Goal: Task Accomplishment & Management: Manage account settings

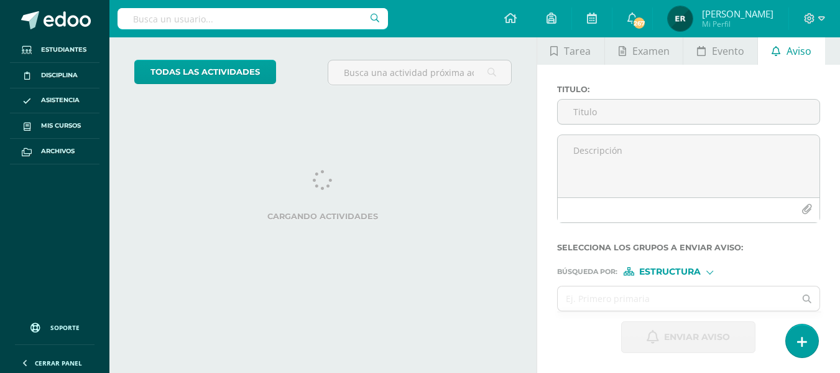
scroll to position [59, 0]
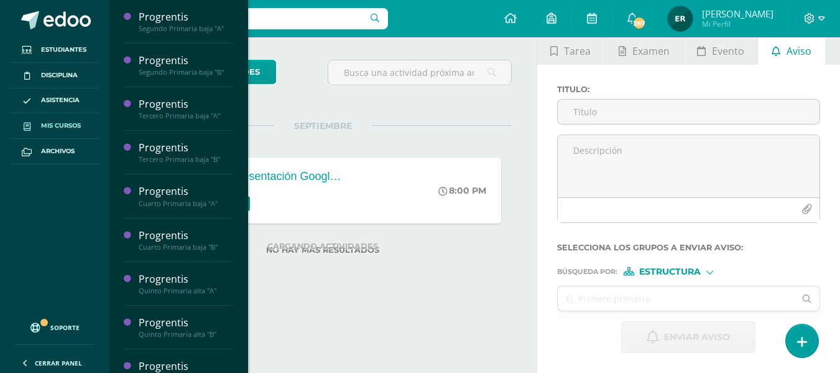
click at [70, 123] on span "Mis cursos" at bounding box center [61, 126] width 40 height 10
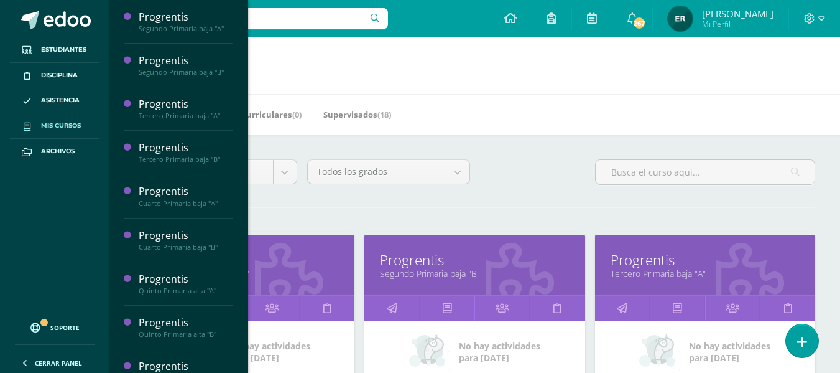
click at [820, 127] on div "Mis Cursos (18) Mis Extracurriculares (0) Supervisados (18)" at bounding box center [489, 114] width 761 height 40
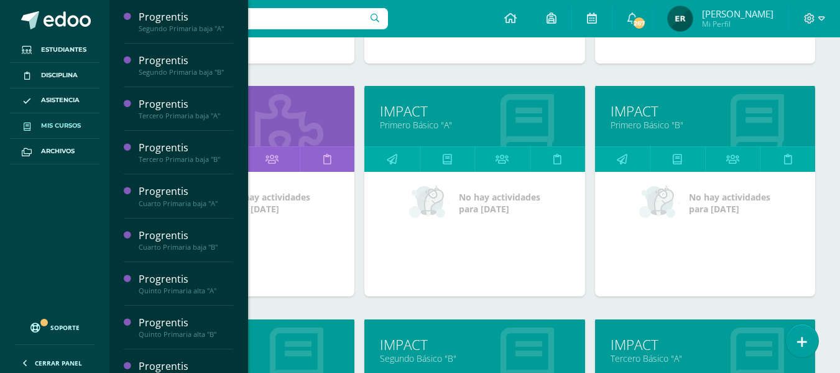
scroll to position [851, 0]
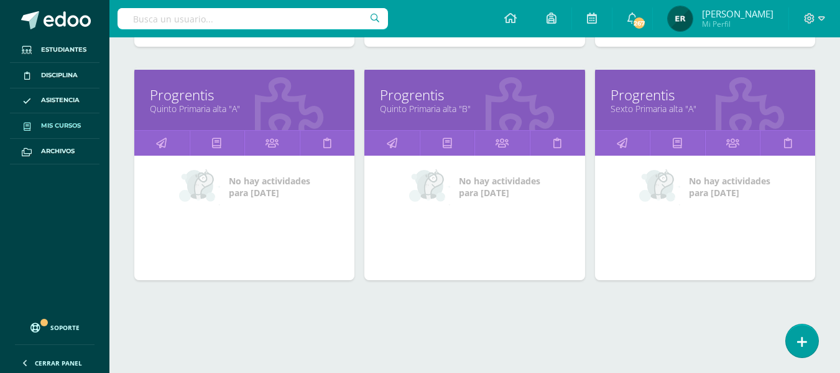
scroll to position [637, 0]
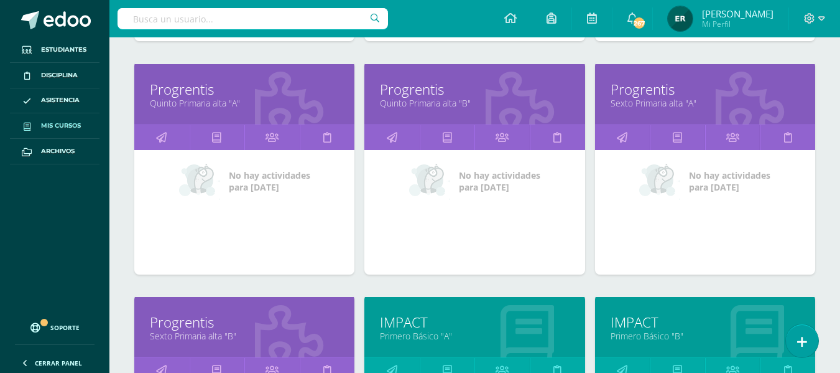
click at [656, 328] on link "IMPACT" at bounding box center [705, 321] width 189 height 19
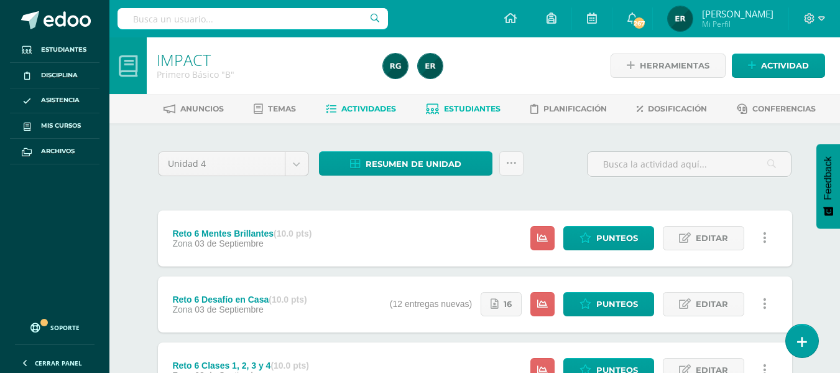
click at [479, 104] on span "Estudiantes" at bounding box center [472, 108] width 57 height 9
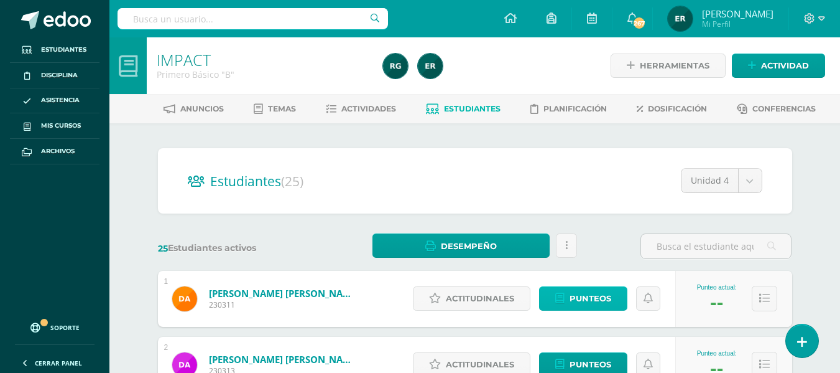
click at [585, 300] on span "Punteos" at bounding box center [591, 298] width 42 height 23
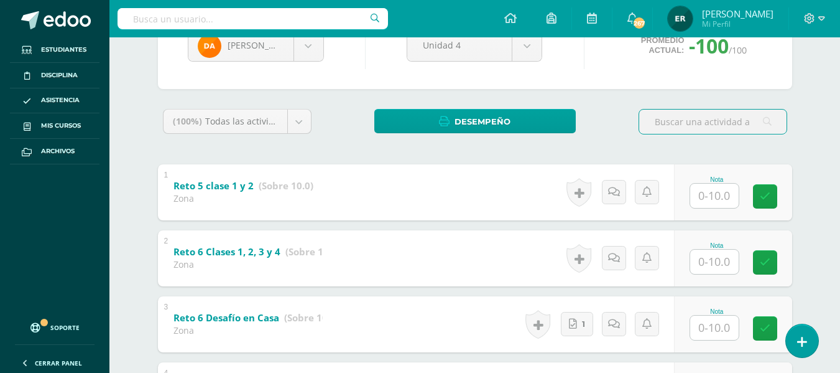
scroll to position [159, 0]
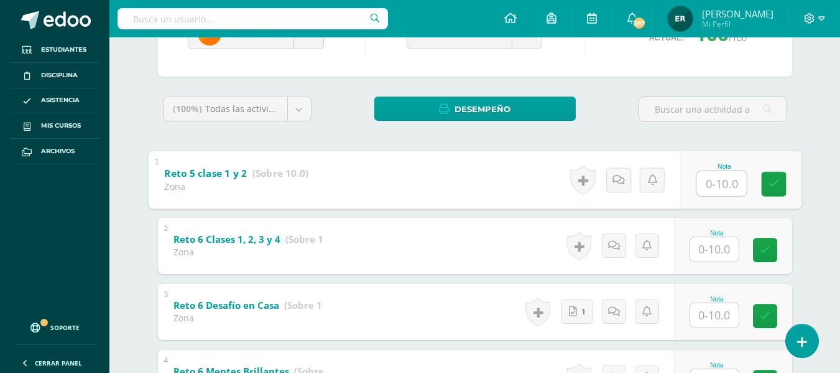
click at [707, 190] on input "text" at bounding box center [722, 182] width 50 height 25
type input "10"
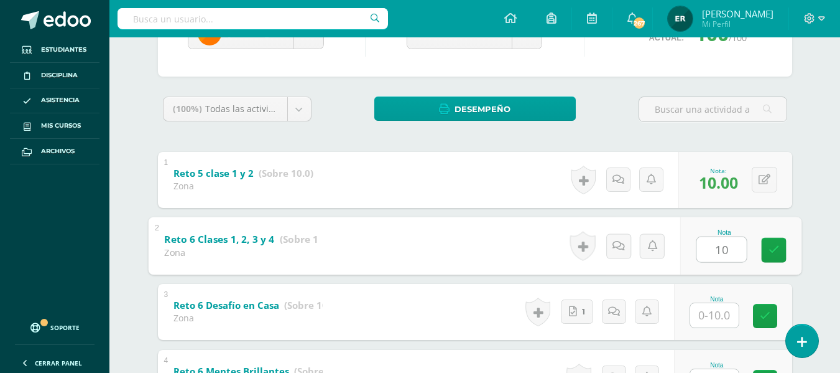
type input "10"
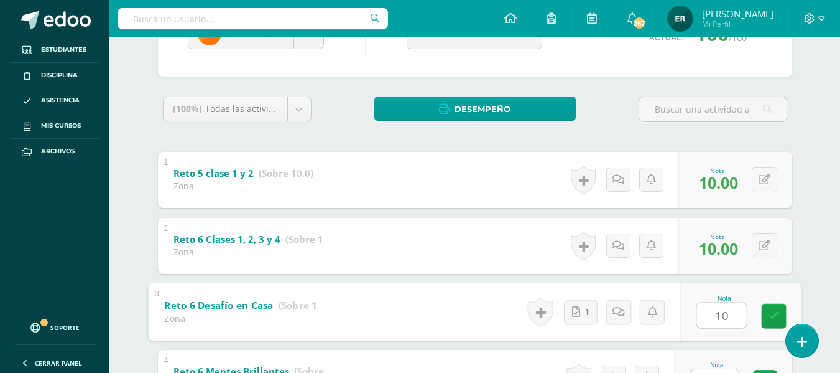
type input "10"
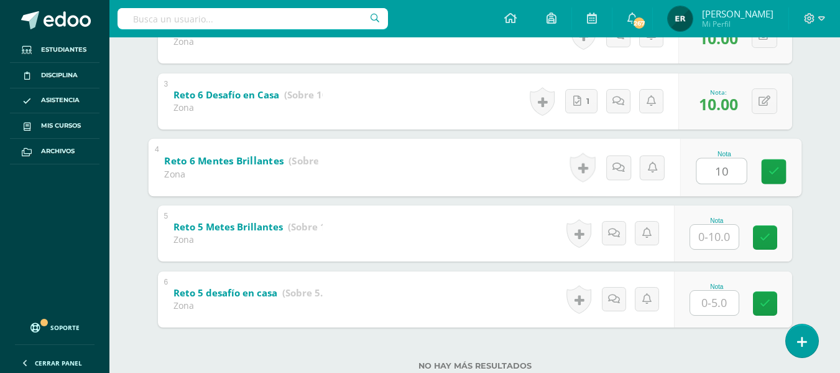
scroll to position [385, 0]
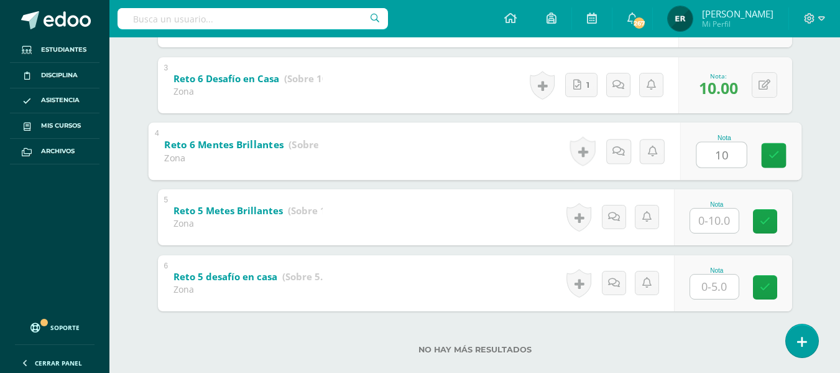
type input "10"
drag, startPoint x: 720, startPoint y: 237, endPoint x: 719, endPoint y: 226, distance: 10.6
click at [719, 226] on div "Nota" at bounding box center [733, 217] width 118 height 56
click at [719, 226] on input "text" at bounding box center [715, 220] width 49 height 24
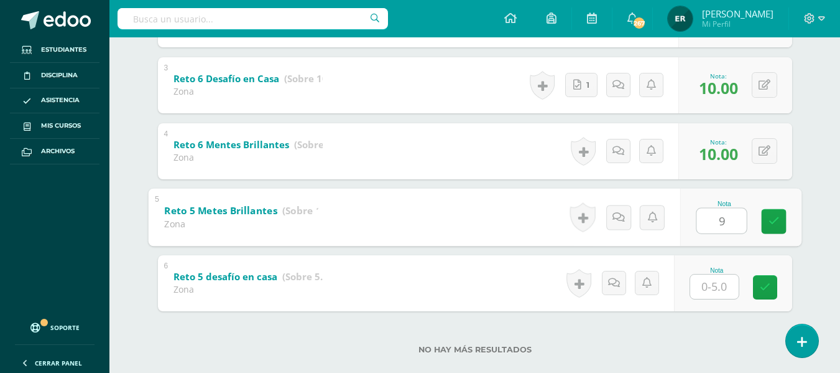
type input "9"
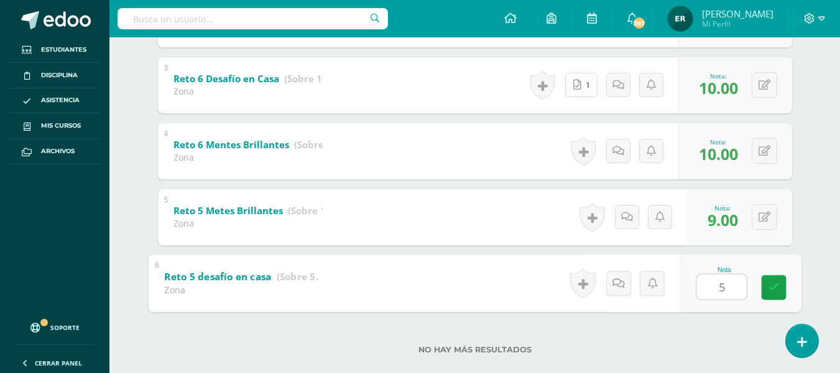
type input "5"
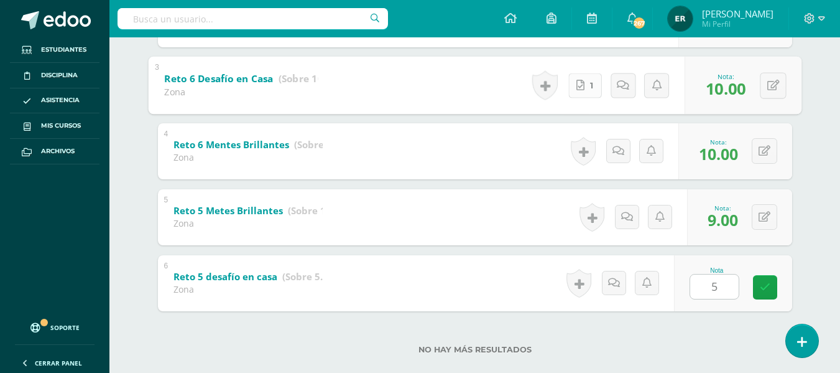
click at [582, 97] on link "1" at bounding box center [586, 85] width 34 height 25
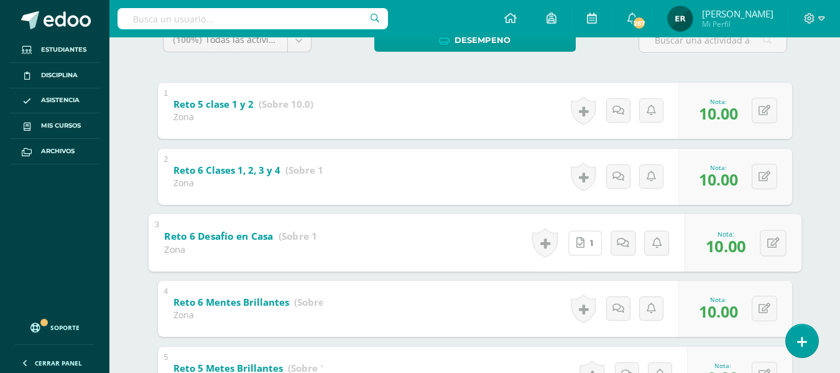
scroll to position [226, 0]
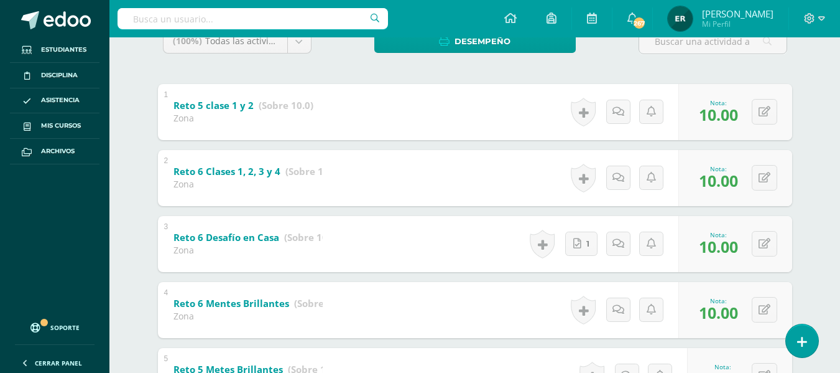
click at [712, 179] on span "10.00" at bounding box center [718, 180] width 39 height 21
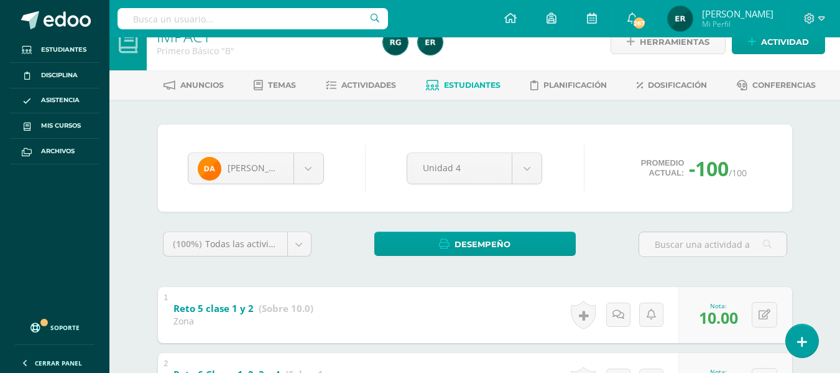
scroll to position [19, 0]
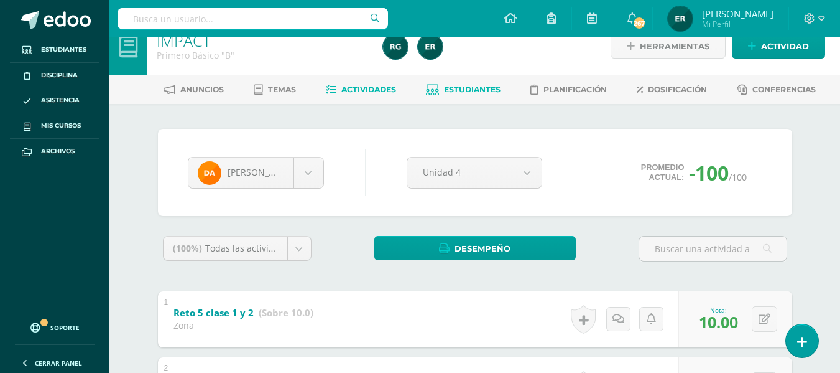
click at [360, 81] on link "Actividades" at bounding box center [361, 90] width 70 height 20
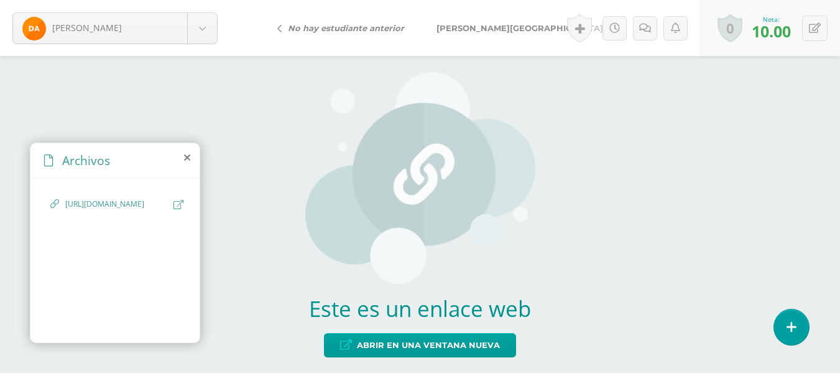
click at [177, 210] on link at bounding box center [179, 204] width 10 height 12
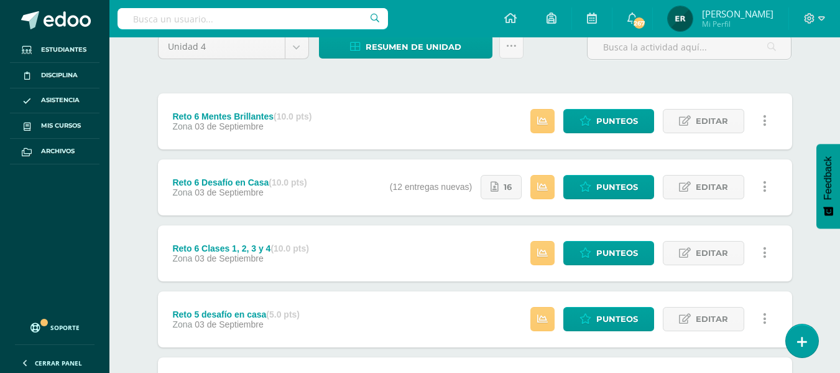
scroll to position [152, 0]
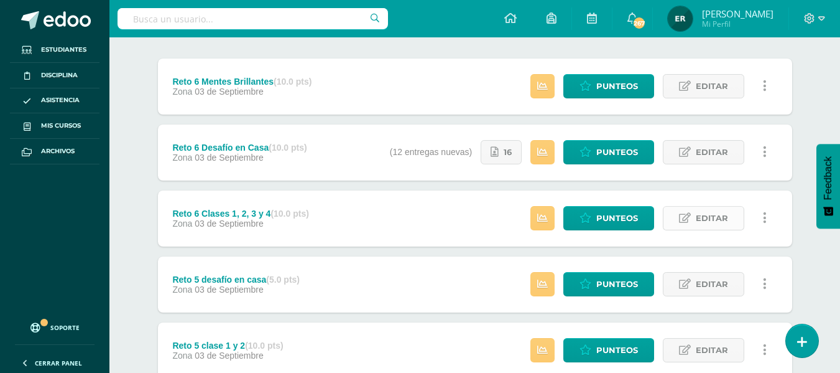
click at [716, 215] on span "Editar" at bounding box center [712, 218] width 32 height 23
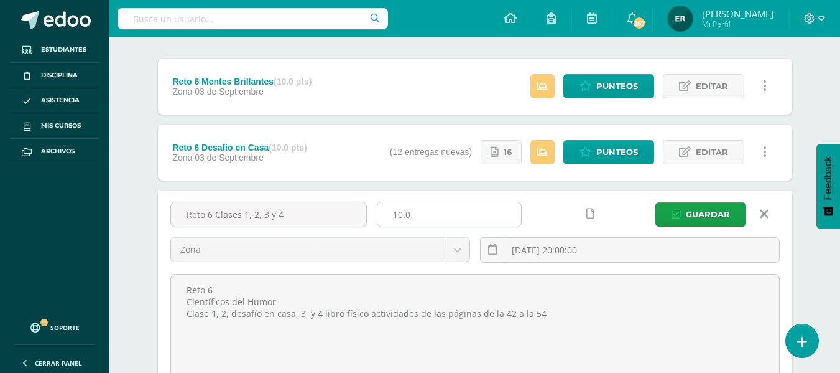
click at [399, 211] on input "10.0" at bounding box center [450, 214] width 144 height 24
type input "5.0"
click at [656, 202] on button "Guardar" at bounding box center [701, 214] width 91 height 24
click at [697, 216] on span "Guardar" at bounding box center [708, 214] width 44 height 23
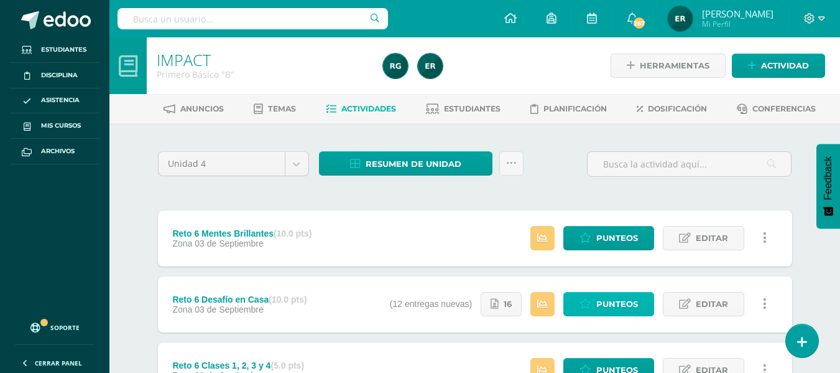
click at [610, 304] on span "Punteos" at bounding box center [618, 303] width 42 height 23
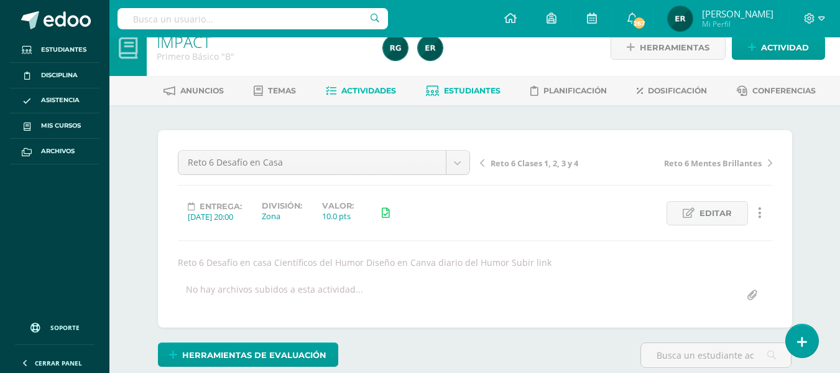
click at [458, 91] on span "Estudiantes" at bounding box center [472, 90] width 57 height 9
click at [458, 91] on span "Estudiantes" at bounding box center [472, 89] width 57 height 9
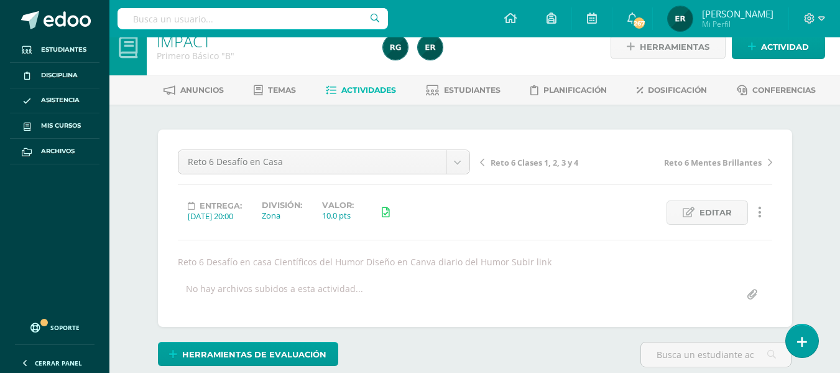
scroll to position [19, 0]
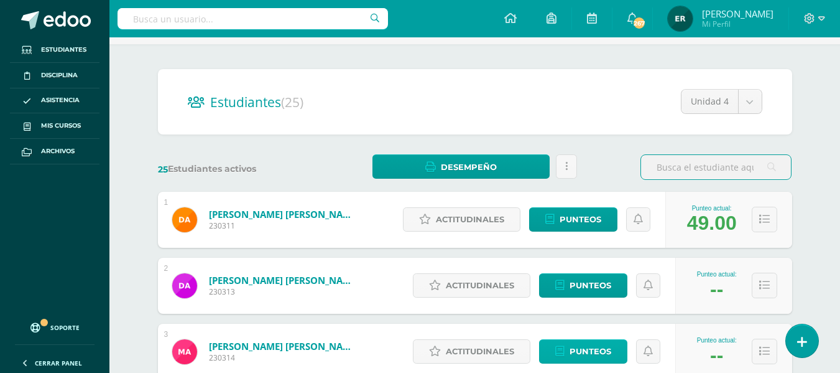
scroll to position [124, 0]
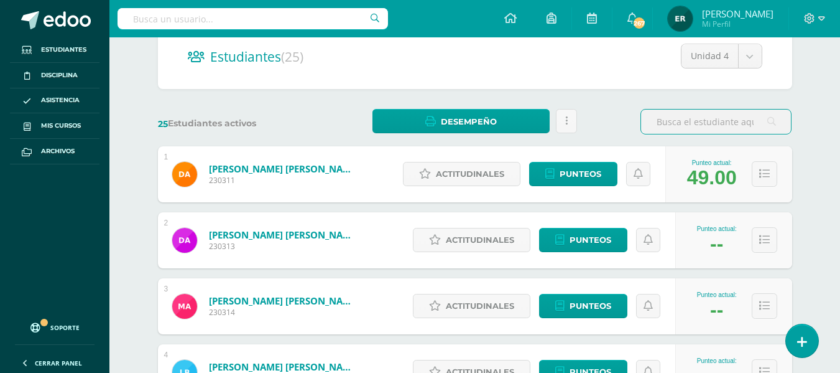
click at [568, 227] on div "Actitudinales Punteos" at bounding box center [541, 240] width 269 height 56
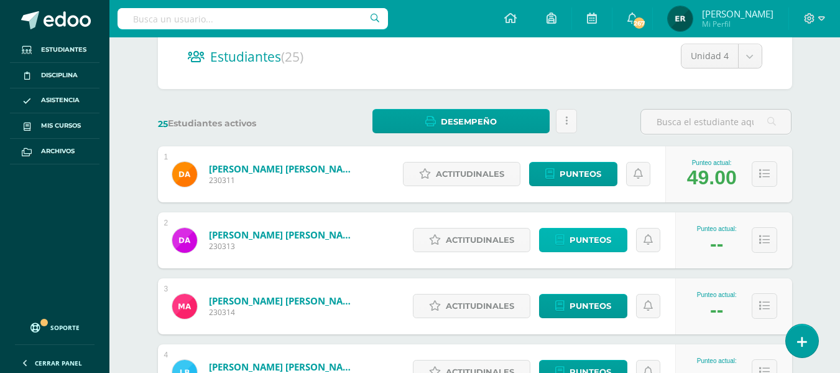
click at [572, 240] on span "Punteos" at bounding box center [591, 239] width 42 height 23
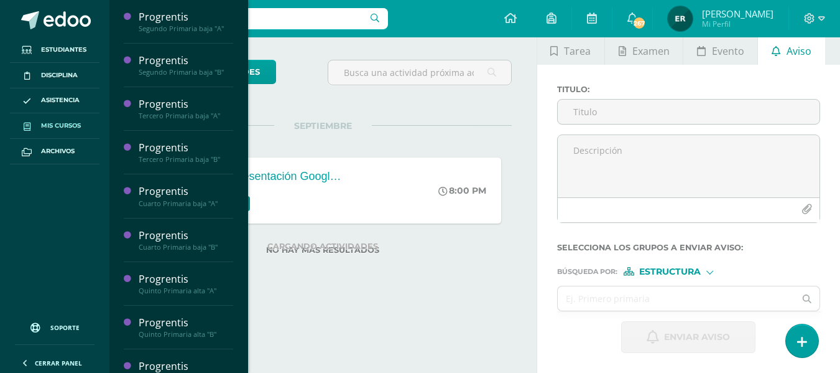
click at [74, 122] on span "Mis cursos" at bounding box center [61, 126] width 40 height 10
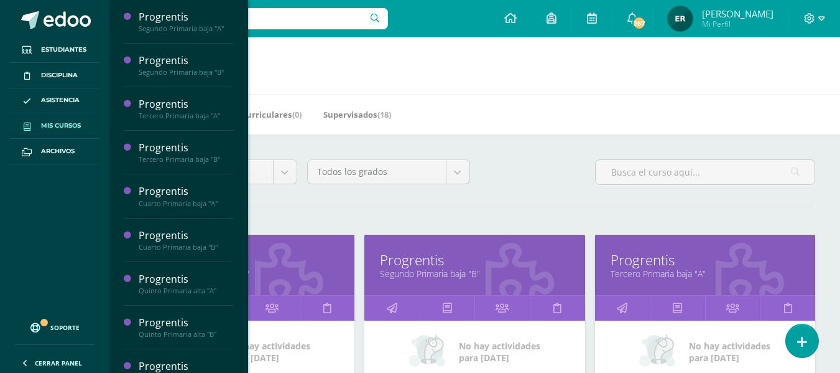
click at [673, 283] on div "Progrentis Tercero Primaria baja "A"" at bounding box center [705, 265] width 220 height 60
click at [671, 272] on link "Tercero Primaria baja "A"" at bounding box center [705, 274] width 189 height 12
click at [657, 256] on link "Progrentis" at bounding box center [705, 259] width 189 height 19
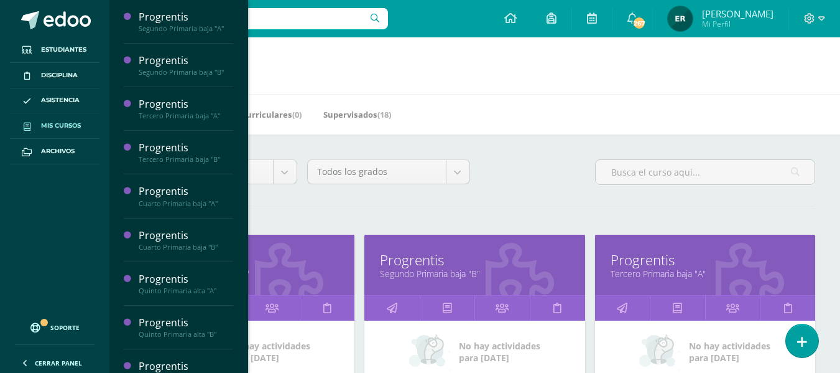
click at [656, 264] on link "Progrentis" at bounding box center [705, 259] width 189 height 19
click at [493, 90] on h1 "Mis cursos" at bounding box center [474, 65] width 701 height 57
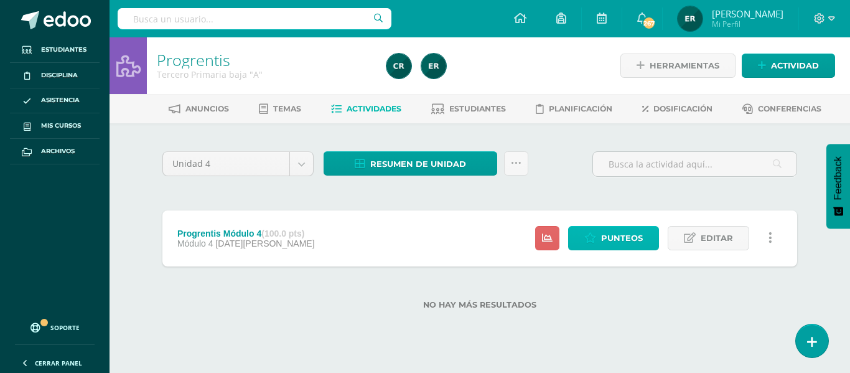
click at [608, 233] on span "Punteos" at bounding box center [622, 237] width 42 height 23
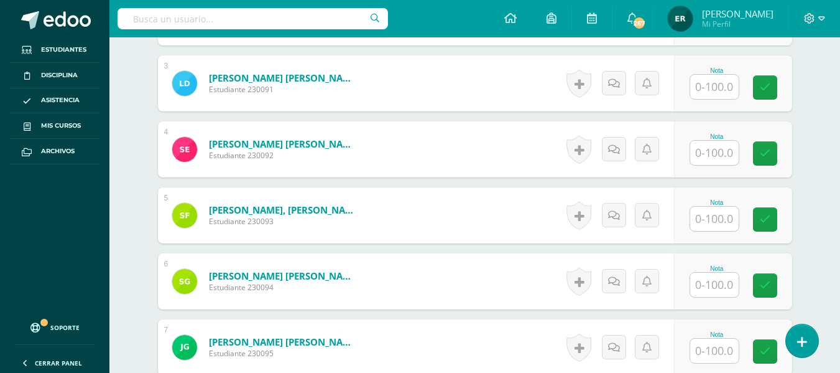
scroll to position [523, 0]
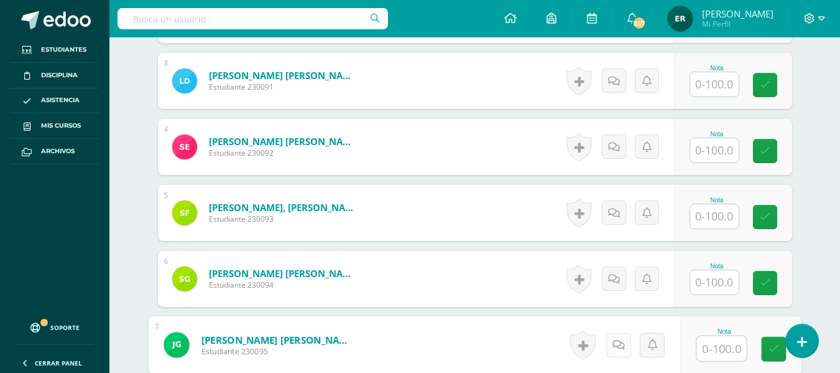
click at [612, 344] on icon at bounding box center [618, 344] width 12 height 11
click at [725, 343] on input "text" at bounding box center [722, 348] width 50 height 25
type input "0"
click at [778, 347] on icon at bounding box center [773, 348] width 11 height 11
click at [634, 345] on link at bounding box center [632, 344] width 25 height 25
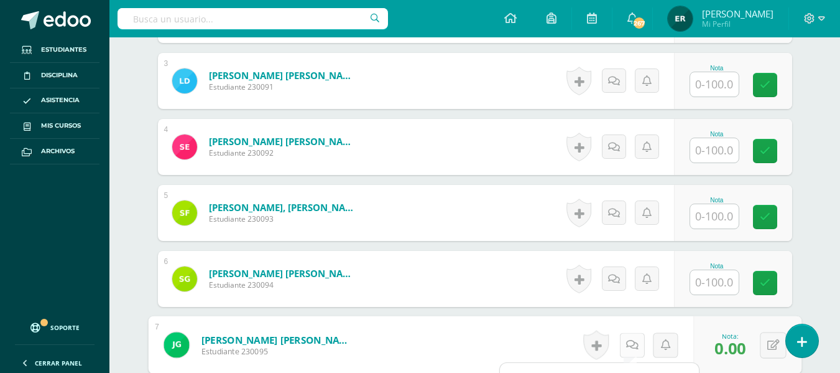
click at [638, 345] on link at bounding box center [632, 344] width 25 height 25
click at [636, 345] on icon at bounding box center [632, 344] width 12 height 11
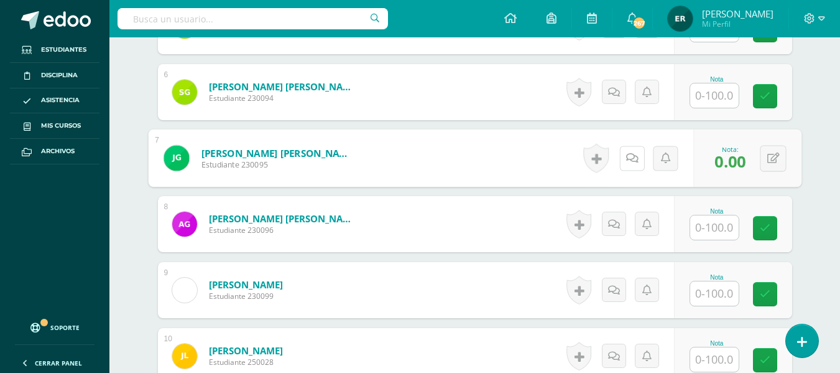
scroll to position [724, 0]
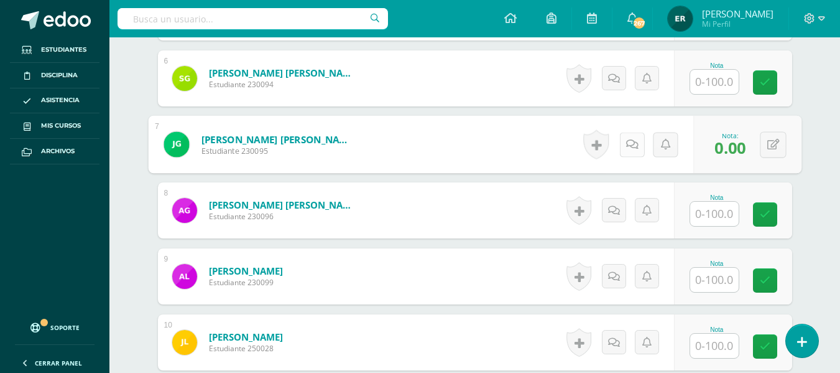
click at [628, 148] on icon at bounding box center [632, 144] width 12 height 11
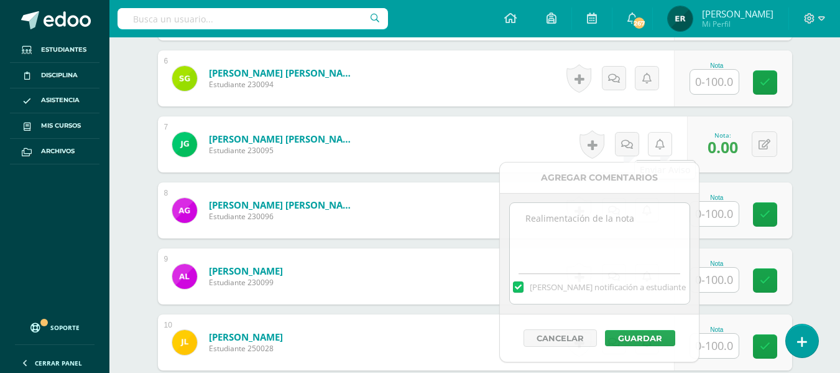
click at [658, 149] on link at bounding box center [660, 144] width 24 height 24
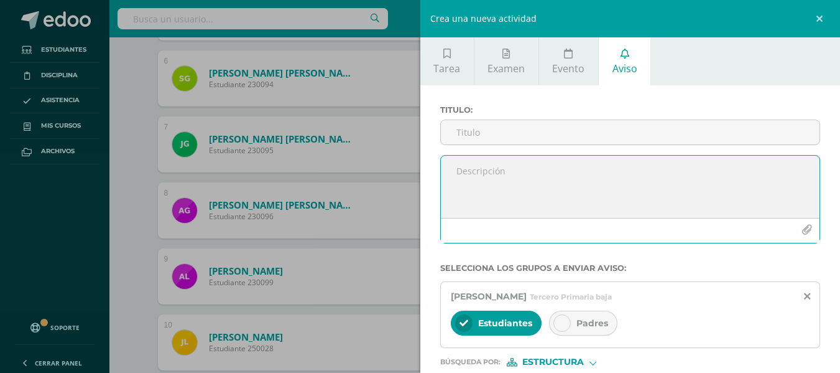
click at [497, 159] on textarea at bounding box center [630, 187] width 379 height 62
paste textarea "Reporte unidad 18 Estimados Padres de Familia, espero que se encuentren bien. I…"
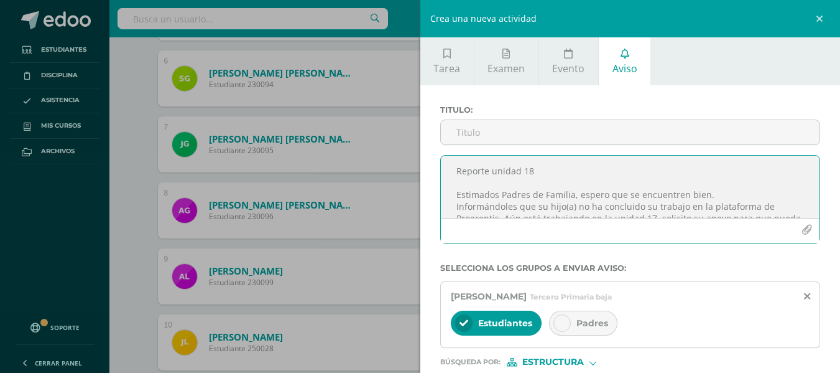
scroll to position [172, 0]
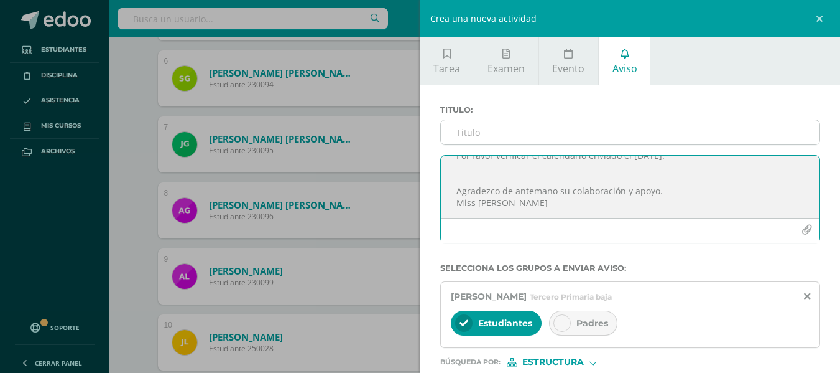
type textarea "Reporte unidad 18 Estimados Padres de Familia, espero que se encuentren bien. I…"
click at [502, 136] on input "Titulo :" at bounding box center [630, 132] width 379 height 24
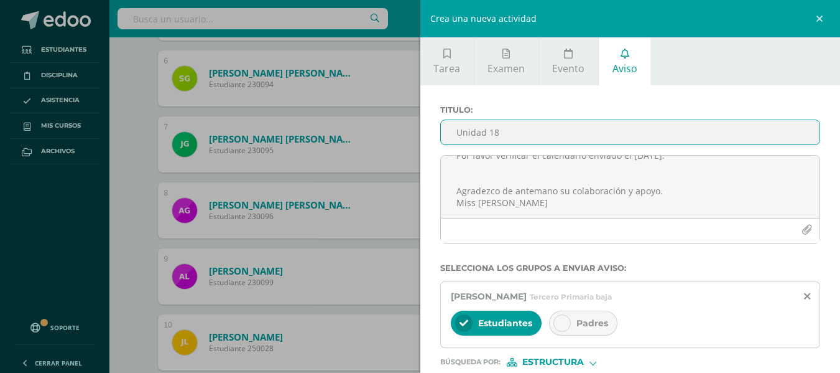
type input "Unidad 18"
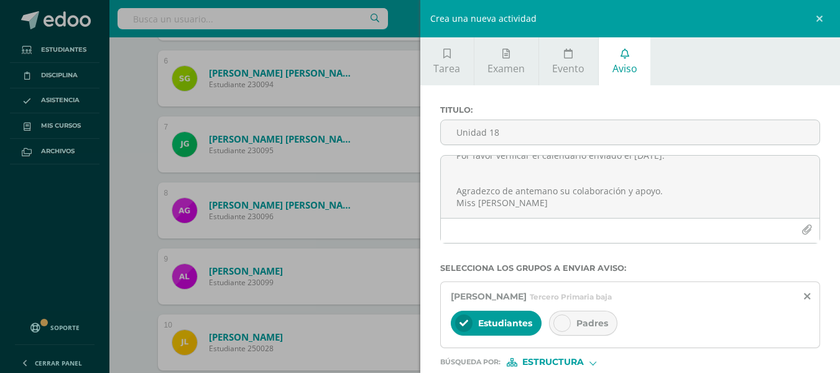
click at [569, 320] on div at bounding box center [562, 322] width 17 height 17
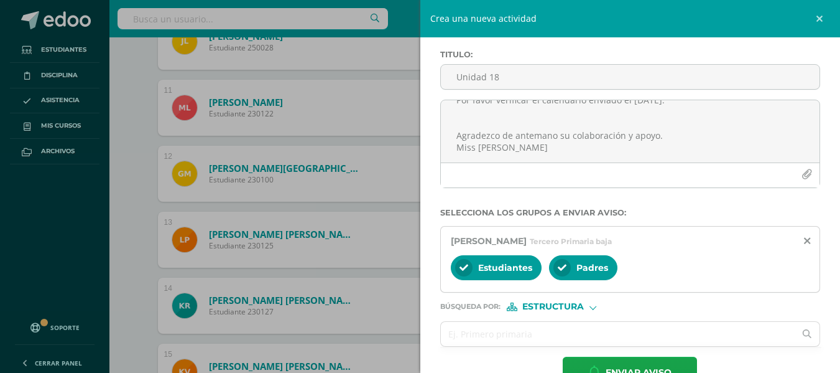
scroll to position [91, 0]
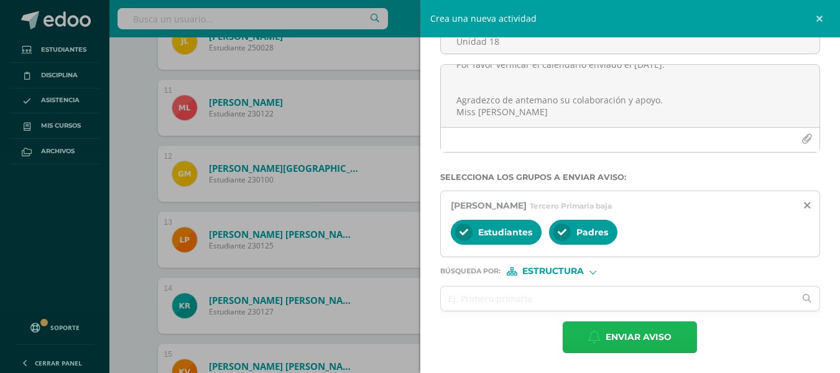
click at [649, 340] on span "Enviar aviso" at bounding box center [639, 337] width 66 height 30
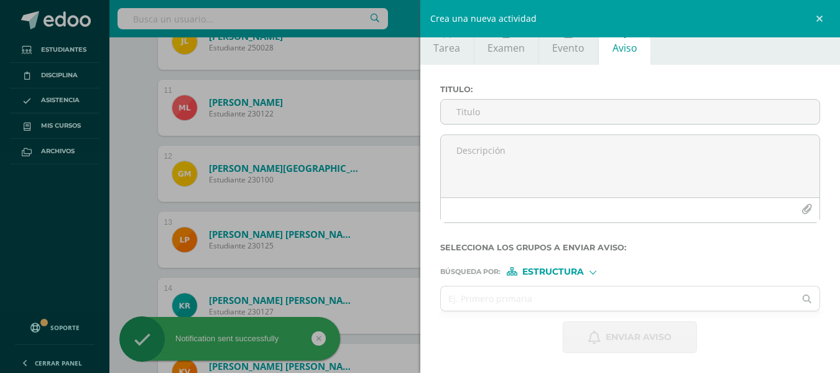
scroll to position [21, 0]
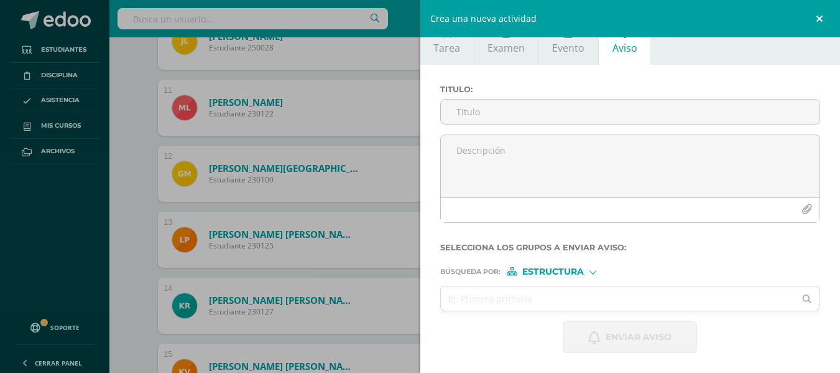
click at [827, 13] on link at bounding box center [821, 18] width 37 height 37
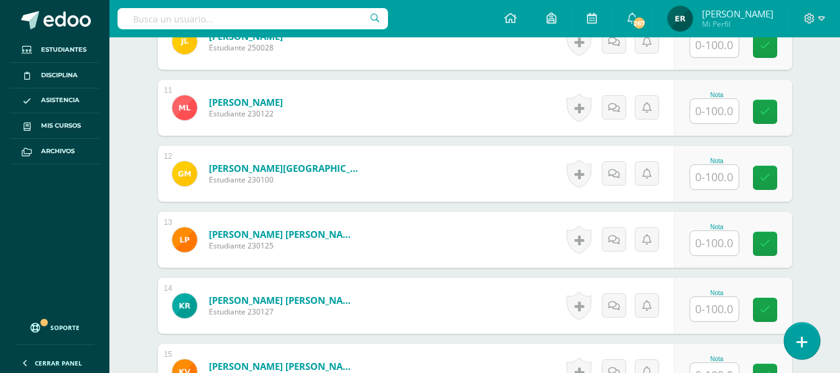
click at [798, 338] on icon at bounding box center [802, 342] width 11 height 14
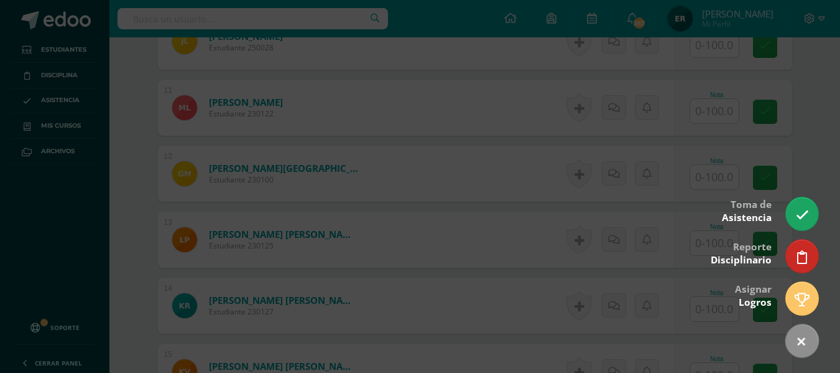
click at [805, 156] on div at bounding box center [420, 186] width 840 height 373
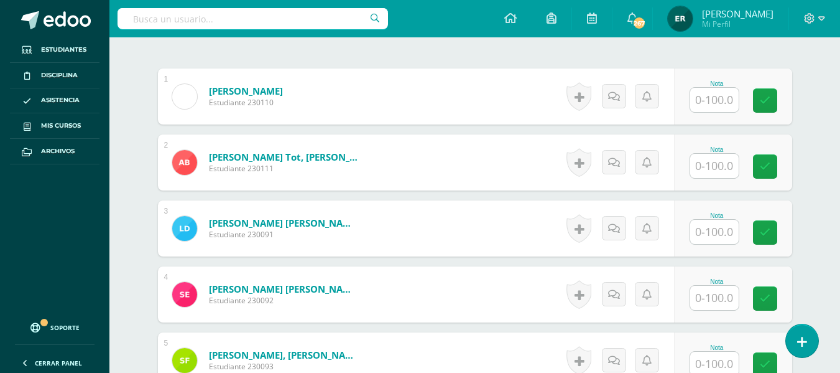
scroll to position [373, 0]
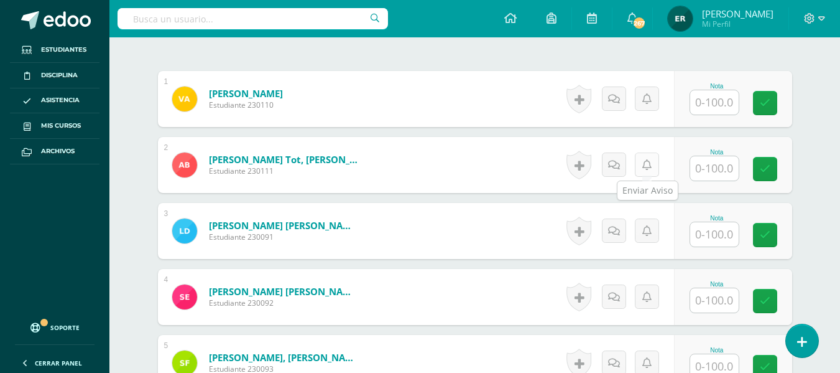
click at [650, 167] on icon at bounding box center [647, 165] width 9 height 11
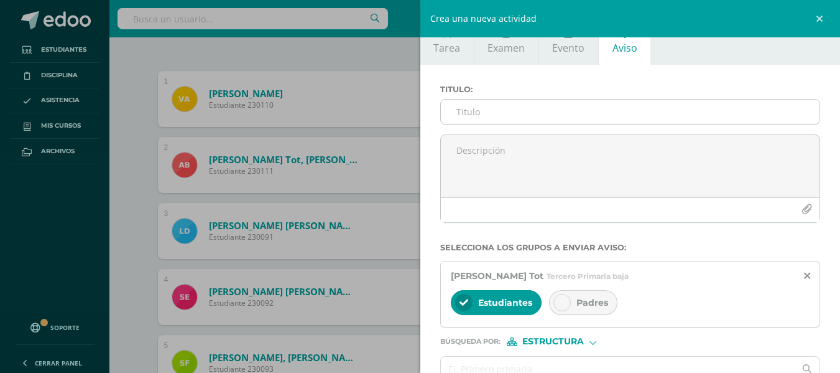
click at [592, 123] on input "Titulo :" at bounding box center [630, 112] width 379 height 24
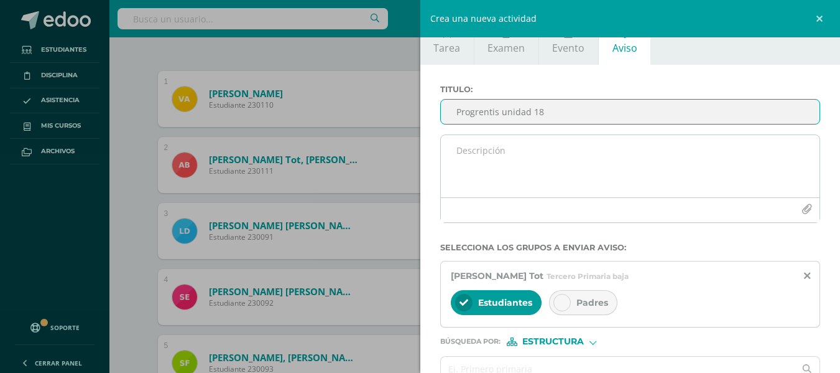
type input "Progrentis unidad 18"
click at [552, 153] on textarea at bounding box center [630, 166] width 379 height 62
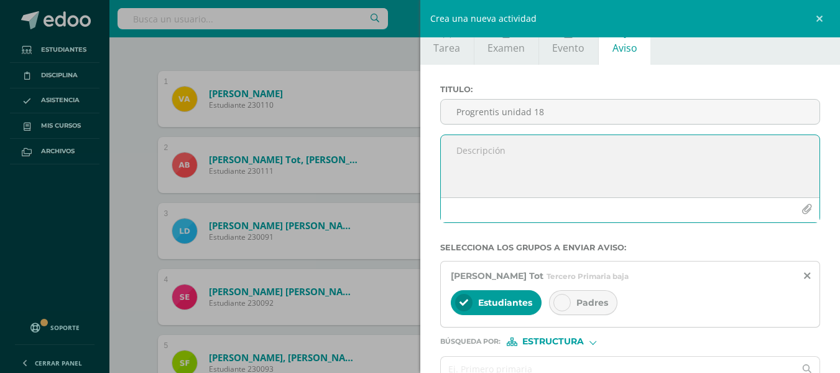
paste textarea "Reporte unidad 18 Estimados Padres de Familia, espero que se encuentren bien. I…"
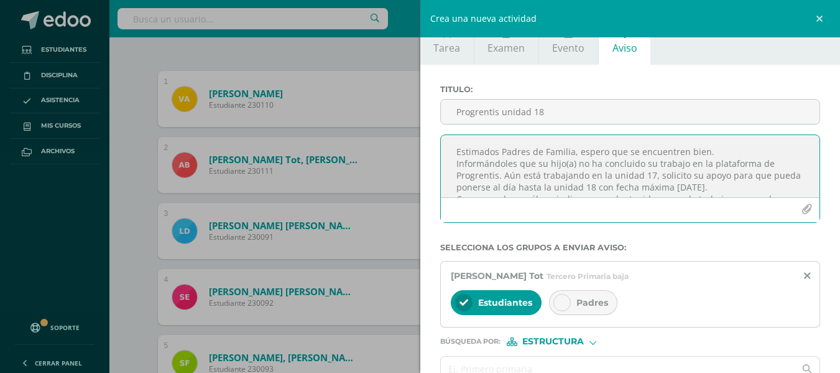
scroll to position [30, 0]
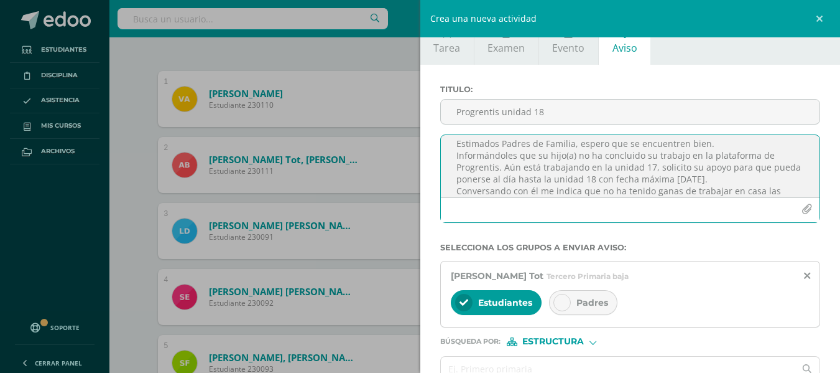
click at [645, 170] on textarea "Reporte unidad 18 Estimados Padres de Familia, espero que se encuentren bien. I…" at bounding box center [630, 166] width 379 height 62
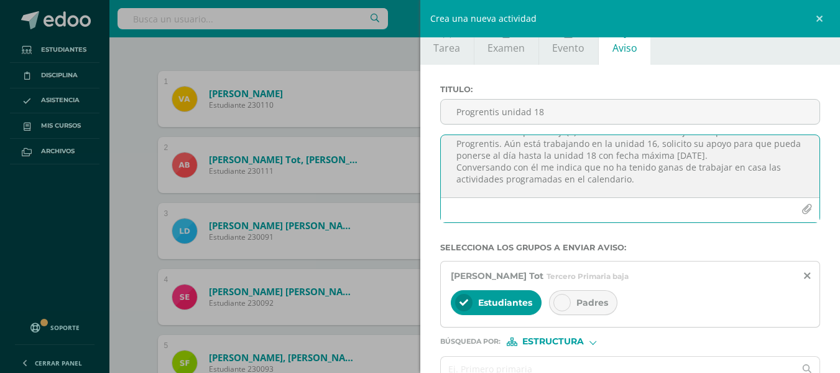
click at [536, 174] on textarea "Reporte unidad 18 Estimados Padres de Familia, espero que se encuentren bien. I…" at bounding box center [630, 166] width 379 height 62
click at [674, 179] on textarea "Reporte unidad 18 Estimados Padres de Familia, espero que se encuentren bien. I…" at bounding box center [630, 166] width 379 height 62
click at [707, 187] on textarea "Reporte unidad 18 Estimados Padres de Familia, espero que se encuentren bien. I…" at bounding box center [630, 166] width 379 height 62
click at [687, 189] on textarea "Reporte unidad 18 Estimados Padres de Familia, espero que se encuentren bien. I…" at bounding box center [630, 166] width 379 height 62
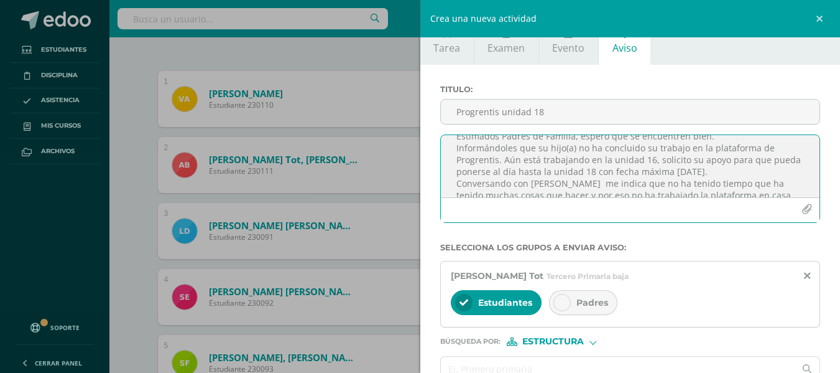
scroll to position [0, 0]
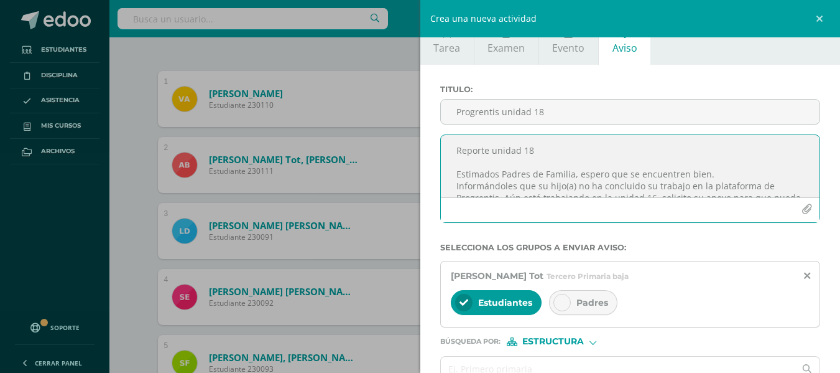
drag, startPoint x: 457, startPoint y: 180, endPoint x: 636, endPoint y: 164, distance: 179.9
click at [636, 164] on textarea "Reporte unidad 18 Estimados Padres de Familia, espero que se encuentren bien. I…" at bounding box center [630, 166] width 379 height 62
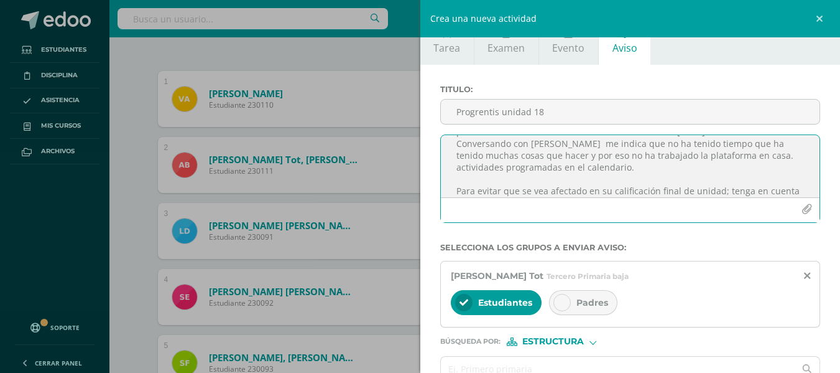
scroll to position [90, 0]
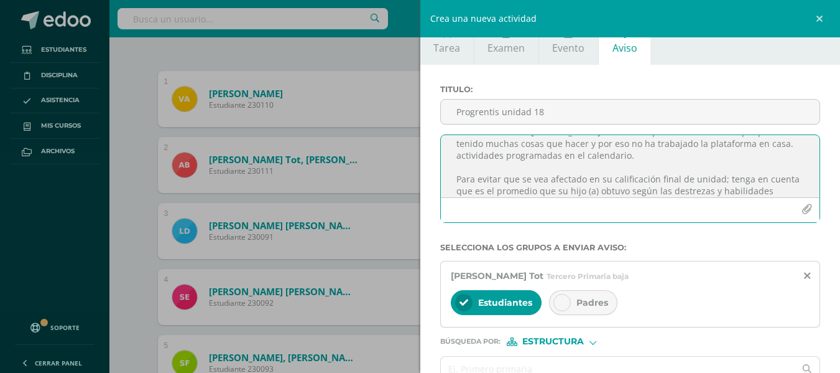
click at [659, 167] on textarea "Reporte unidad 18 Estimados Padres de Familia, espero que se encuentren bien. I…" at bounding box center [630, 166] width 379 height 62
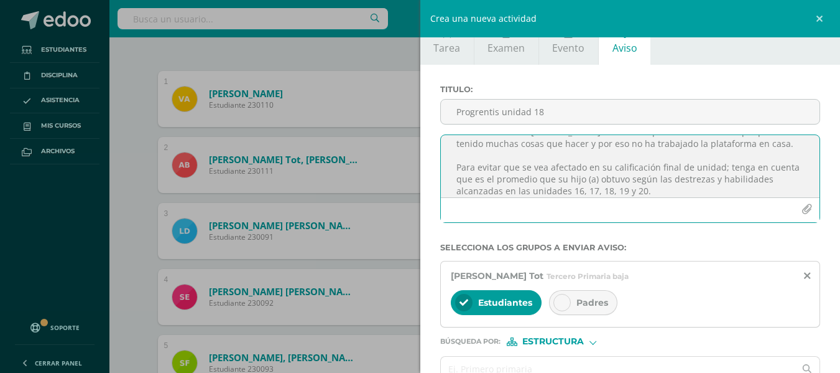
click at [585, 179] on textarea "Reporte unidad 18 Estimados Padres de Familia, espero que se encuentren bien. I…" at bounding box center [630, 166] width 379 height 62
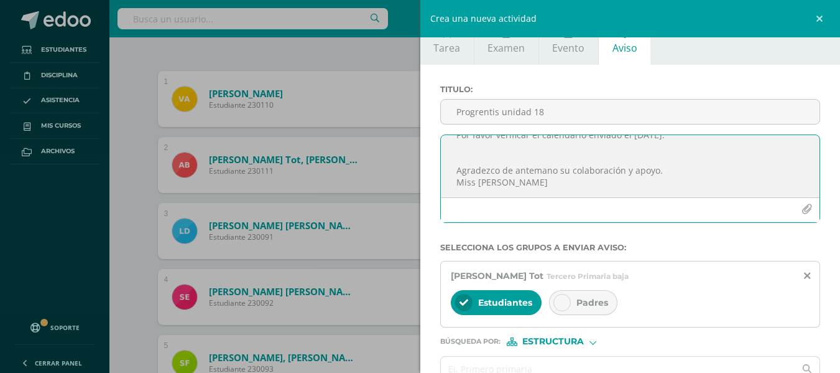
scroll to position [172, 0]
type textarea "Reporte unidad 18 Estimados Padres de Familia, espero que se encuentren bien. I…"
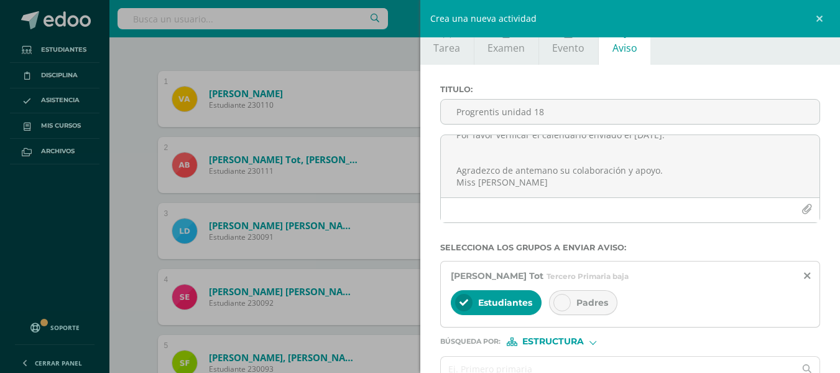
click at [585, 304] on span "Padres" at bounding box center [593, 302] width 32 height 11
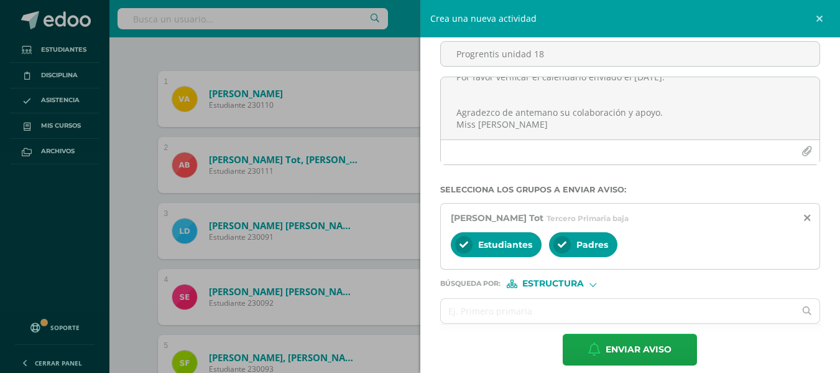
scroll to position [91, 0]
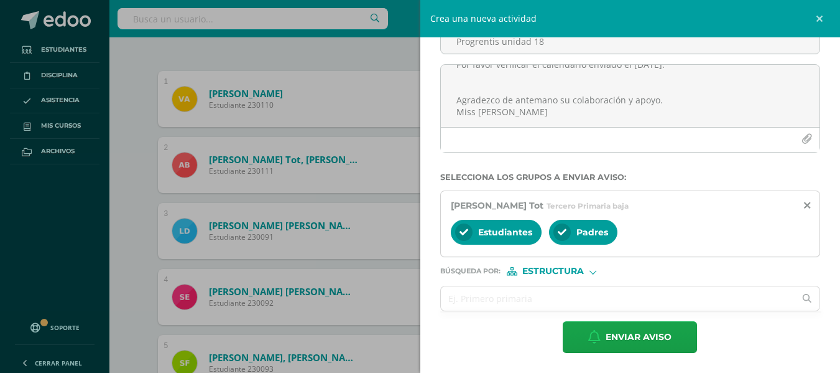
click at [584, 274] on span "Estructura" at bounding box center [554, 271] width 62 height 7
click at [573, 307] on span "Persona" at bounding box center [558, 303] width 45 height 7
click at [554, 302] on input "text" at bounding box center [618, 298] width 355 height 24
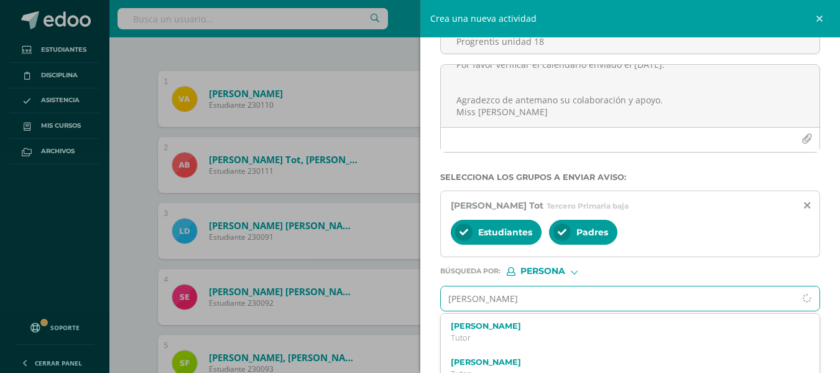
type input "Claudia rizo"
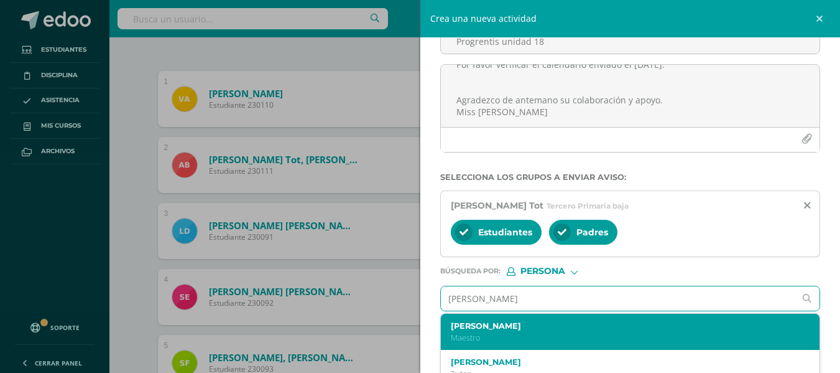
click at [545, 332] on p "Maestro" at bounding box center [622, 337] width 343 height 11
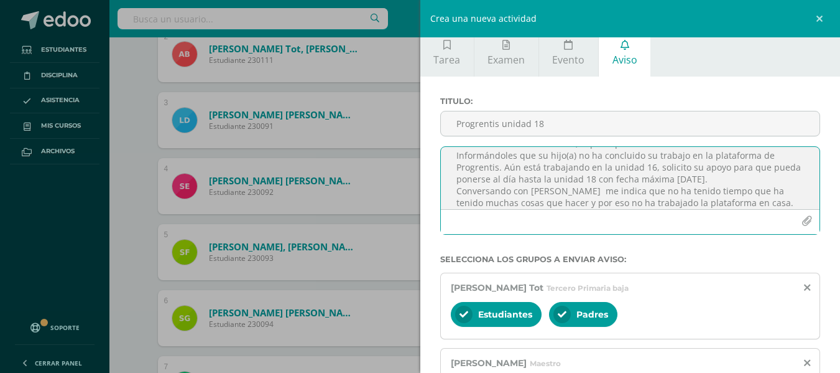
scroll to position [23, 0]
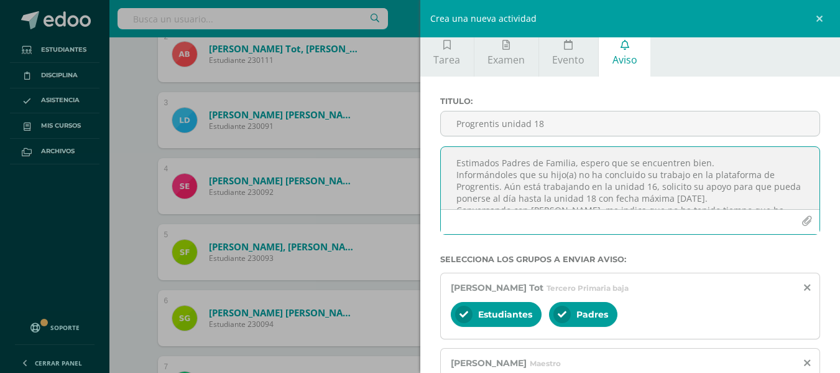
click at [770, 175] on textarea "Reporte unidad 18 Estimados Padres de Familia, espero que se encuentren bien. I…" at bounding box center [630, 178] width 379 height 62
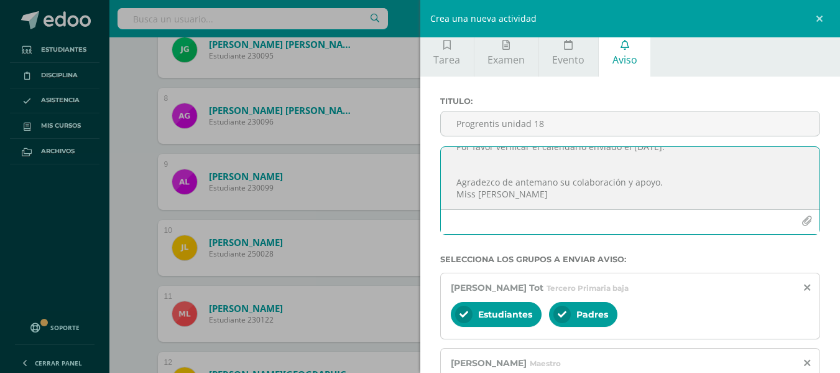
scroll to position [128, 0]
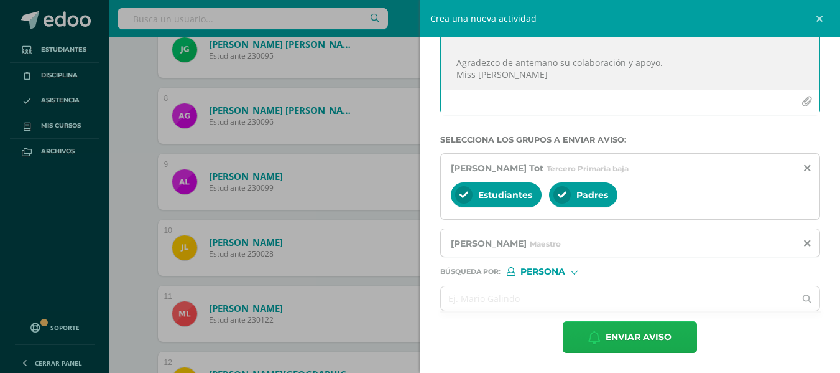
type textarea "Reporte unidad 18 Estimados Padres de Familia, espero que se encuentren bien. I…"
click at [638, 338] on span "Enviar aviso" at bounding box center [639, 337] width 66 height 30
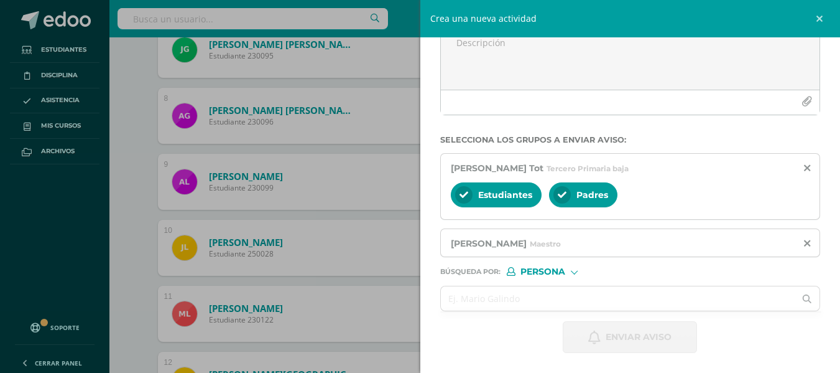
scroll to position [21, 0]
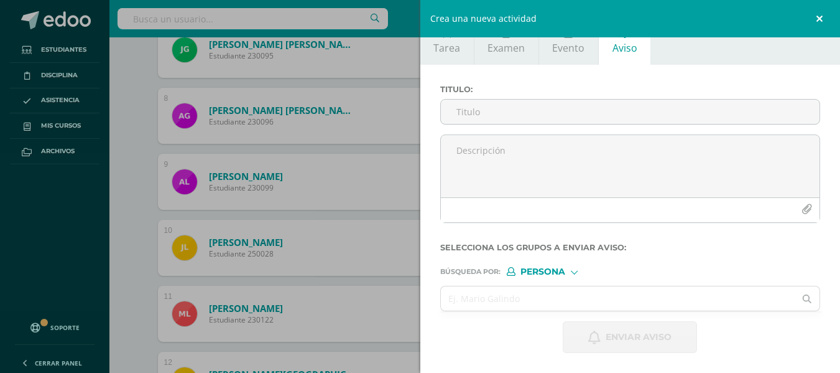
click at [821, 19] on link at bounding box center [821, 18] width 37 height 37
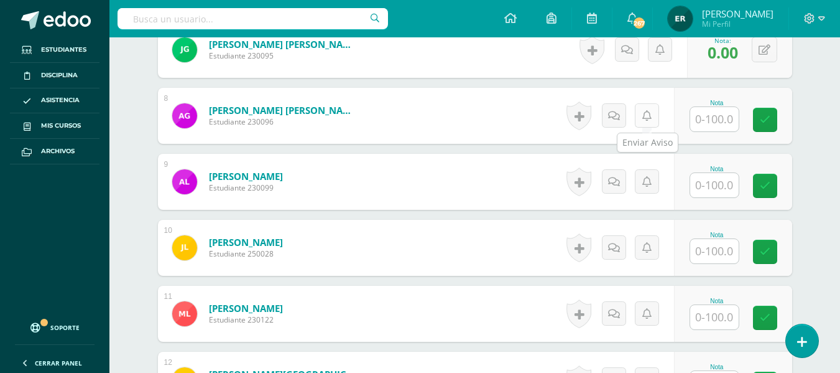
click at [642, 120] on link at bounding box center [647, 115] width 24 height 24
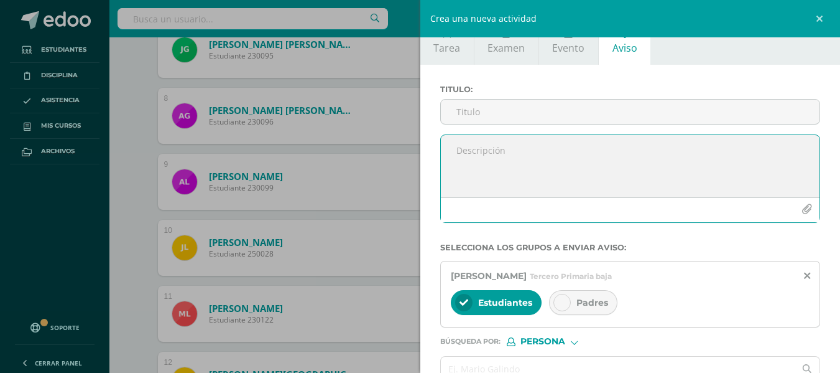
click at [522, 154] on textarea at bounding box center [630, 166] width 379 height 62
paste textarea "Reporte unidad 18 Estimados Padres de Familia, espero que se encuentren bien. I…"
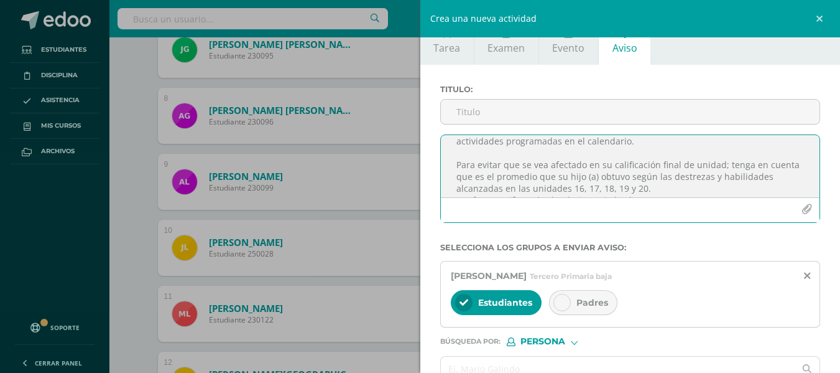
scroll to position [80, 0]
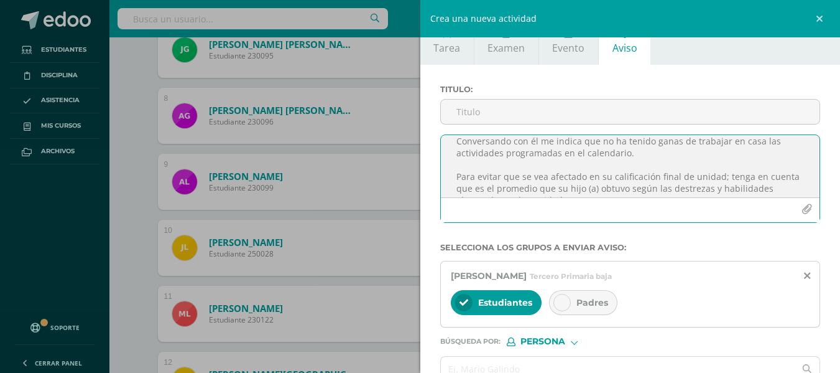
click at [653, 154] on textarea "Reporte unidad 18 Estimados Padres de Familia, espero que se encuentren bien. I…" at bounding box center [630, 166] width 379 height 62
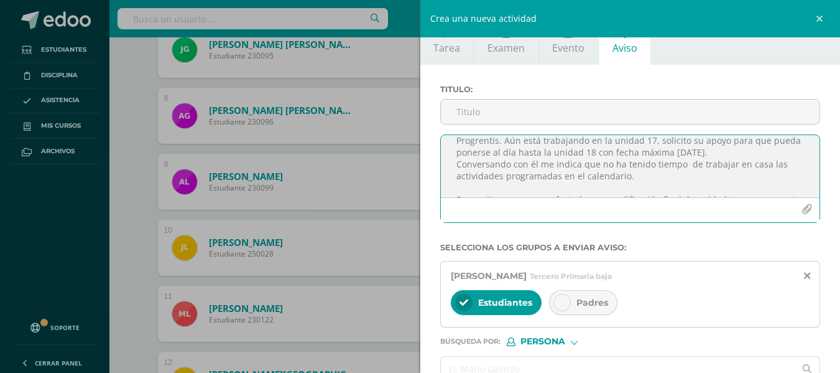
click at [619, 154] on textarea "Reporte unidad 18 Estimados Padres de Familia, espero que se encuentren bien. I…" at bounding box center [630, 166] width 379 height 62
type textarea "Reporte unidad 18 Estimados Padres de Familia, espero que se encuentren bien. I…"
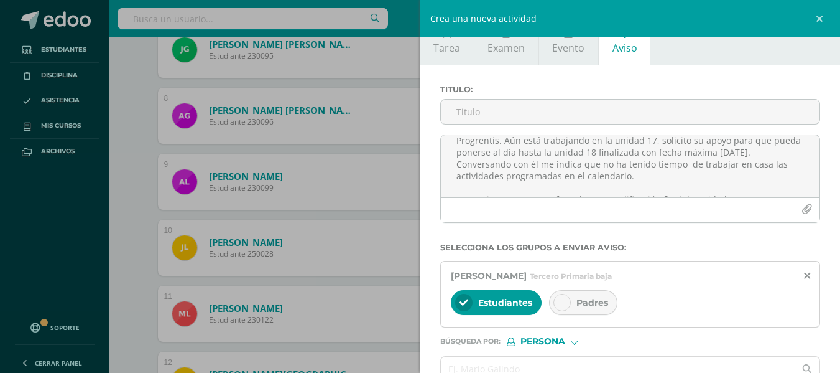
click at [579, 299] on span "Padres" at bounding box center [593, 302] width 32 height 11
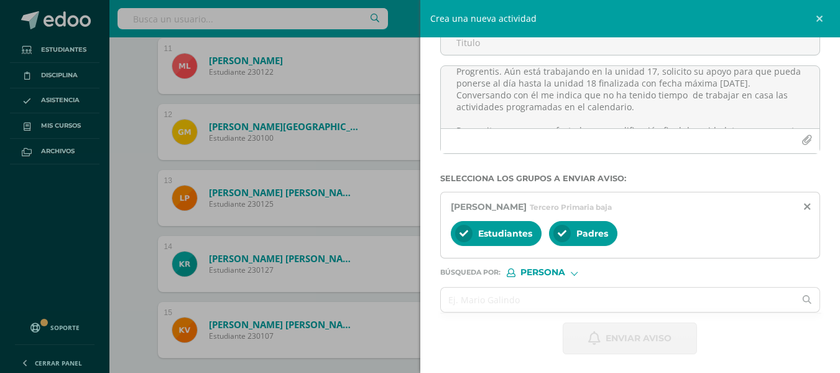
scroll to position [91, 0]
click at [591, 302] on input "text" at bounding box center [618, 298] width 355 height 24
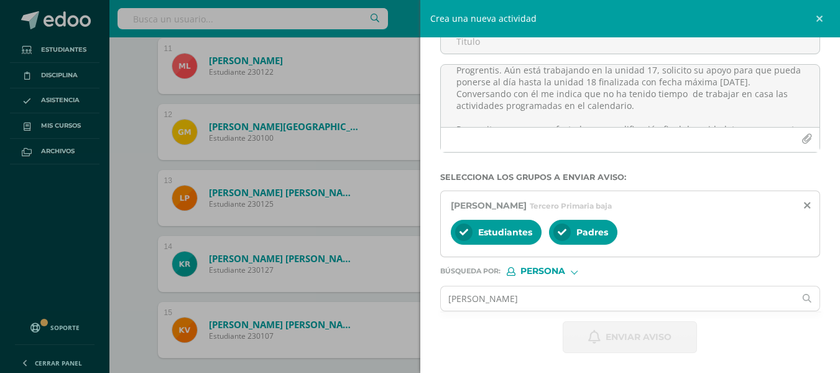
scroll to position [1193, 0]
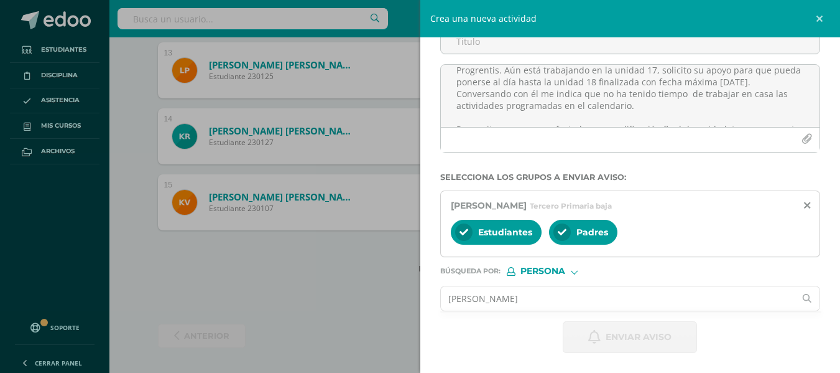
click at [607, 301] on input "claudia Rizo" at bounding box center [618, 298] width 355 height 24
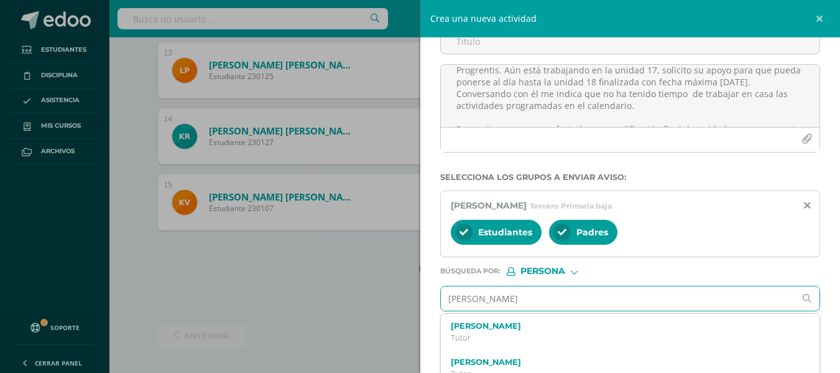
click at [531, 305] on input "claudia Rizo" at bounding box center [618, 298] width 355 height 24
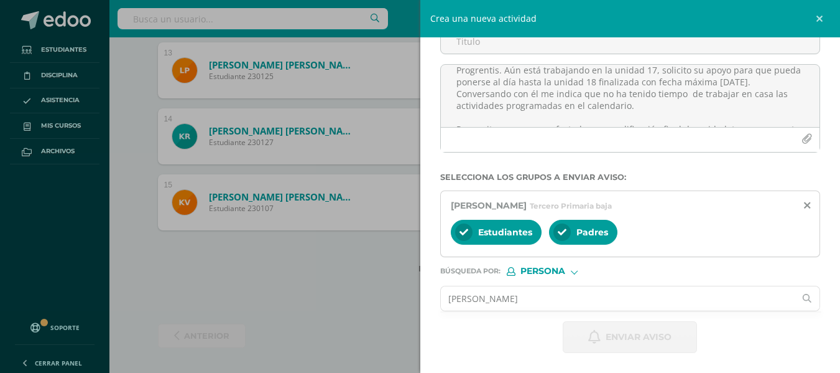
click at [539, 305] on input "claudia Rizo" at bounding box center [618, 298] width 355 height 24
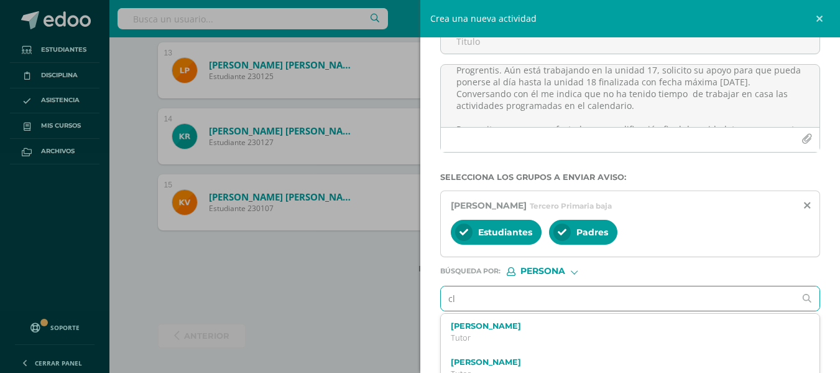
type input "c"
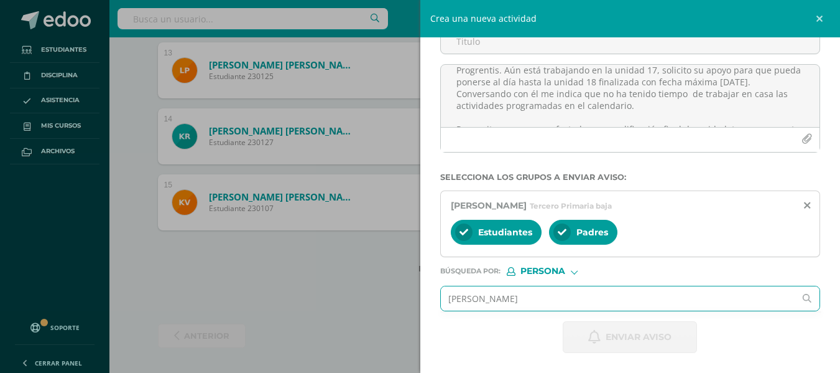
type input "Claudia Rizo"
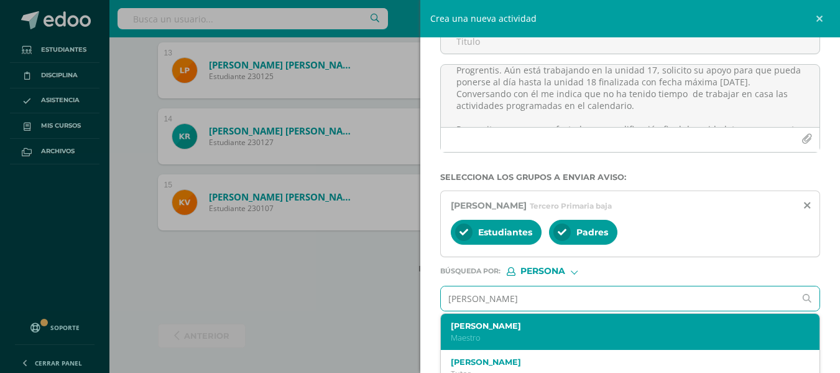
click at [527, 324] on label "Claudia Rizo" at bounding box center [622, 325] width 343 height 9
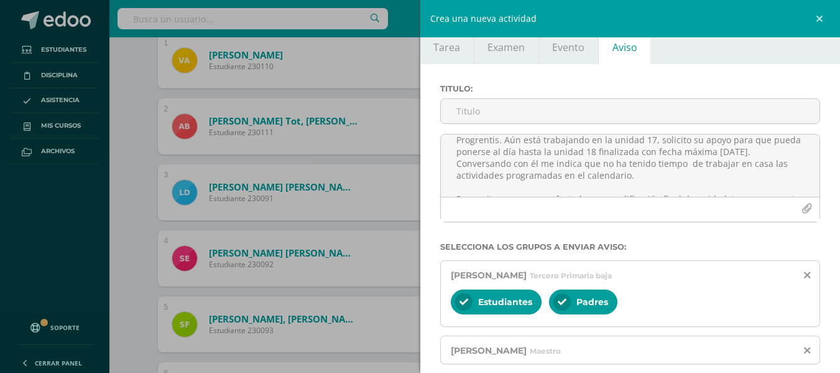
scroll to position [0, 0]
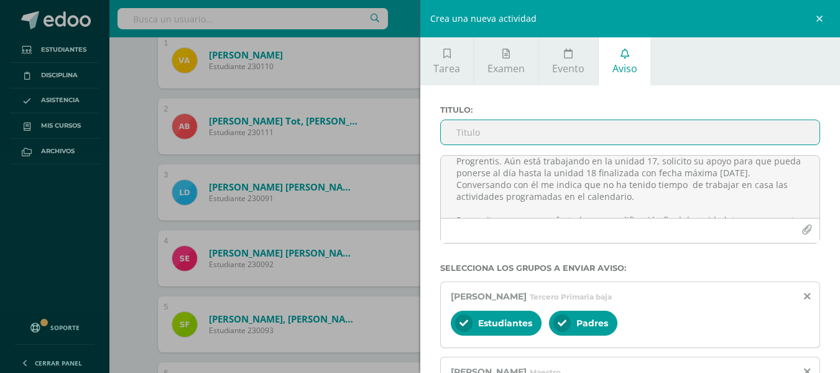
click at [640, 128] on input "Titulo :" at bounding box center [630, 132] width 379 height 24
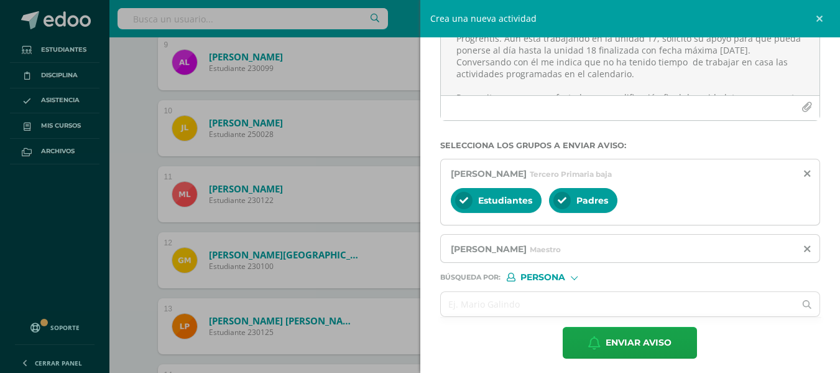
scroll to position [128, 0]
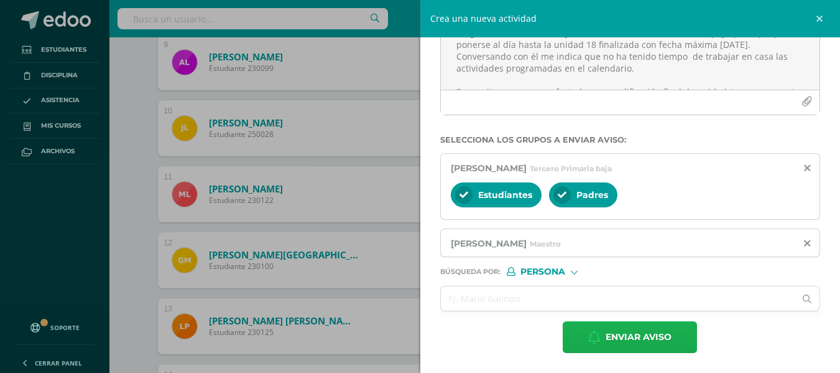
type input "Progrentis unidad 18"
click at [635, 338] on span "Enviar aviso" at bounding box center [639, 337] width 66 height 30
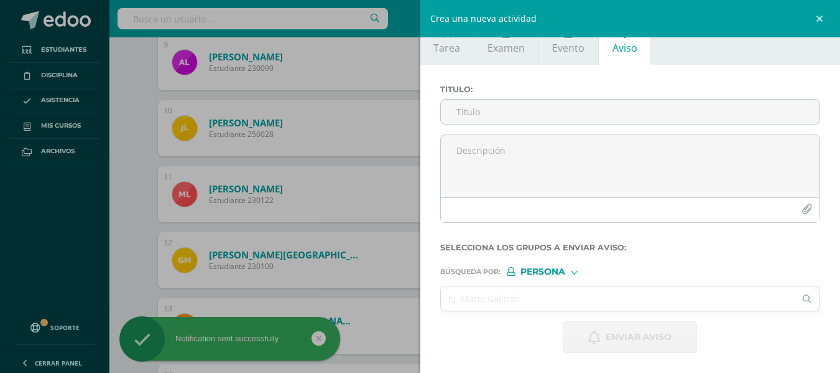
scroll to position [21, 0]
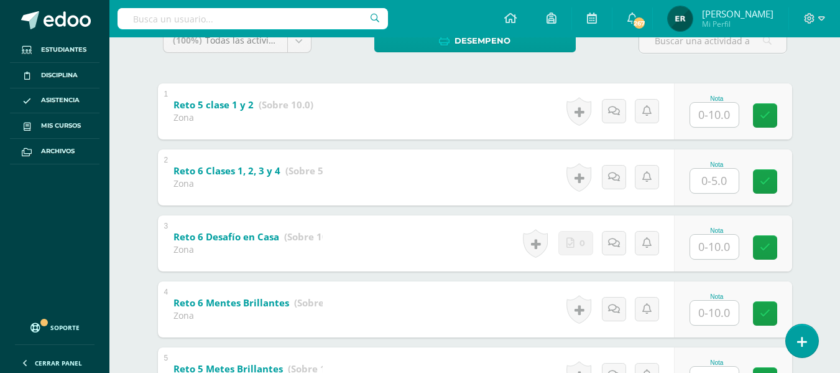
scroll to position [311, 0]
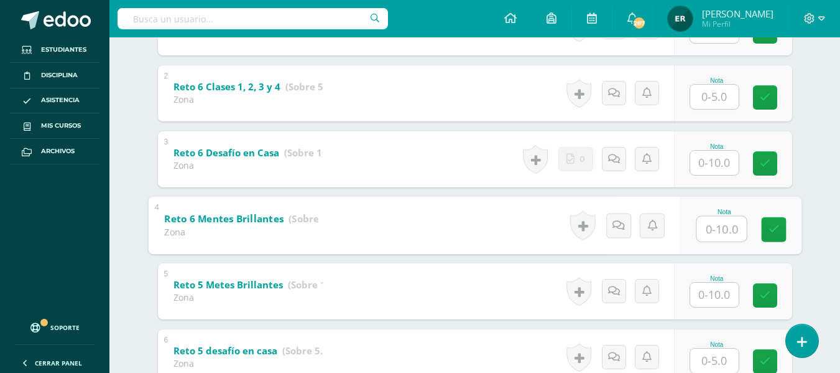
click at [720, 230] on input "text" at bounding box center [722, 228] width 50 height 25
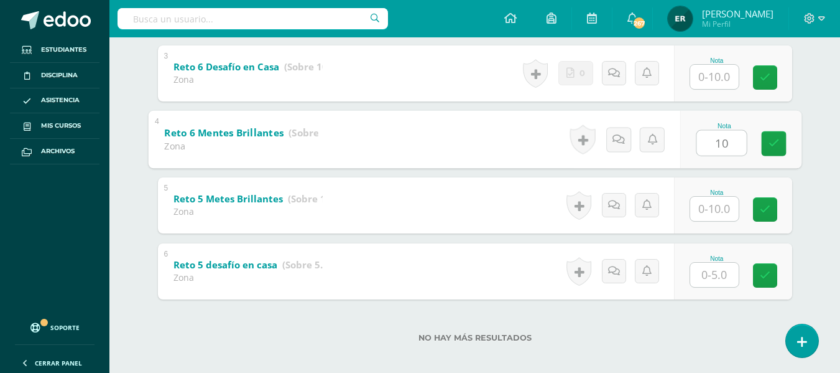
scroll to position [406, 0]
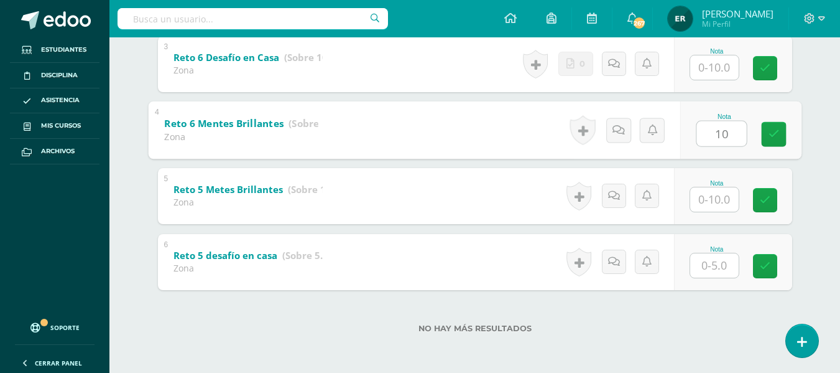
type input "10"
click at [713, 201] on input "text" at bounding box center [715, 199] width 49 height 24
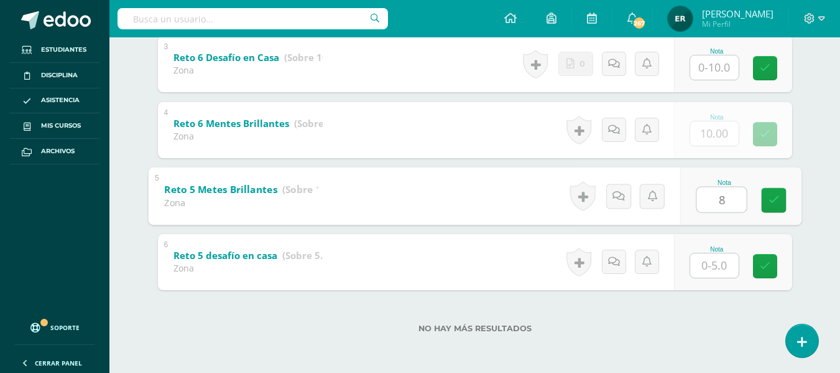
type input "8"
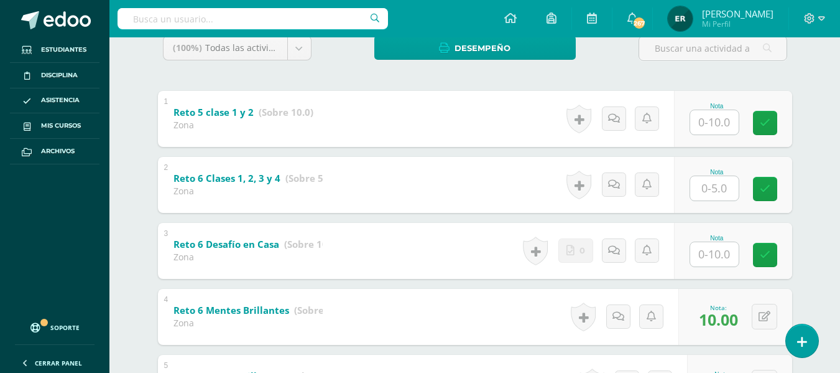
scroll to position [282, 0]
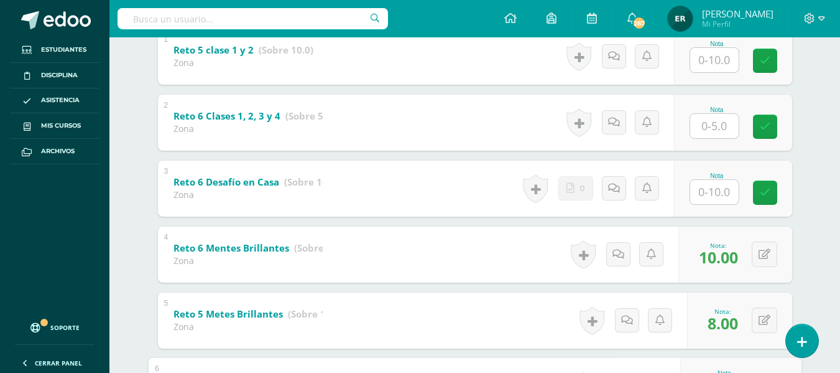
click at [731, 189] on input "text" at bounding box center [715, 192] width 49 height 24
type input "0"
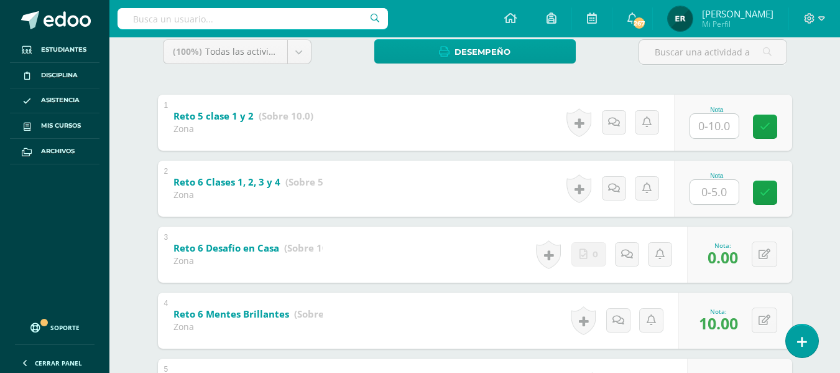
scroll to position [157, 0]
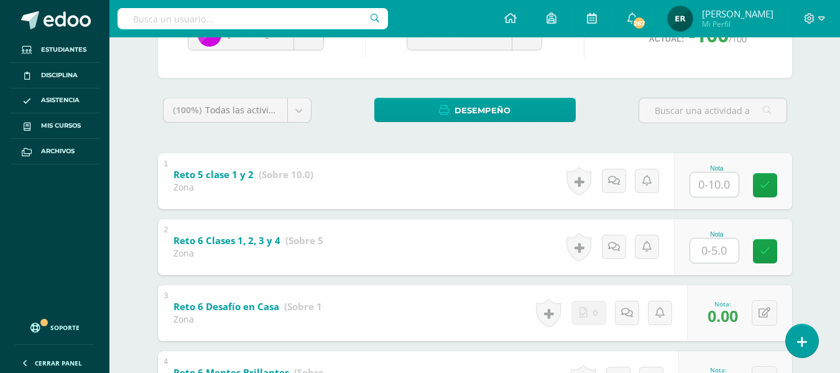
click at [704, 186] on input "text" at bounding box center [715, 184] width 49 height 24
type input "0"
click at [719, 247] on input "text" at bounding box center [715, 250] width 49 height 24
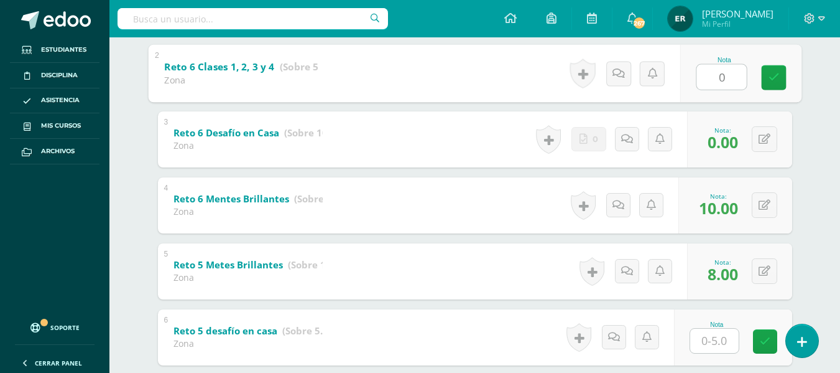
scroll to position [406, 0]
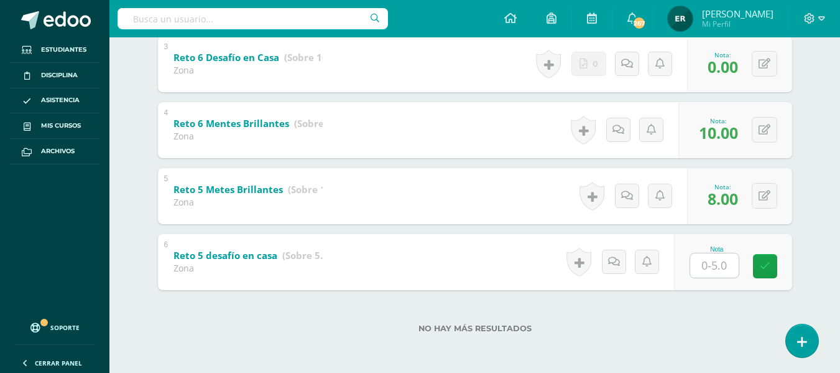
type input "0"
click at [722, 268] on input "text" at bounding box center [715, 265] width 49 height 24
type input "0"
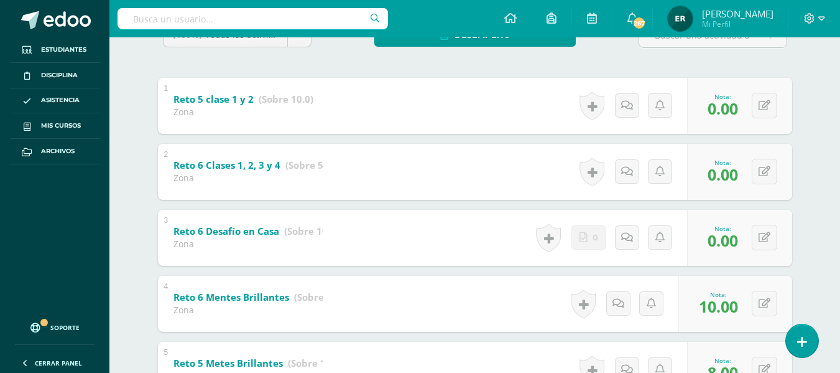
scroll to position [157, 0]
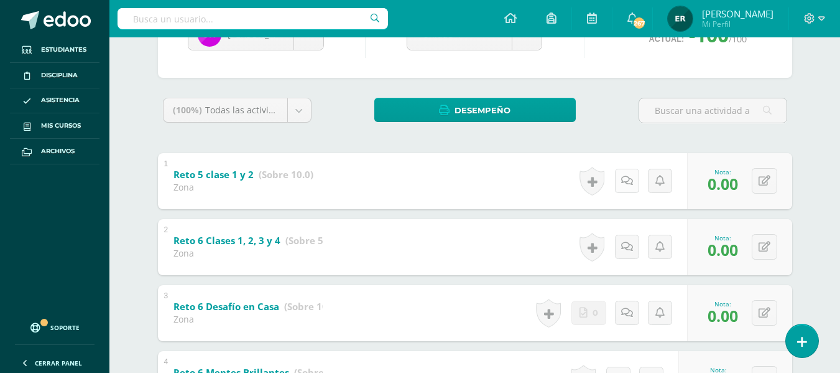
click at [629, 188] on link at bounding box center [627, 181] width 24 height 24
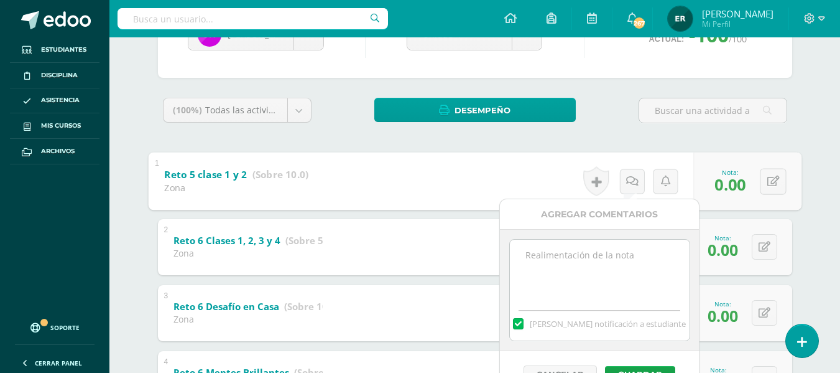
click at [587, 266] on textarea at bounding box center [600, 271] width 180 height 62
paste textarea "No entrego libro físico para calificar"
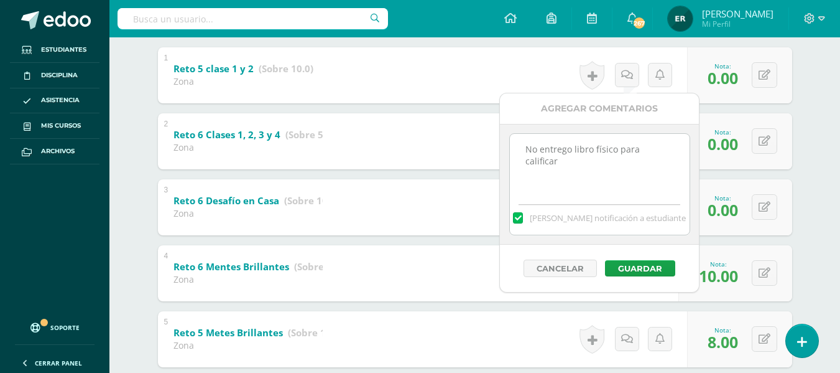
scroll to position [282, 0]
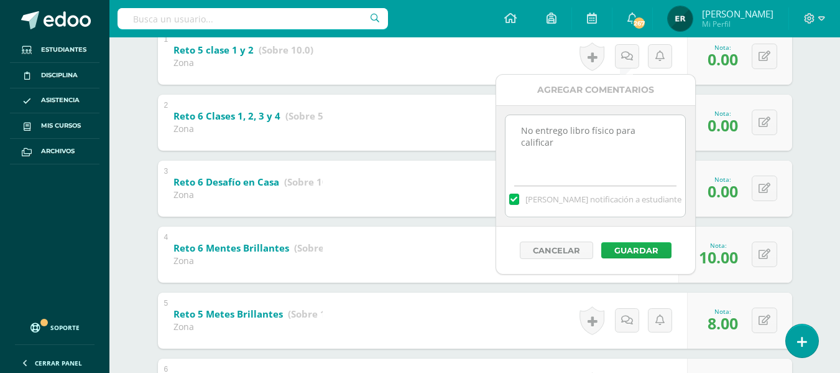
type textarea "No entrego libro físico para calificar"
click at [617, 249] on button "Guardar" at bounding box center [637, 250] width 70 height 16
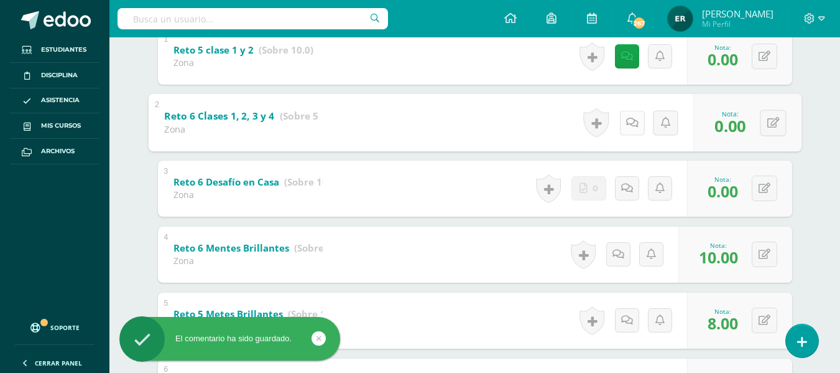
click at [620, 119] on link at bounding box center [632, 122] width 25 height 25
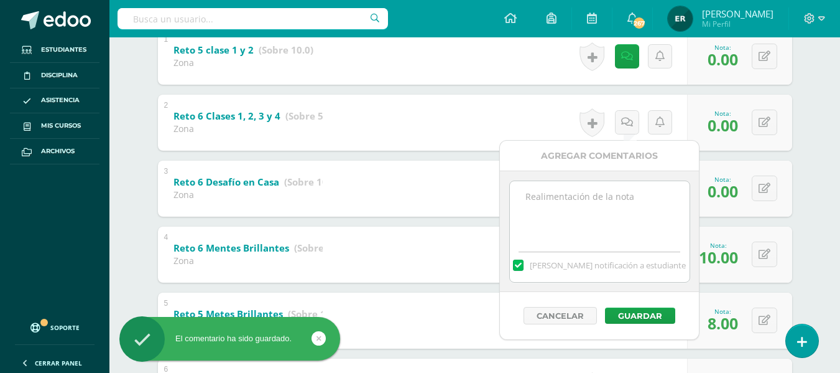
click at [567, 193] on textarea at bounding box center [600, 212] width 180 height 62
paste textarea "No entrego libro físico para calificar"
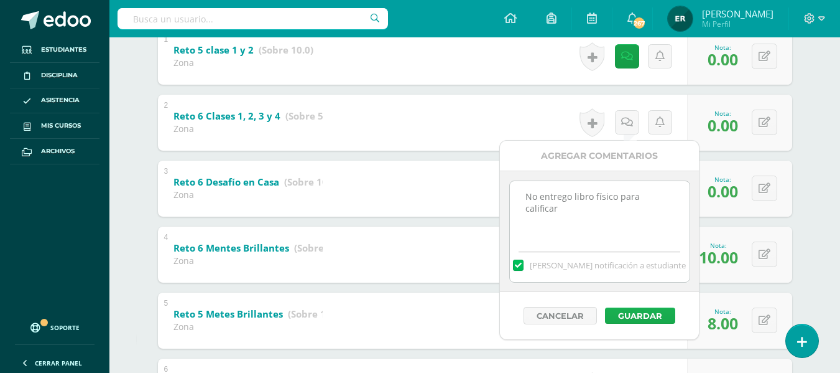
type textarea "No entrego libro físico para calificar"
click at [642, 308] on button "Guardar" at bounding box center [640, 315] width 70 height 16
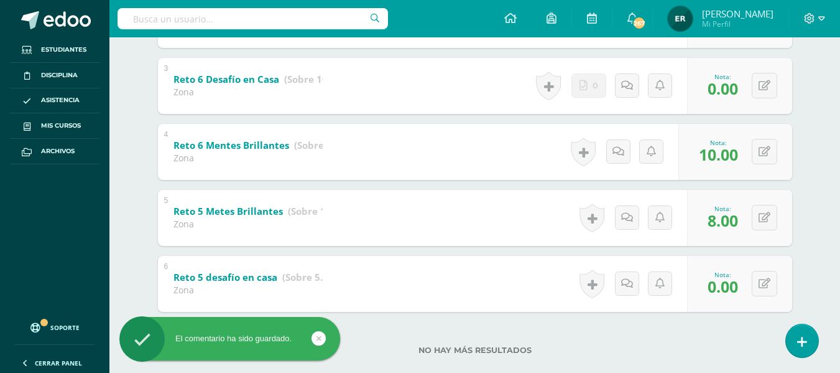
scroll to position [406, 0]
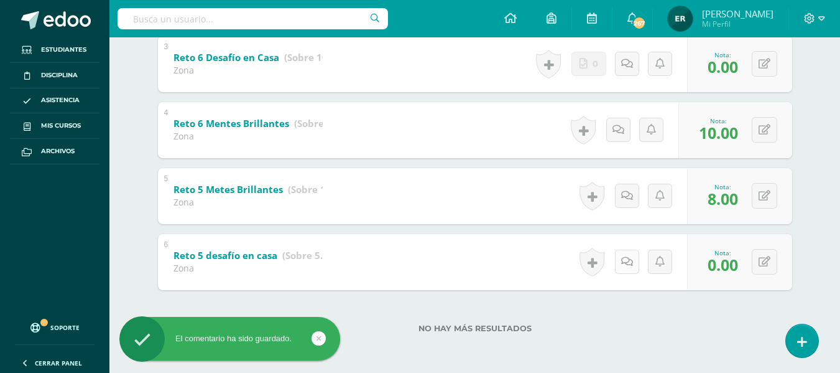
click at [628, 259] on icon at bounding box center [627, 261] width 12 height 11
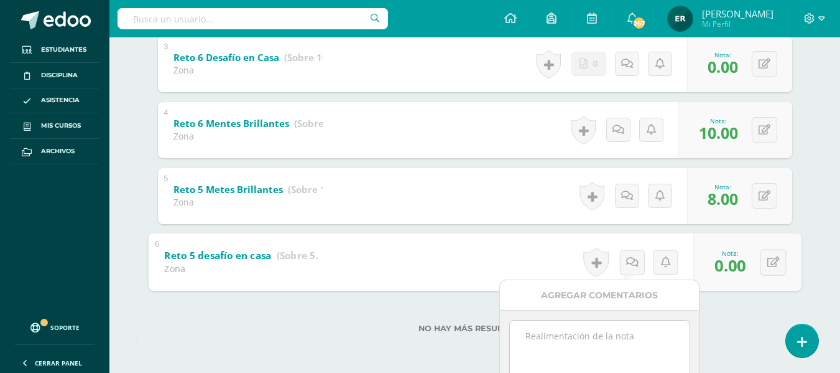
click at [555, 331] on textarea at bounding box center [600, 351] width 180 height 62
paste textarea "No entrego libro físico para calificar"
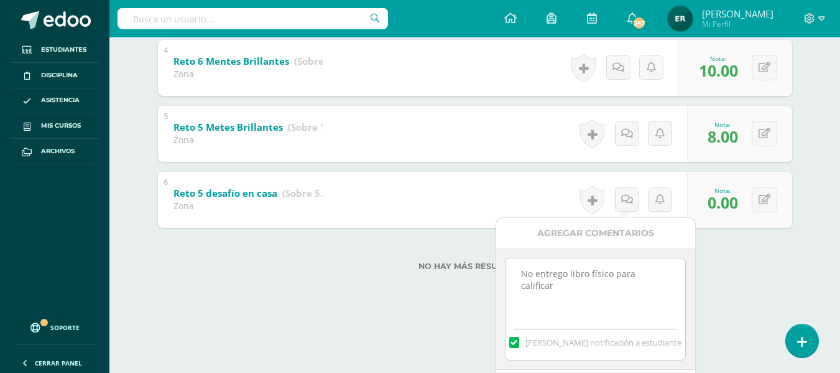
scroll to position [513, 0]
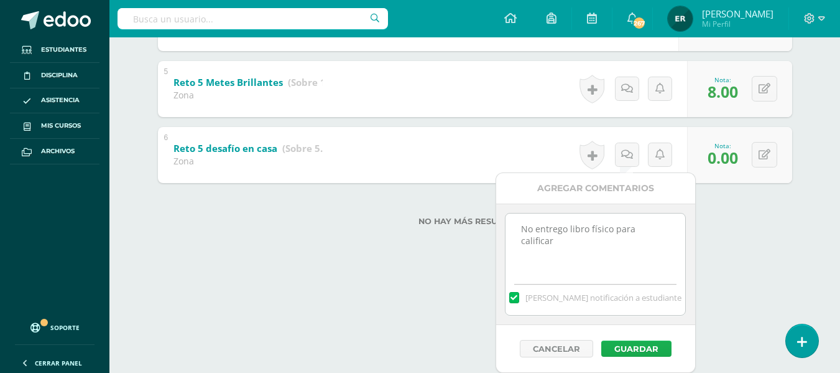
type textarea "No entrego libro físico para calificar"
click at [628, 350] on button "Guardar" at bounding box center [637, 348] width 70 height 16
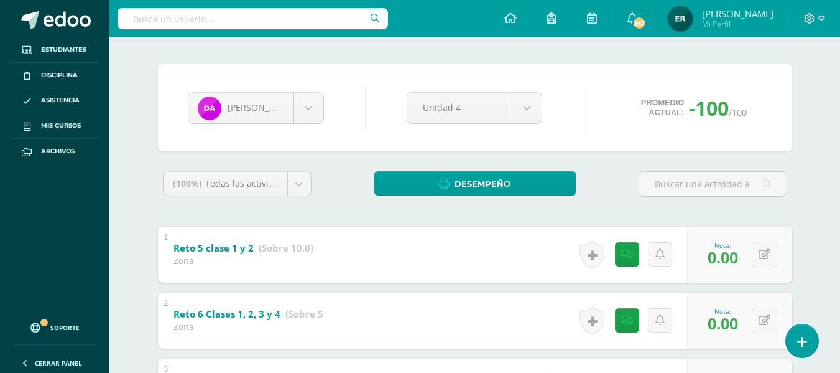
scroll to position [0, 0]
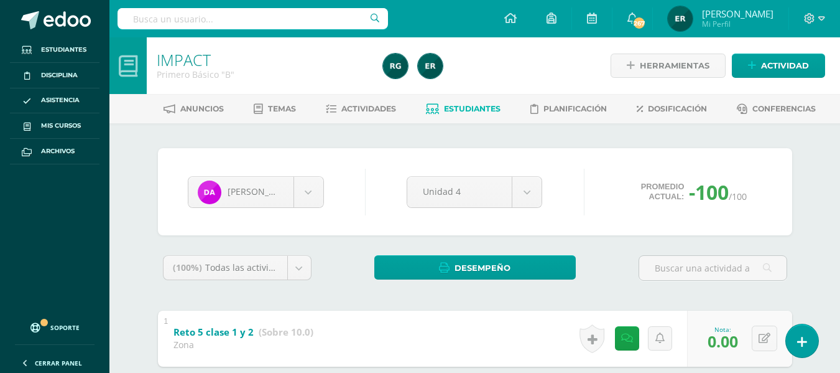
click at [450, 117] on link "Estudiantes" at bounding box center [463, 109] width 75 height 20
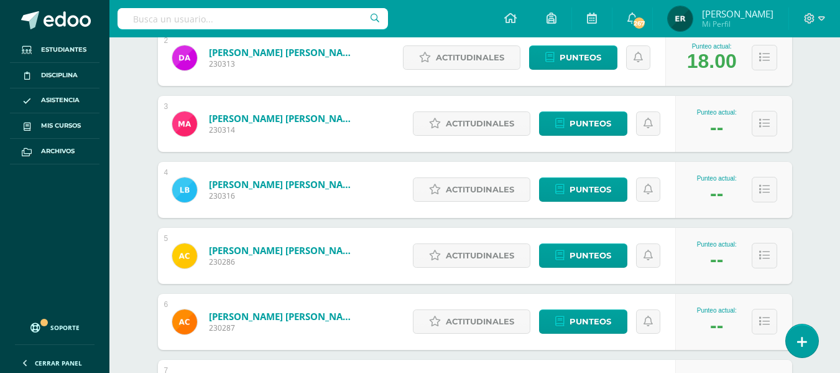
scroll to position [311, 0]
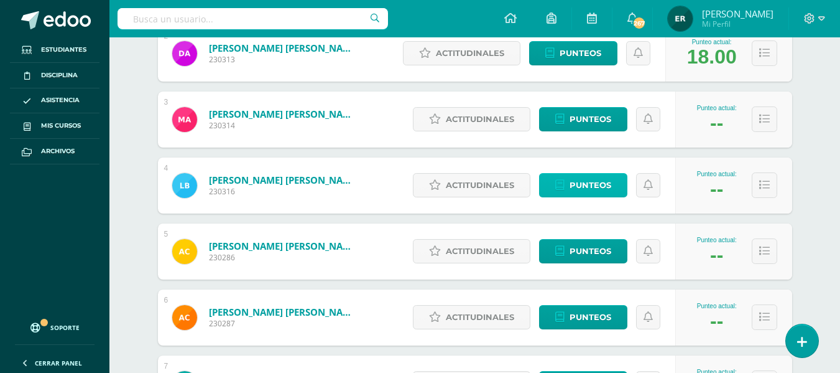
click at [581, 189] on span "Punteos" at bounding box center [591, 185] width 42 height 23
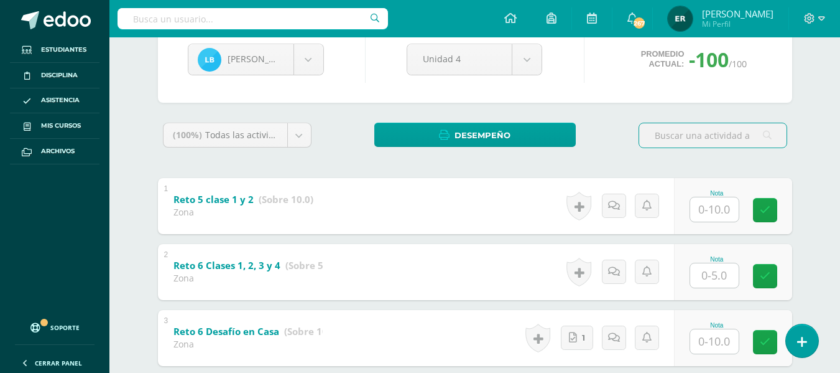
scroll to position [249, 0]
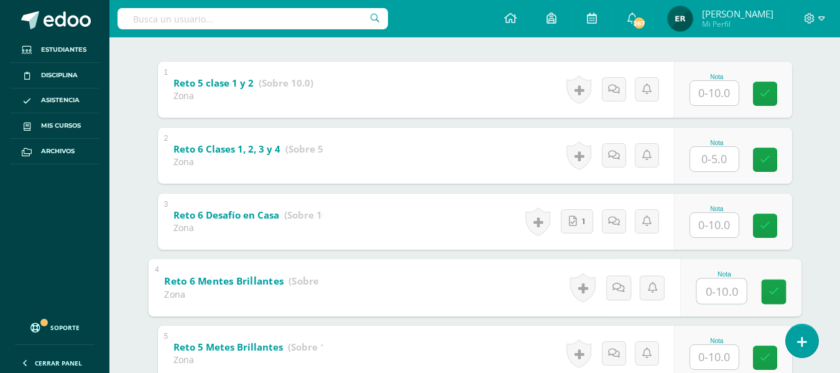
click at [717, 296] on input "text" at bounding box center [722, 290] width 50 height 25
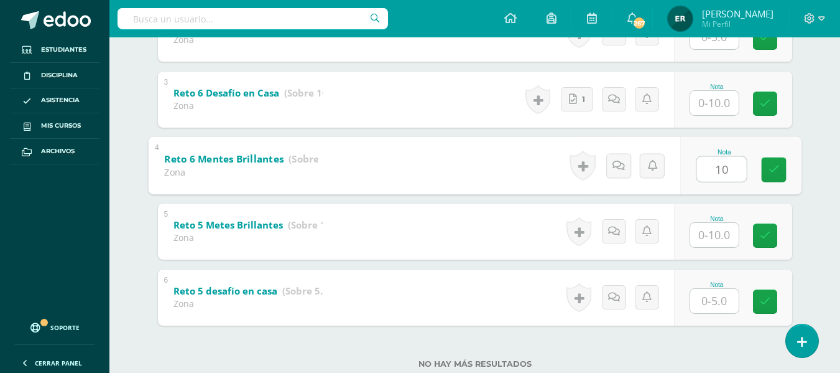
scroll to position [373, 0]
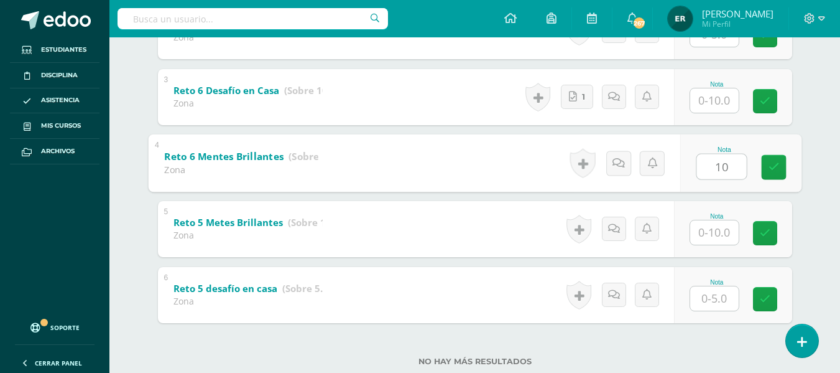
type input "10"
click at [718, 228] on input "text" at bounding box center [715, 232] width 49 height 24
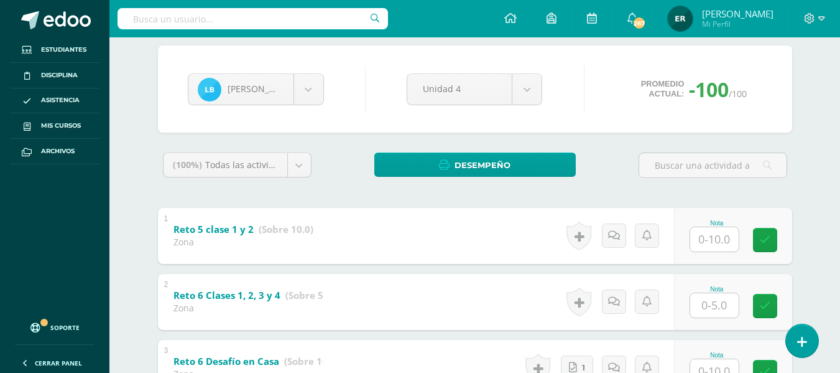
scroll to position [124, 0]
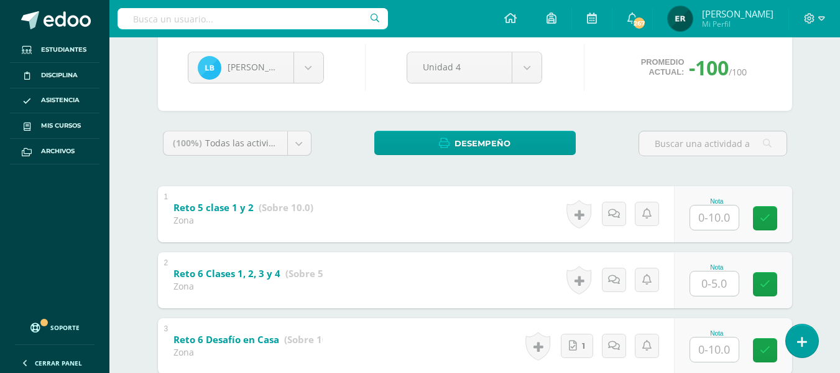
type input "8"
click at [713, 218] on input "text" at bounding box center [715, 217] width 49 height 24
type input "10"
click at [714, 277] on input "text" at bounding box center [722, 283] width 50 height 25
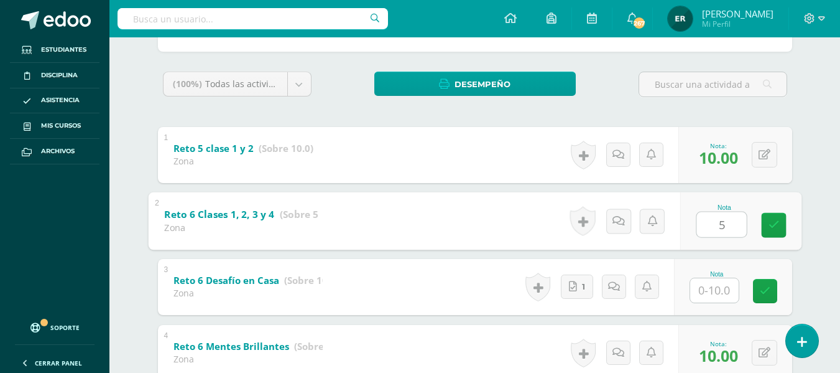
scroll to position [249, 0]
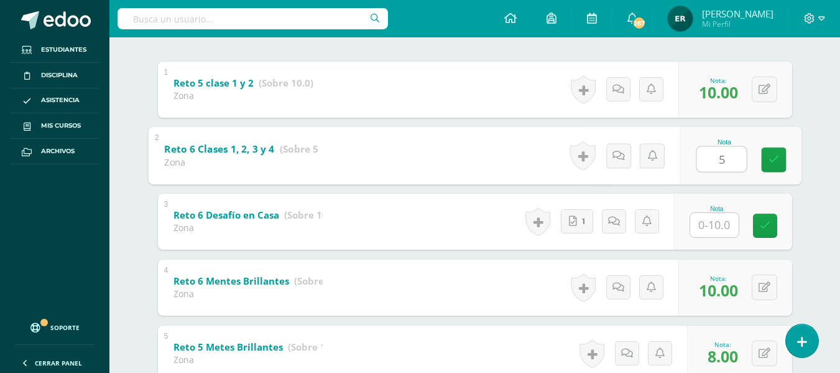
type input "5"
click at [719, 226] on input "text" at bounding box center [715, 225] width 49 height 24
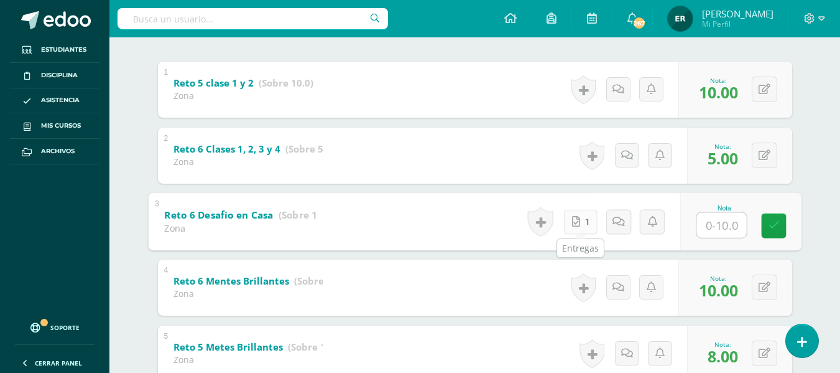
click at [585, 223] on link "1" at bounding box center [581, 221] width 34 height 25
click at [728, 232] on input "text" at bounding box center [722, 224] width 50 height 25
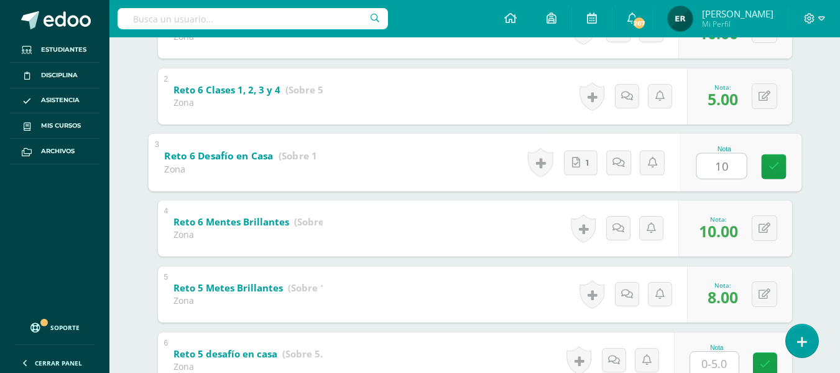
scroll to position [406, 0]
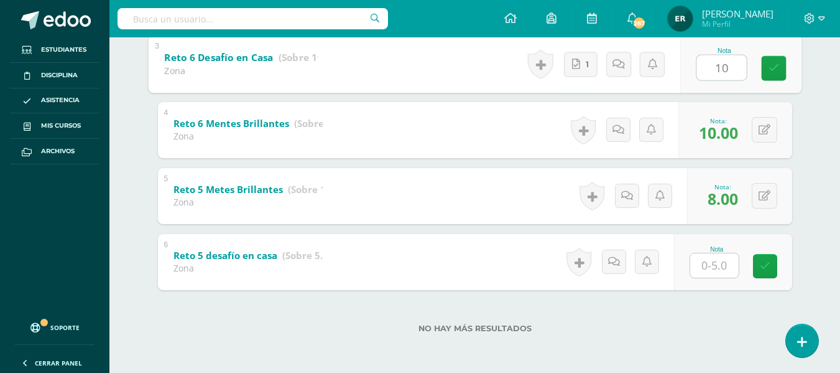
type input "10"
click at [709, 271] on input "text" at bounding box center [715, 265] width 49 height 24
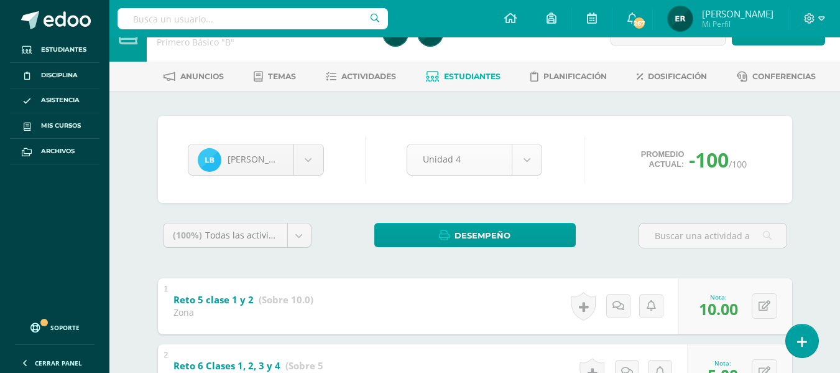
scroll to position [0, 0]
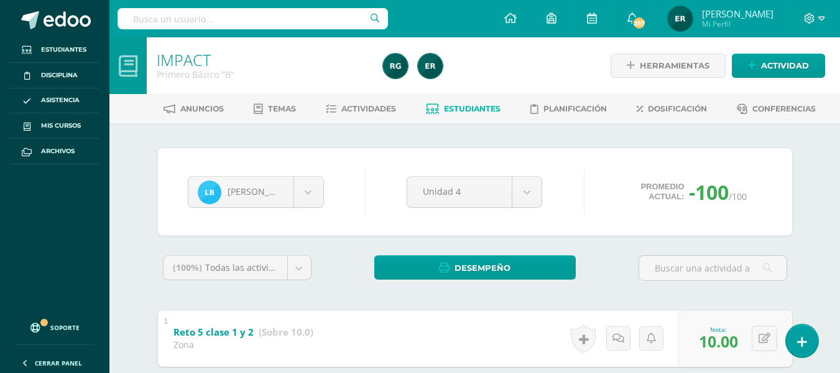
type input "5"
click at [449, 111] on span "Estudiantes" at bounding box center [472, 108] width 57 height 9
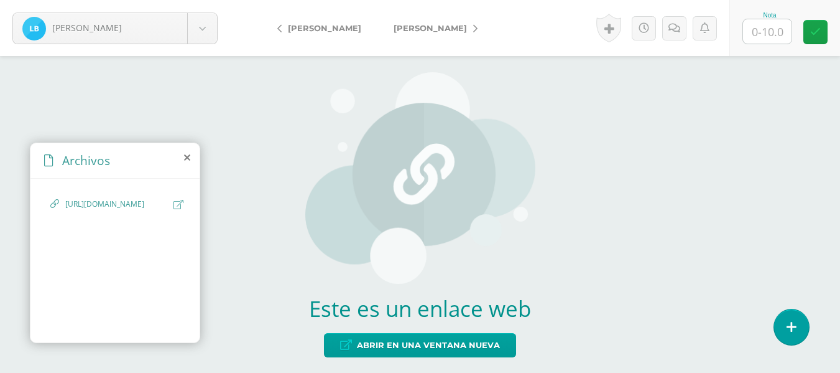
click at [124, 210] on span "https://www.canva.com/design/DAGx4IdNez4/Ddbk_5RNCoEx3tLCrON_YQ/view?utm_conten…" at bounding box center [116, 204] width 102 height 12
click at [175, 205] on icon at bounding box center [179, 204] width 10 height 9
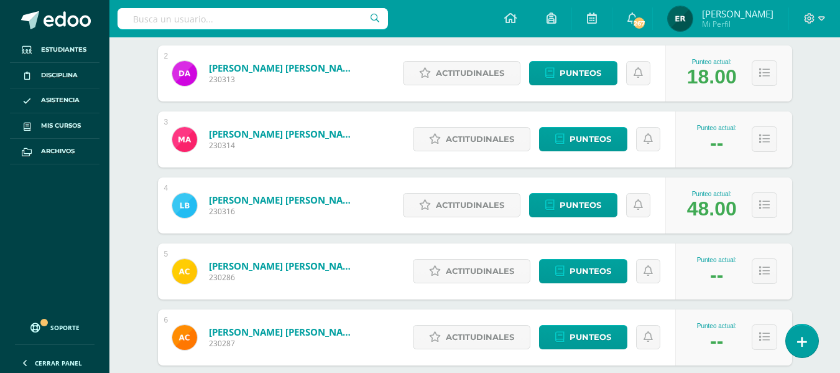
scroll to position [311, 0]
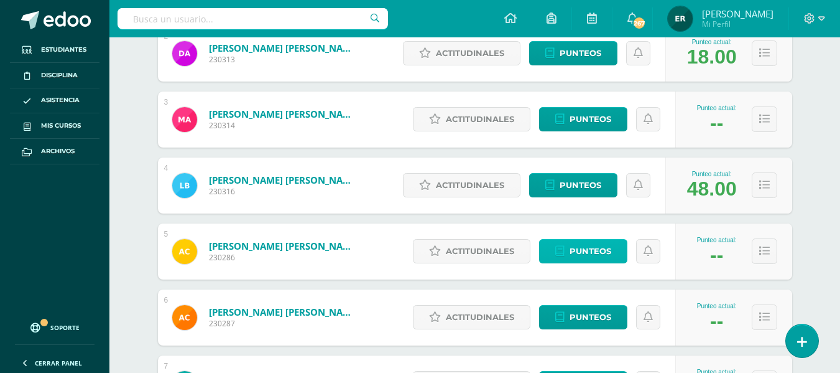
click at [601, 254] on span "Punteos" at bounding box center [591, 251] width 42 height 23
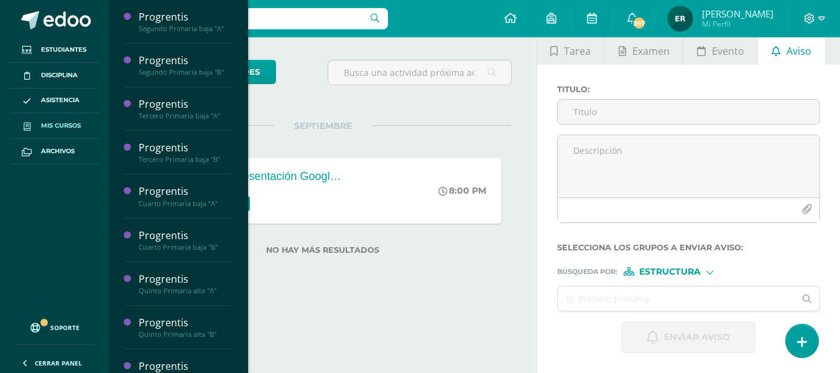
click at [77, 124] on span "Mis cursos" at bounding box center [61, 126] width 40 height 10
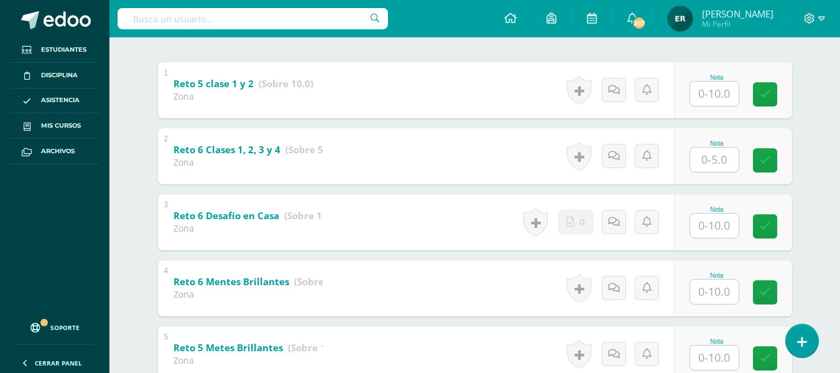
scroll to position [249, 0]
click at [709, 100] on input "text" at bounding box center [715, 93] width 49 height 24
type input "10"
click at [725, 155] on input "text" at bounding box center [715, 159] width 49 height 24
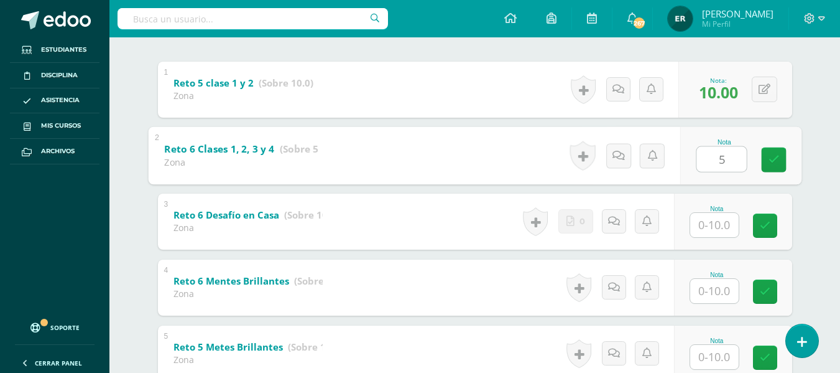
type input "5"
click at [720, 228] on input "text" at bounding box center [715, 225] width 49 height 24
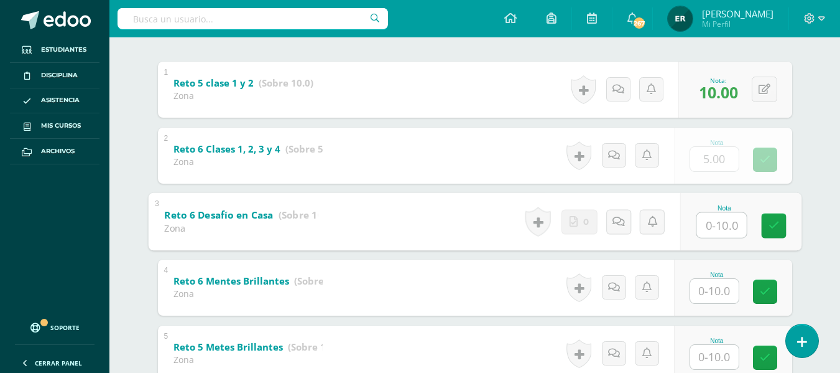
type input "9"
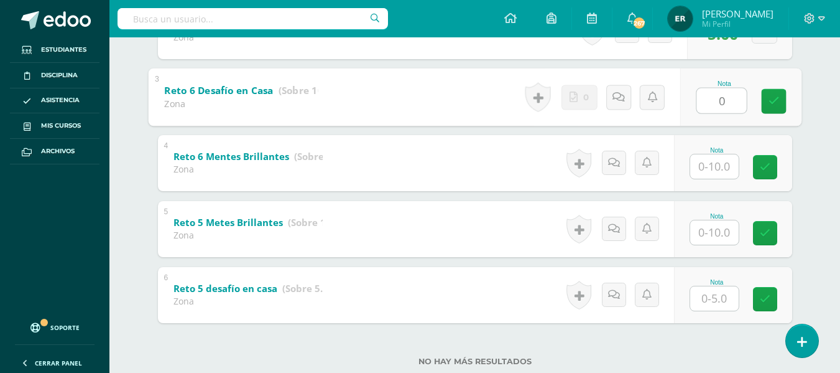
type input "0"
click at [719, 171] on input "text" at bounding box center [715, 166] width 49 height 24
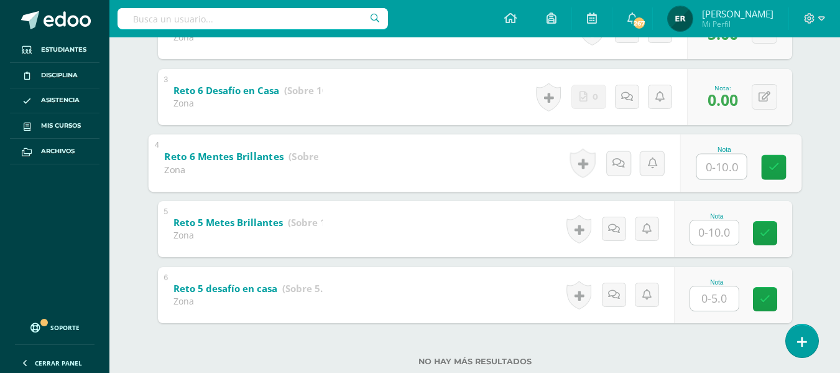
click at [724, 299] on input "text" at bounding box center [715, 298] width 49 height 24
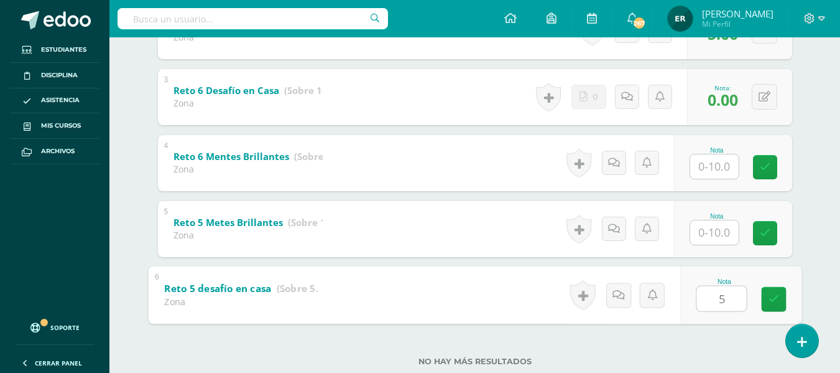
type input "5"
click at [685, 240] on div "Nota" at bounding box center [733, 229] width 118 height 56
click at [707, 226] on input "text" at bounding box center [715, 232] width 49 height 24
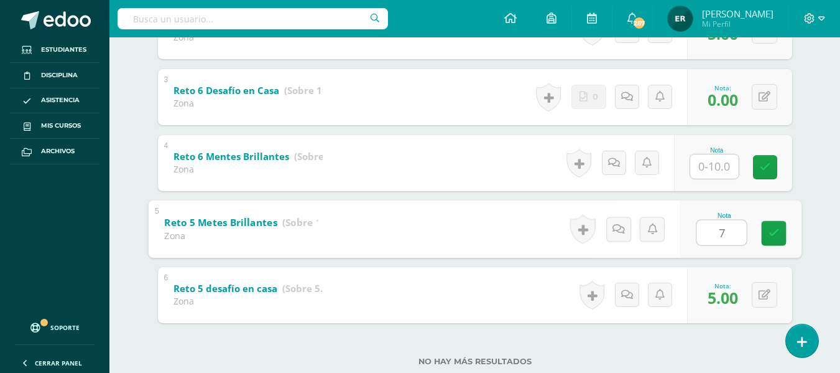
type input "7"
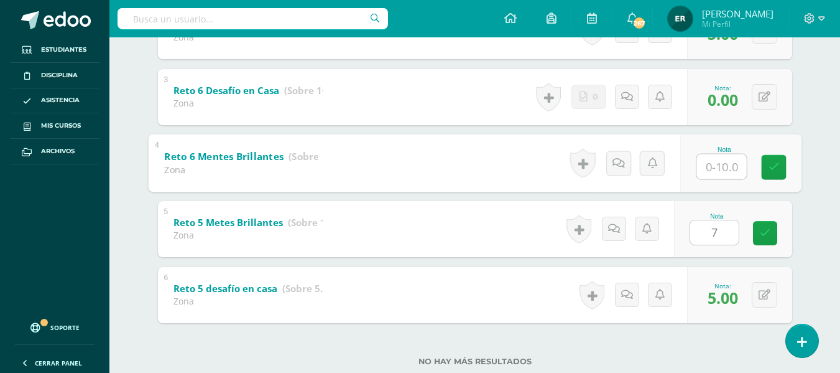
click at [714, 171] on input "text" at bounding box center [722, 166] width 50 height 25
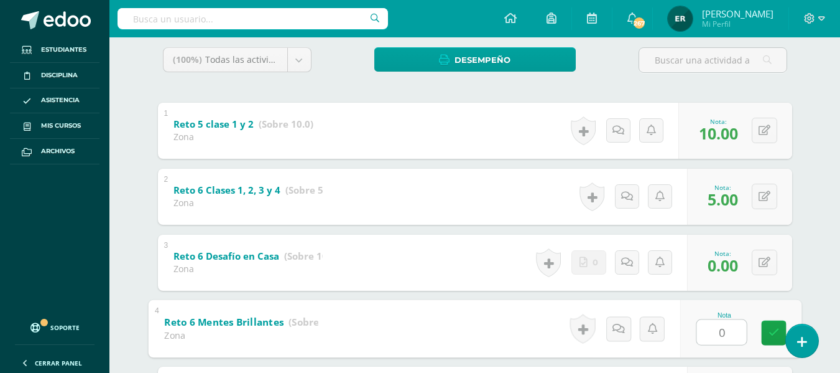
scroll to position [187, 0]
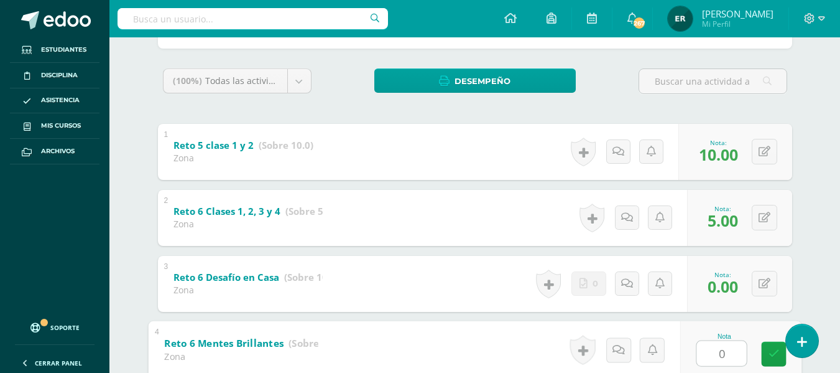
type input "0"
click at [590, 286] on link "0" at bounding box center [589, 283] width 35 height 24
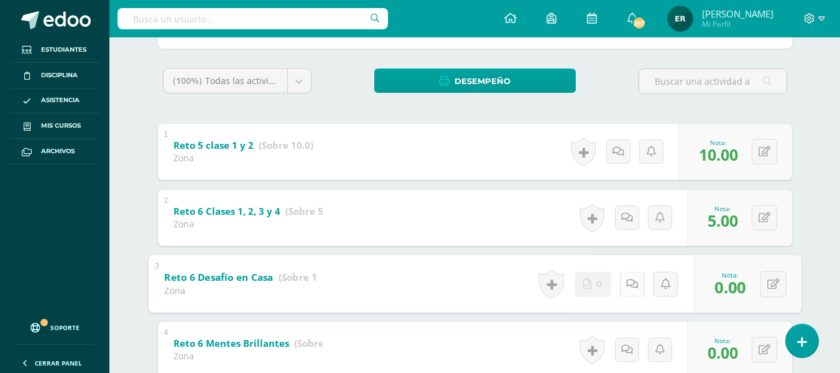
click at [628, 282] on icon at bounding box center [632, 283] width 12 height 11
click at [575, 353] on textarea at bounding box center [600, 373] width 180 height 62
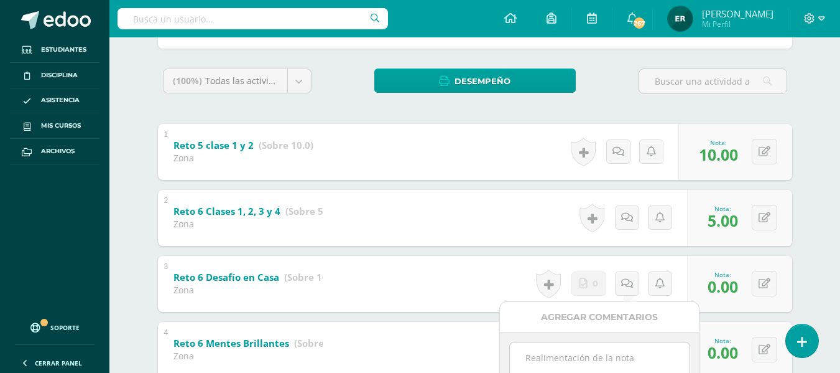
paste textarea "No realizó actividad Reto 6 Desafío en casa Científicos del Humor Diseño en Can…"
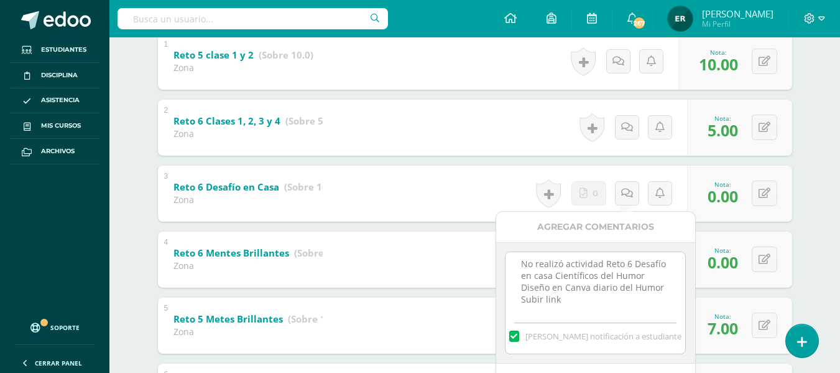
scroll to position [337, 0]
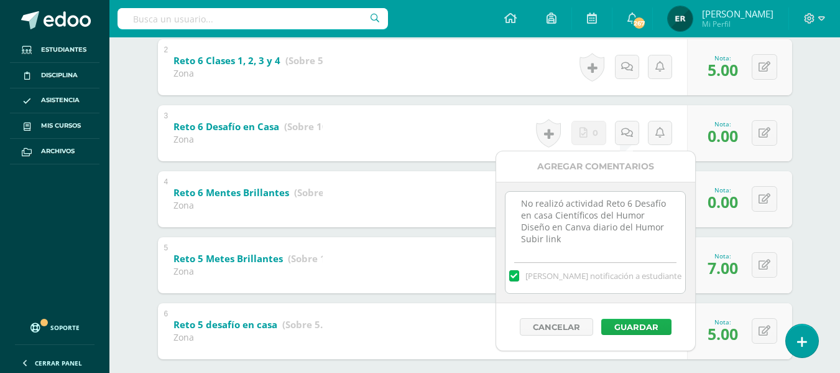
type textarea "No realizó actividad Reto 6 Desafío en casa Científicos del Humor Diseño en Can…"
click at [640, 325] on button "Guardar" at bounding box center [637, 327] width 70 height 16
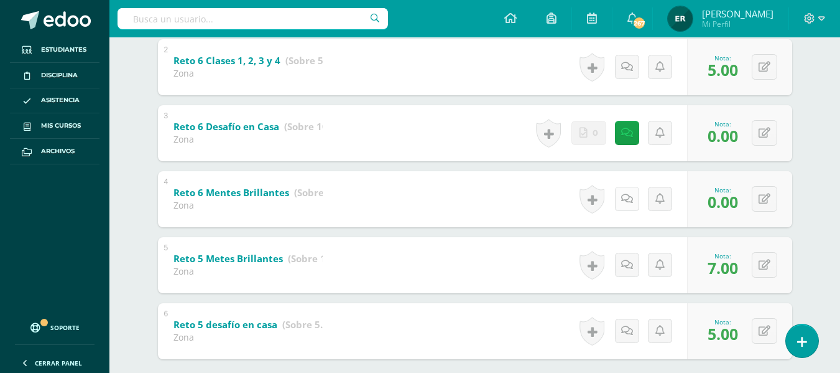
click at [621, 206] on link at bounding box center [627, 199] width 24 height 24
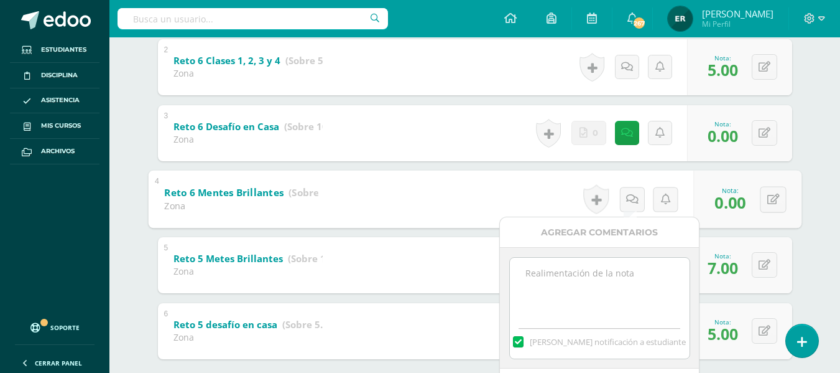
click at [571, 283] on textarea at bounding box center [600, 289] width 180 height 62
paste textarea "No realizó actividad mentes brillantes plataforma Amco reto"
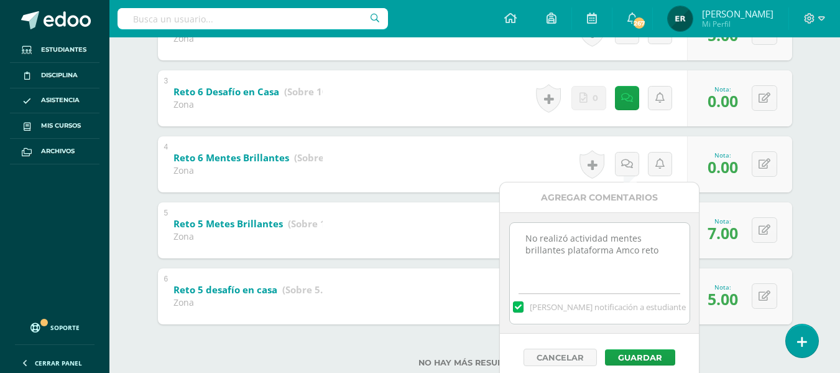
scroll to position [406, 0]
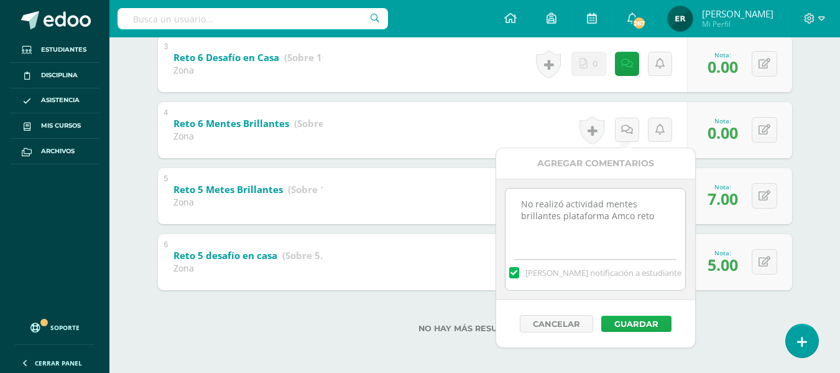
type textarea "No realizó actividad mentes brillantes plataforma Amco reto"
click at [621, 319] on button "Guardar" at bounding box center [637, 323] width 70 height 16
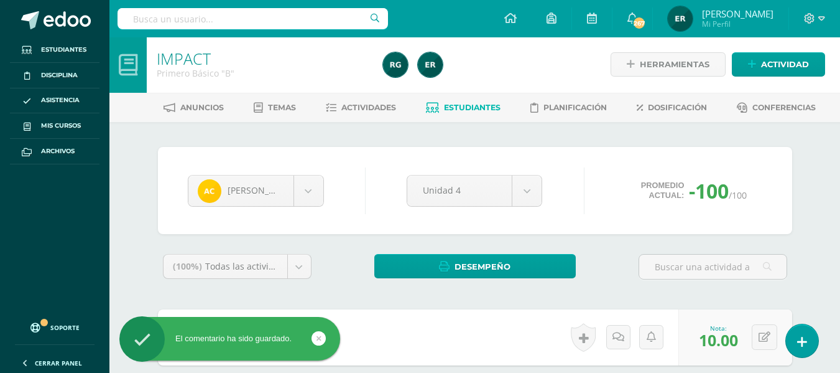
scroll to position [0, 0]
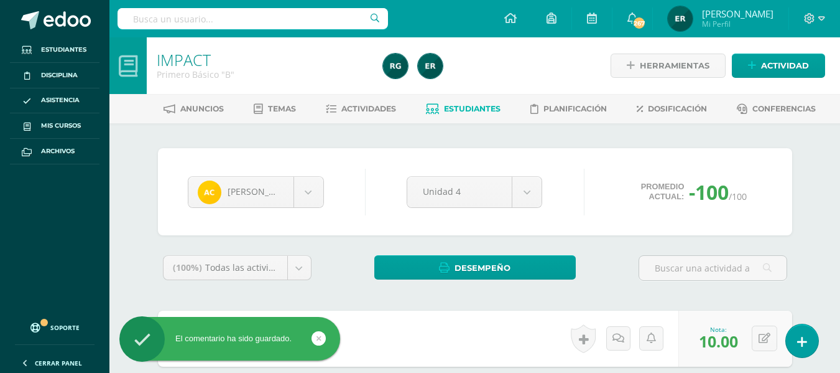
click at [459, 104] on span "Estudiantes" at bounding box center [472, 108] width 57 height 9
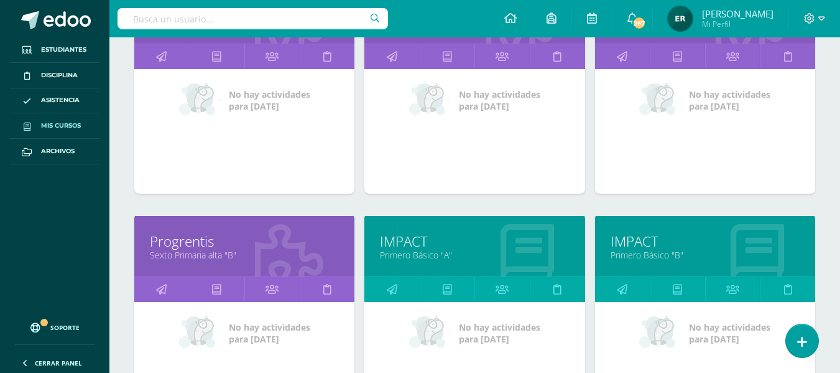
scroll to position [747, 0]
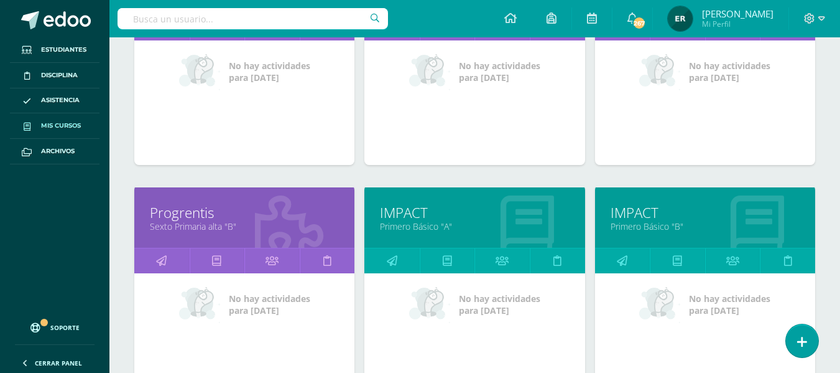
click at [666, 222] on link "Primero Básico "B"" at bounding box center [705, 226] width 189 height 12
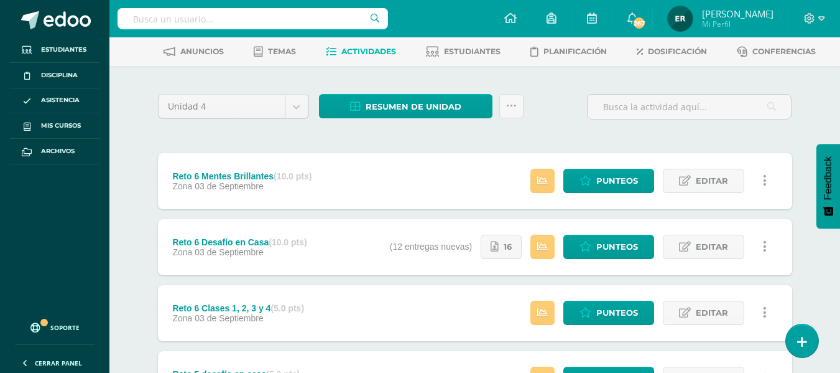
scroll to position [124, 0]
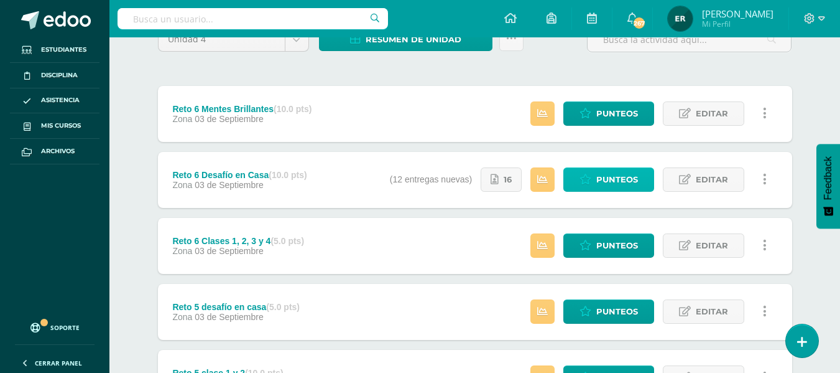
click at [595, 184] on link "Punteos" at bounding box center [609, 179] width 91 height 24
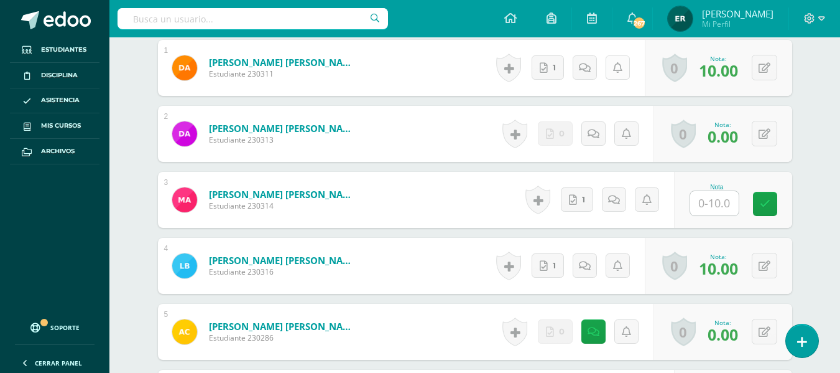
scroll to position [331, 0]
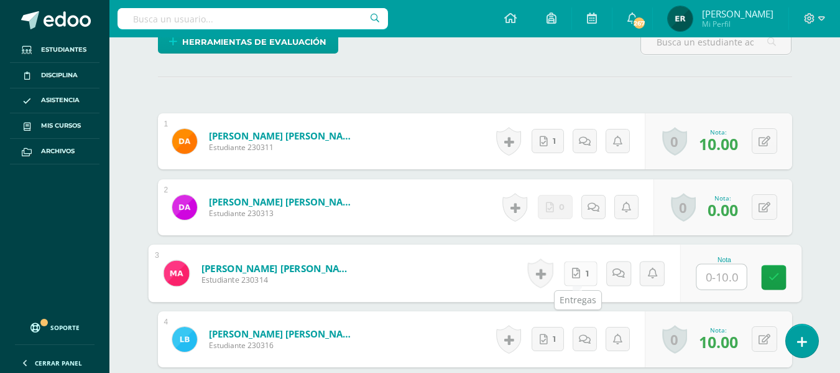
click at [579, 271] on link "1" at bounding box center [581, 273] width 34 height 25
click at [705, 273] on input "text" at bounding box center [722, 276] width 50 height 25
type input "10"
click at [780, 270] on link at bounding box center [773, 277] width 25 height 25
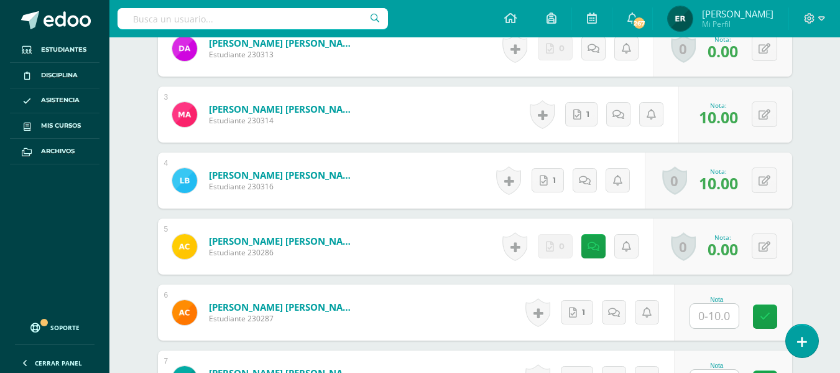
scroll to position [518, 0]
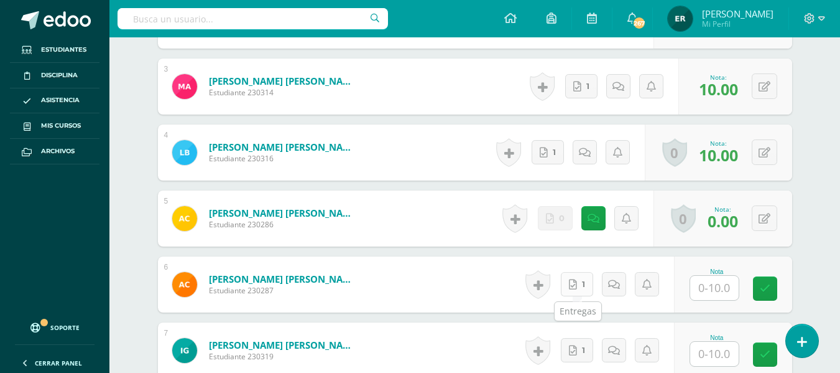
click at [582, 294] on link "1" at bounding box center [577, 284] width 32 height 24
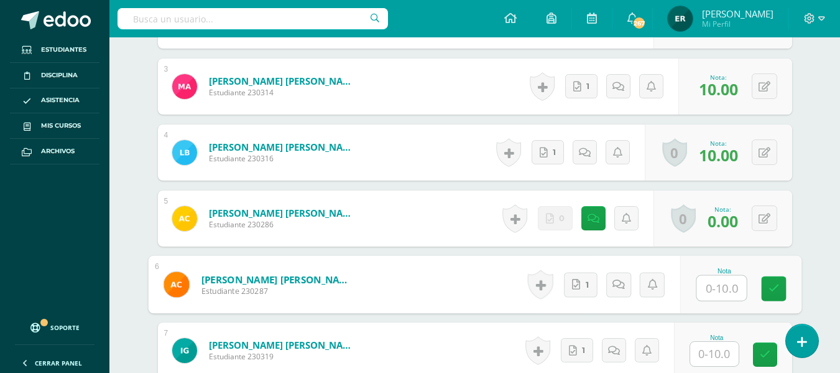
drag, startPoint x: 725, startPoint y: 289, endPoint x: 725, endPoint y: 281, distance: 8.1
click at [725, 289] on input "text" at bounding box center [722, 288] width 50 height 25
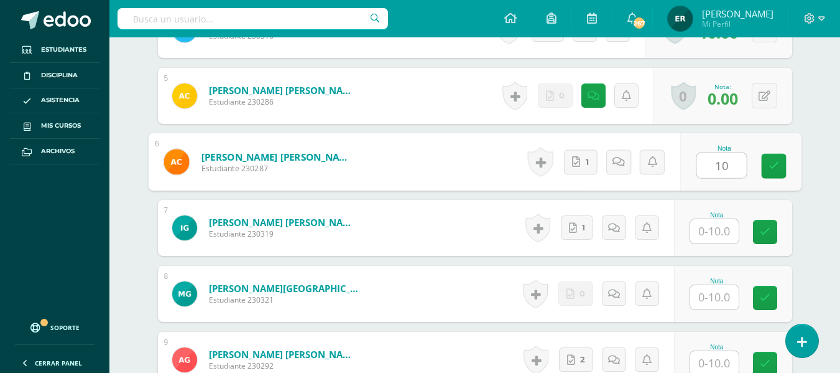
scroll to position [642, 0]
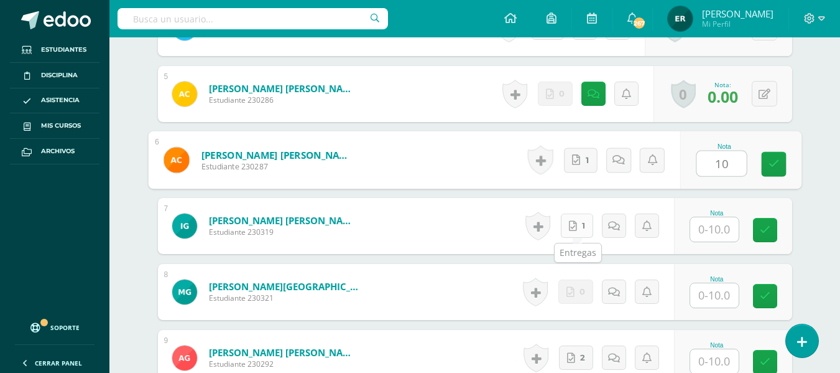
type input "10"
click at [578, 230] on link "1" at bounding box center [577, 225] width 32 height 24
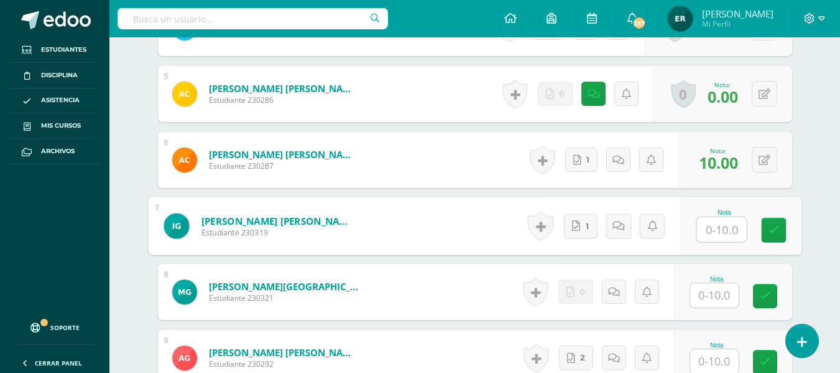
click at [723, 227] on input "text" at bounding box center [722, 229] width 50 height 25
click at [770, 233] on icon at bounding box center [773, 230] width 11 height 11
type input "10"
click at [715, 295] on input "text" at bounding box center [715, 295] width 49 height 24
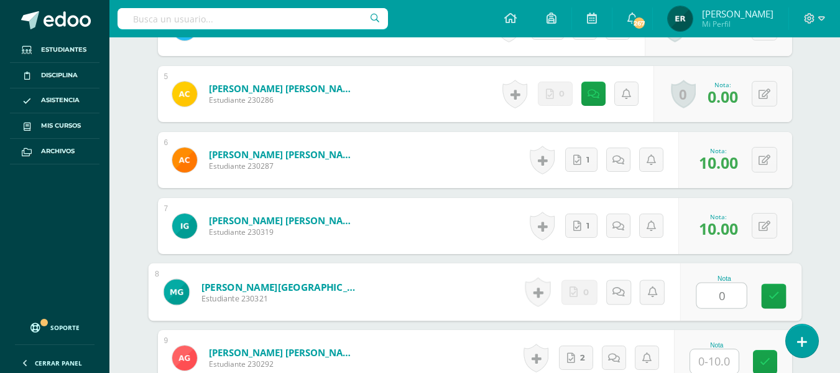
type input "0"
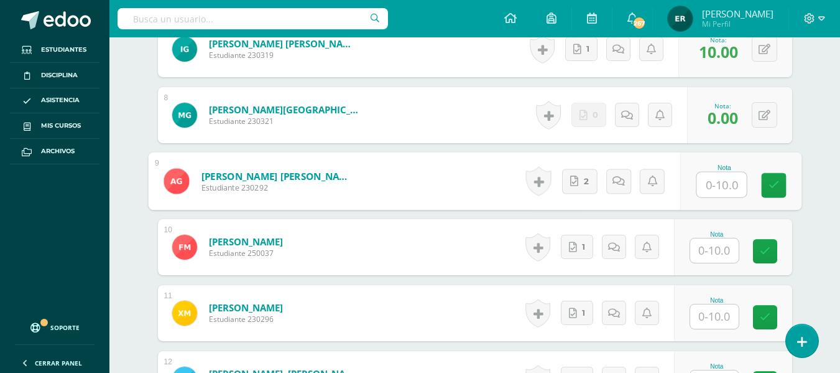
scroll to position [829, 0]
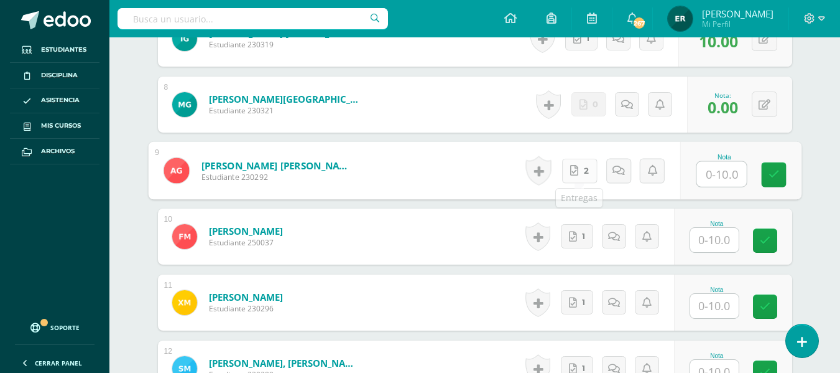
click at [570, 176] on link "2" at bounding box center [579, 170] width 35 height 25
click at [573, 175] on icon at bounding box center [574, 170] width 8 height 11
click at [714, 174] on input "text" at bounding box center [722, 174] width 50 height 25
type input "10"
click at [778, 172] on icon at bounding box center [773, 174] width 11 height 11
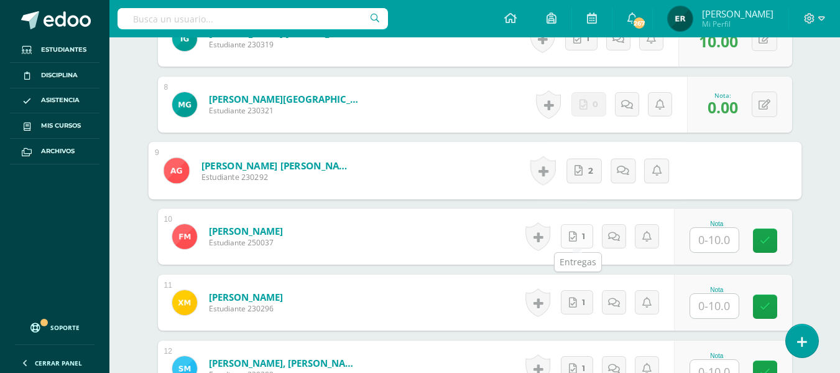
click at [578, 239] on link "1" at bounding box center [577, 236] width 32 height 24
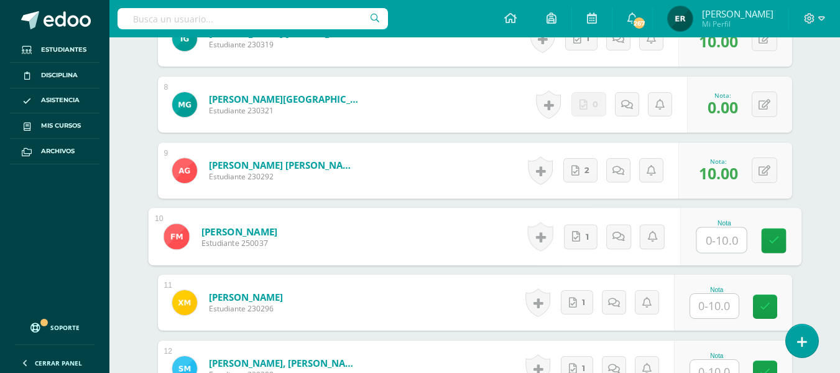
click at [713, 245] on input "text" at bounding box center [722, 240] width 50 height 25
type input "10"
click at [773, 242] on icon at bounding box center [773, 240] width 11 height 11
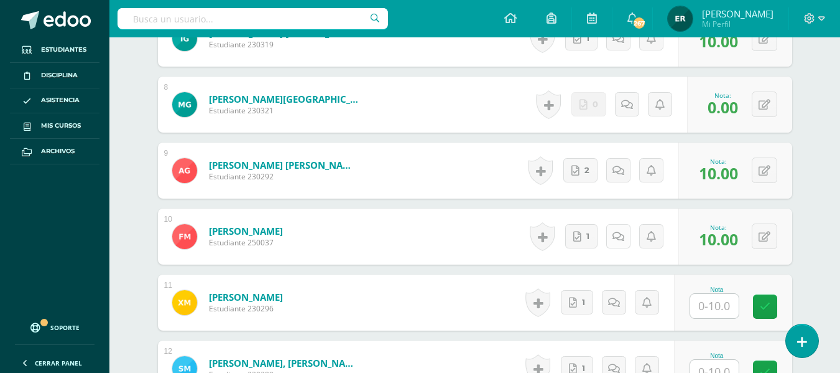
click at [618, 231] on icon at bounding box center [619, 236] width 12 height 11
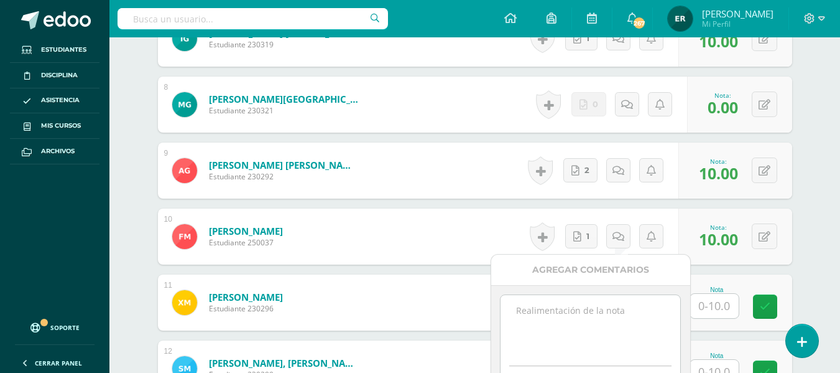
click at [570, 315] on textarea at bounding box center [591, 326] width 180 height 62
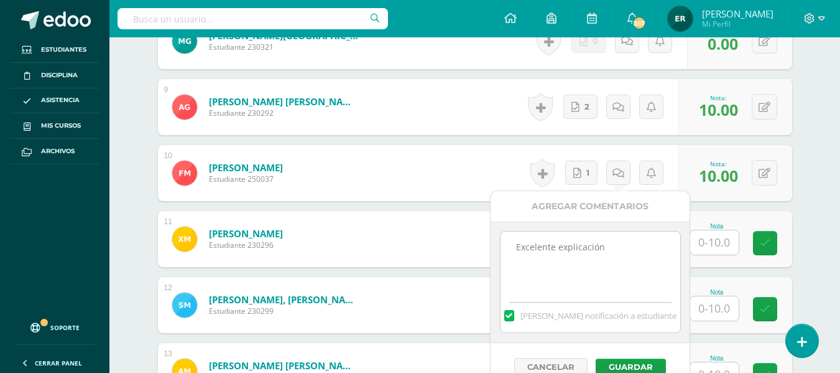
scroll to position [954, 0]
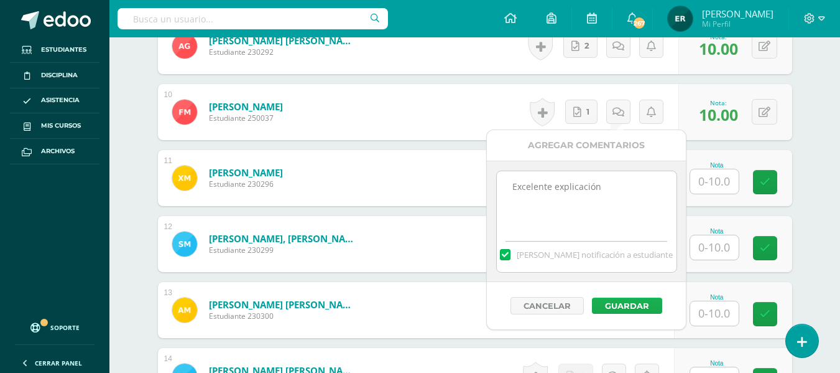
type textarea "Excelente explicación"
click at [626, 300] on button "Guardar" at bounding box center [627, 305] width 70 height 16
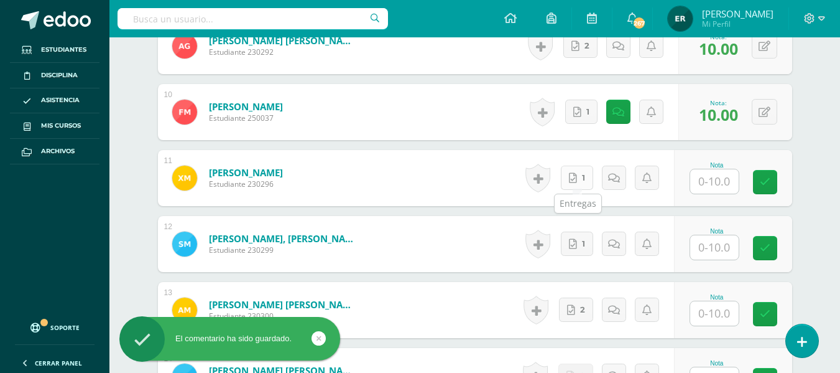
click at [573, 180] on icon at bounding box center [573, 178] width 8 height 11
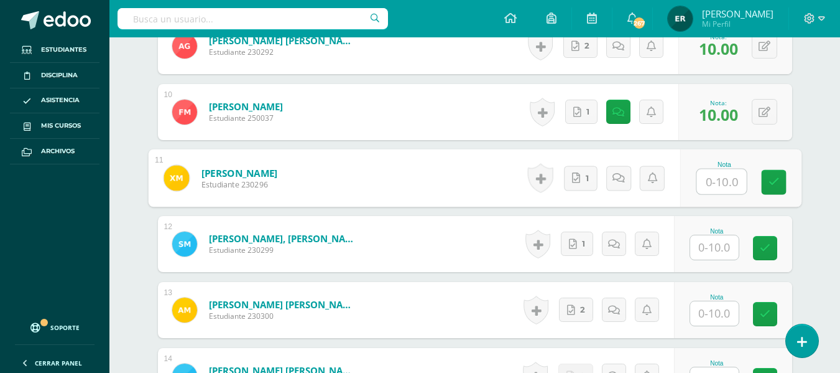
click at [709, 177] on input "text" at bounding box center [722, 181] width 50 height 25
type input "0"
click at [780, 185] on link at bounding box center [773, 182] width 25 height 25
click at [621, 183] on link at bounding box center [632, 177] width 25 height 25
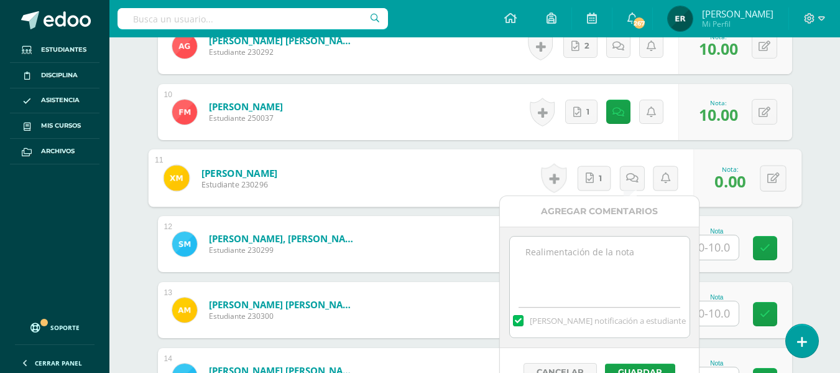
click at [578, 262] on textarea at bounding box center [600, 267] width 180 height 62
type textarea "E"
type textarea "d"
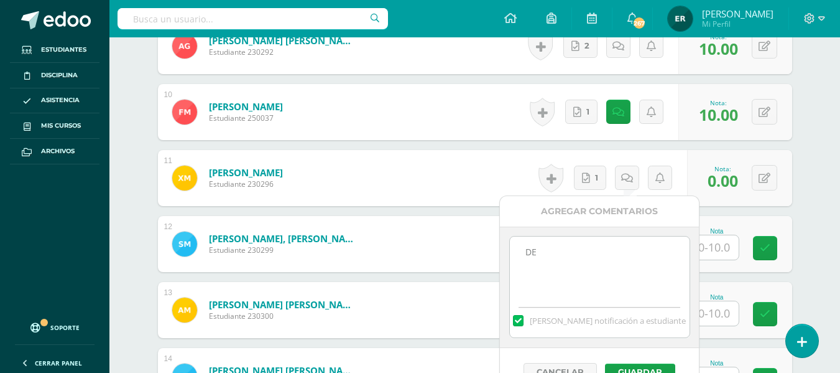
type textarea "D"
click at [579, 253] on textarea "Debes leer la instrucciones de la actividad" at bounding box center [600, 267] width 180 height 62
type textarea "Debes leer las instrucciones de la actividad"
click at [638, 366] on button "Guardar" at bounding box center [640, 371] width 70 height 16
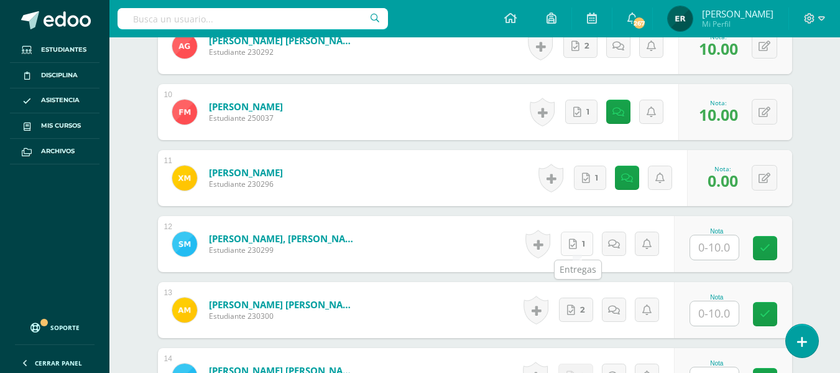
click at [577, 246] on icon at bounding box center [573, 244] width 8 height 11
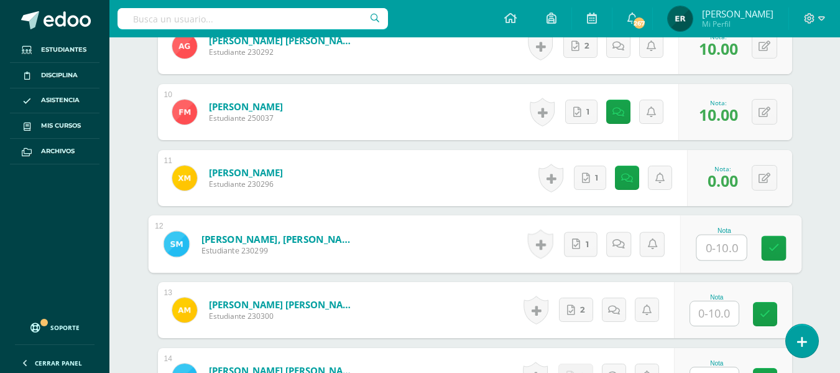
click at [710, 248] on input "text" at bounding box center [722, 247] width 50 height 25
type input "10"
click at [770, 244] on icon at bounding box center [773, 248] width 11 height 11
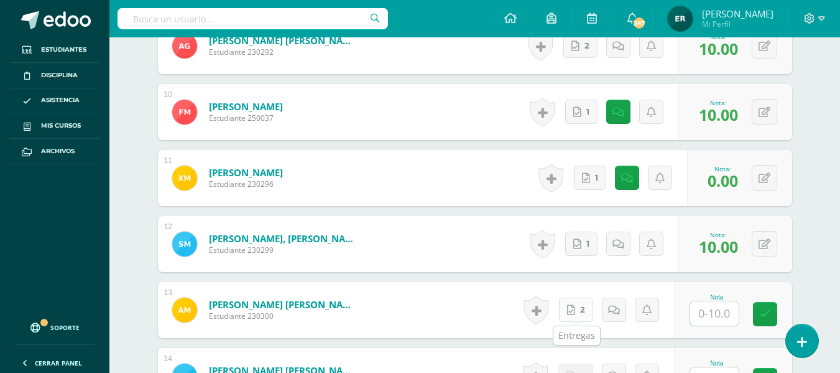
click at [584, 315] on span "2" at bounding box center [582, 309] width 5 height 23
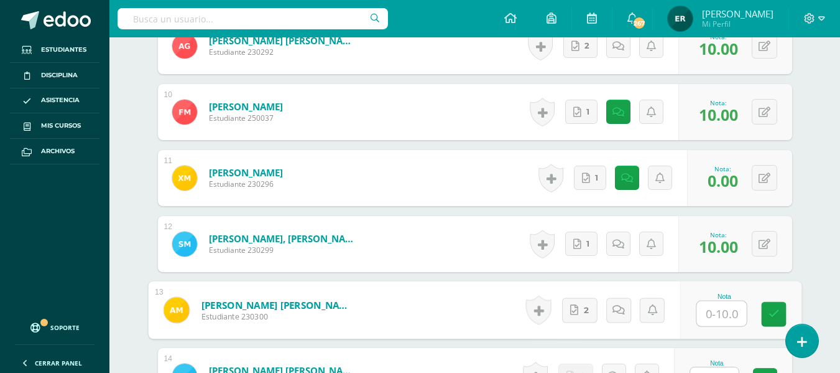
click at [715, 309] on input "text" at bounding box center [722, 313] width 50 height 25
type input "10"
click at [773, 314] on icon at bounding box center [773, 314] width 11 height 11
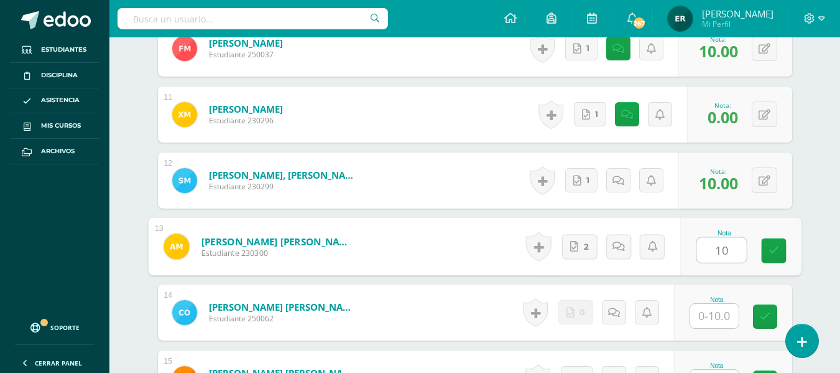
scroll to position [1140, 0]
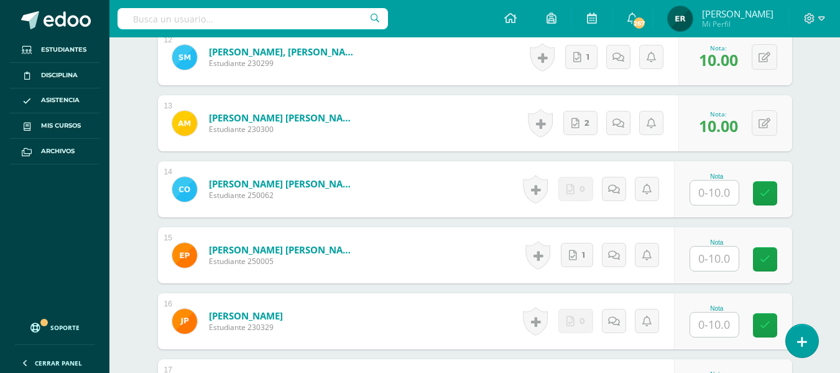
click at [728, 195] on input "text" at bounding box center [715, 192] width 49 height 24
type input "0"
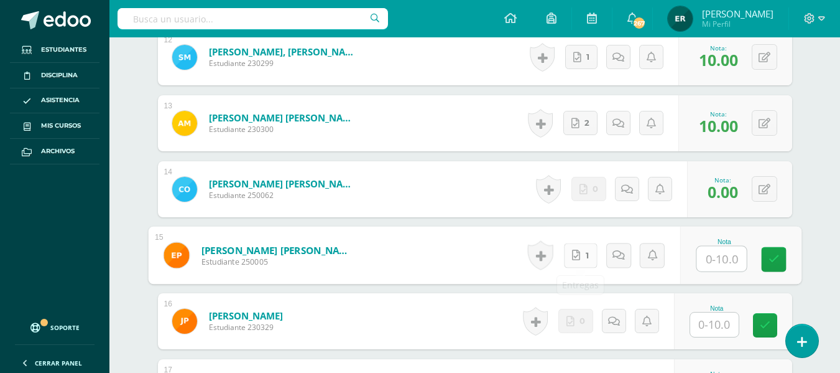
click at [582, 254] on link "1" at bounding box center [581, 255] width 34 height 25
click at [720, 259] on input "text" at bounding box center [722, 258] width 50 height 25
type input "0"
type input "9"
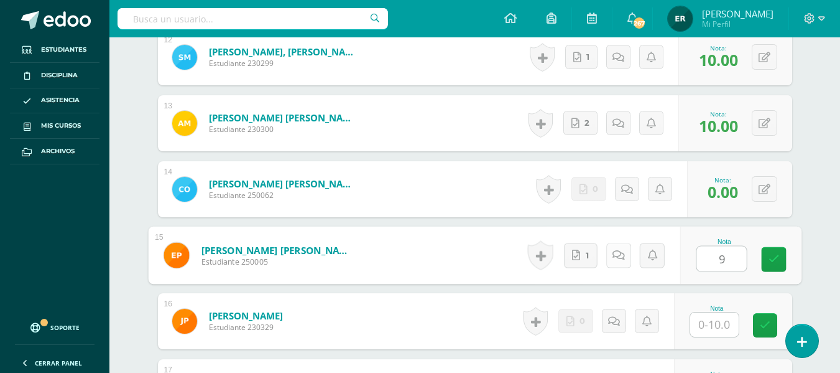
click at [615, 262] on link at bounding box center [618, 255] width 25 height 25
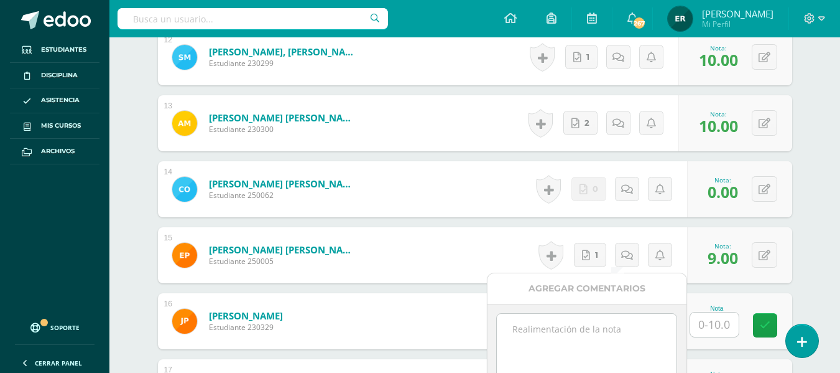
click at [596, 333] on textarea at bounding box center [587, 345] width 180 height 62
type textarea "p"
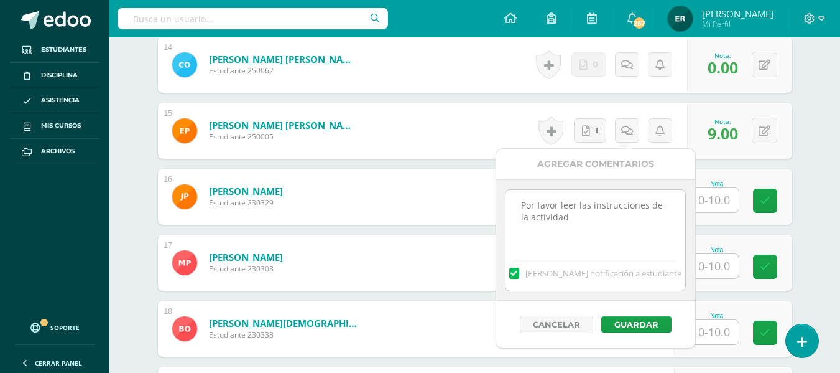
type textarea "Por favor leer las instrucciones de la actividad"
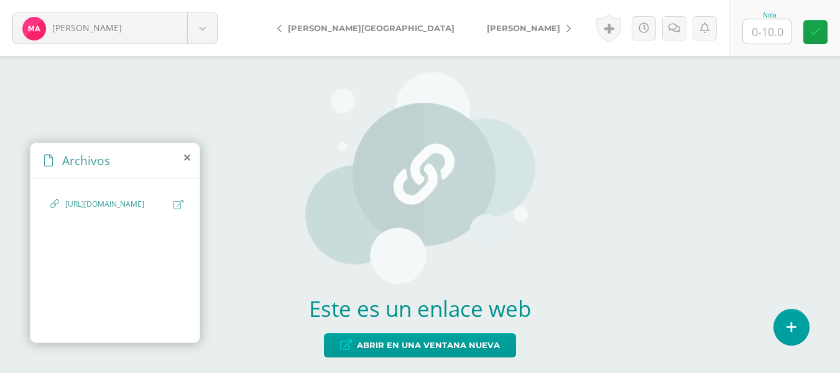
click at [177, 204] on icon at bounding box center [179, 204] width 10 height 9
click at [175, 200] on icon at bounding box center [179, 204] width 10 height 9
click at [175, 207] on icon at bounding box center [179, 204] width 10 height 9
click at [149, 210] on span "https://www.canva.com/design/DAGxxyZerno/SH8QygmDmBxwva7T9G7Yww/edit?utm_conten…" at bounding box center [116, 204] width 102 height 12
click at [175, 207] on icon at bounding box center [179, 204] width 10 height 9
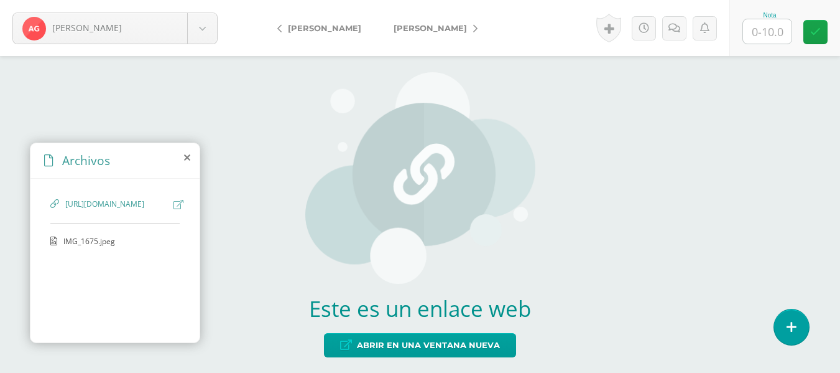
click at [108, 246] on span "IMG_1675.jpeg" at bounding box center [114, 241] width 102 height 11
click at [176, 205] on icon at bounding box center [179, 204] width 10 height 9
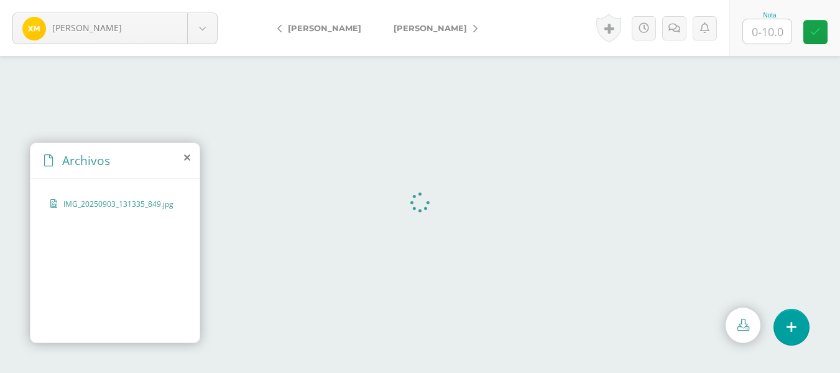
click at [146, 203] on span "IMG_20250903_131335_849.jpg" at bounding box center [118, 203] width 110 height 11
click at [147, 199] on span "IMG_20250903_131335_849.jpg" at bounding box center [118, 203] width 110 height 11
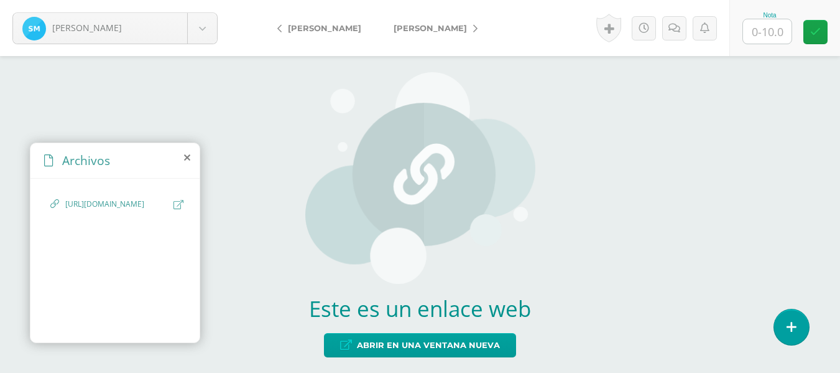
click at [178, 205] on icon at bounding box center [179, 204] width 10 height 9
click at [68, 210] on span "https://www.canva.com/design/DAGx9sD-oRo/jfY4BSOukasaDILh7K5_aw/edit?utm_conten…" at bounding box center [116, 204] width 102 height 12
click at [182, 202] on icon at bounding box center [179, 204] width 10 height 9
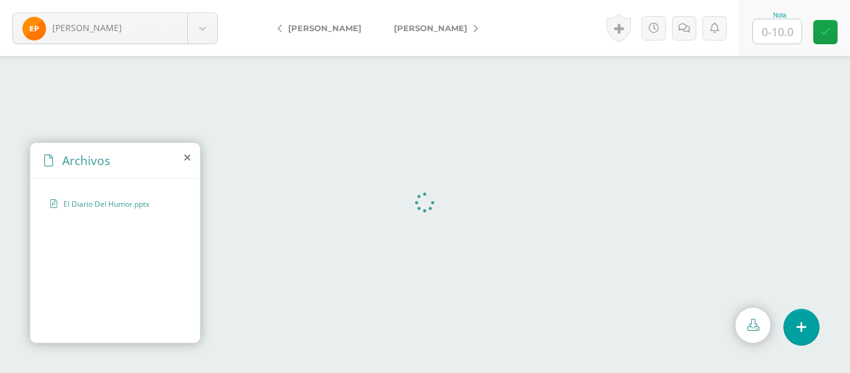
click at [119, 209] on div "El Diario Del Humor.pptx" at bounding box center [114, 209] width 129 height 23
click at [121, 208] on span "El Diario Del Humor.pptx" at bounding box center [114, 203] width 102 height 11
